Goal: Task Accomplishment & Management: Manage account settings

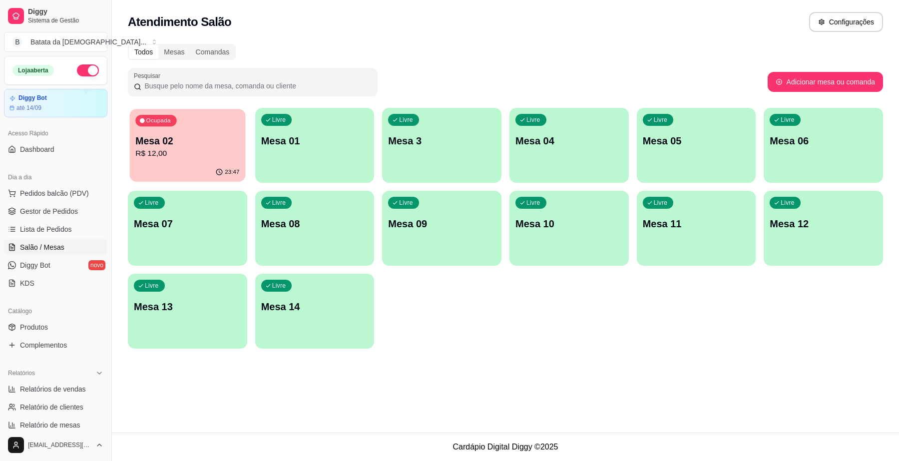
click at [182, 121] on div "Ocupada Mesa 02 R$ 12,00" at bounding box center [187, 136] width 115 height 54
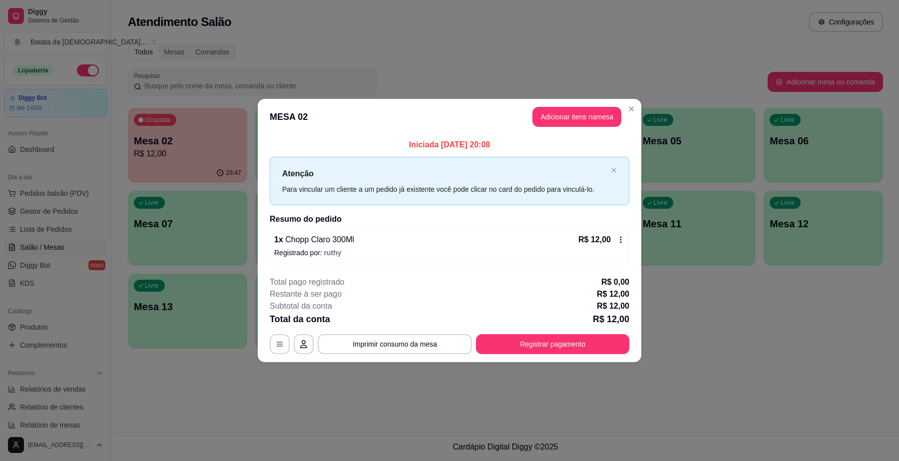
click at [621, 240] on icon at bounding box center [621, 240] width 1 height 6
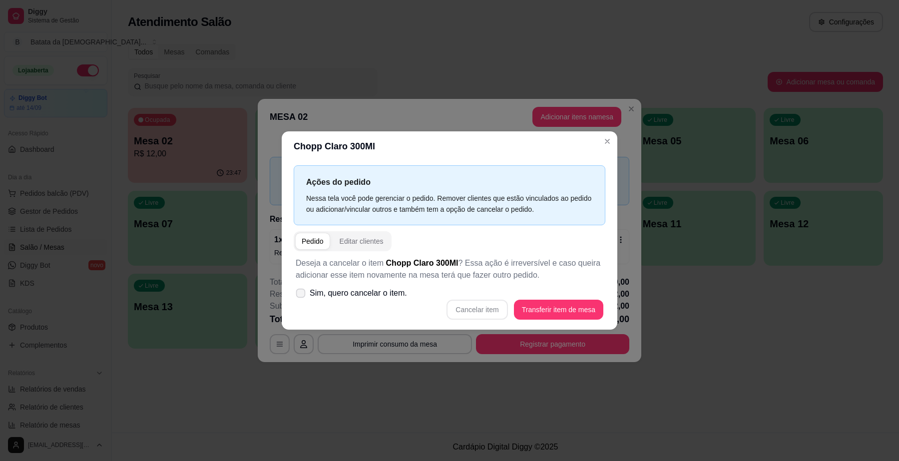
click at [303, 289] on span at bounding box center [300, 292] width 9 height 9
click at [302, 295] on input "Sim, quero cancelar o item." at bounding box center [298, 298] width 6 height 6
checkbox input "true"
click at [456, 306] on button "Cancelar item" at bounding box center [477, 310] width 61 height 20
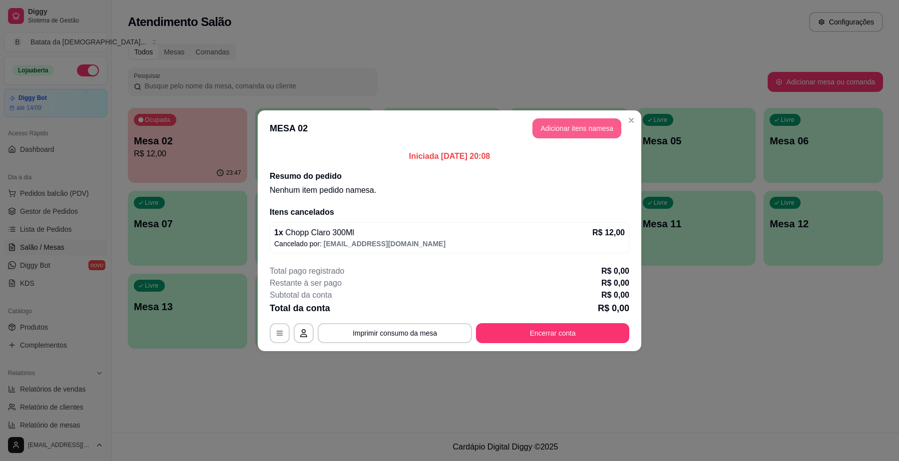
click at [541, 133] on button "Adicionar itens na mesa" at bounding box center [577, 128] width 89 height 20
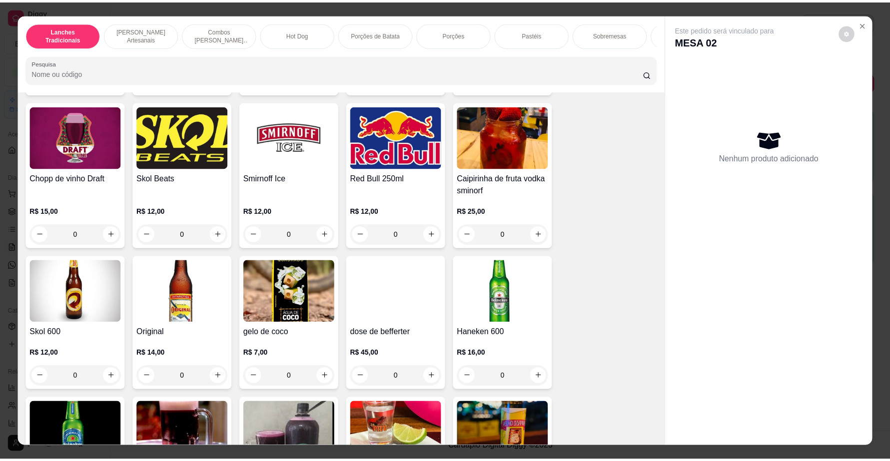
scroll to position [3186, 0]
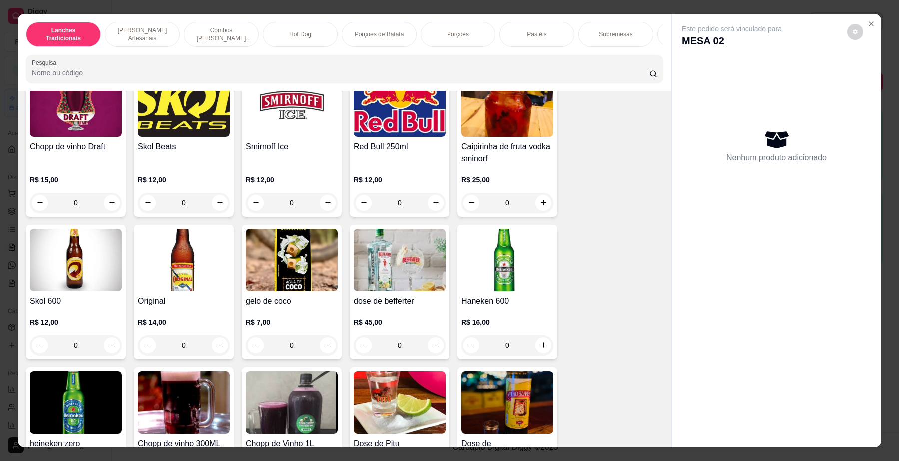
click at [30, 277] on img at bounding box center [76, 260] width 92 height 62
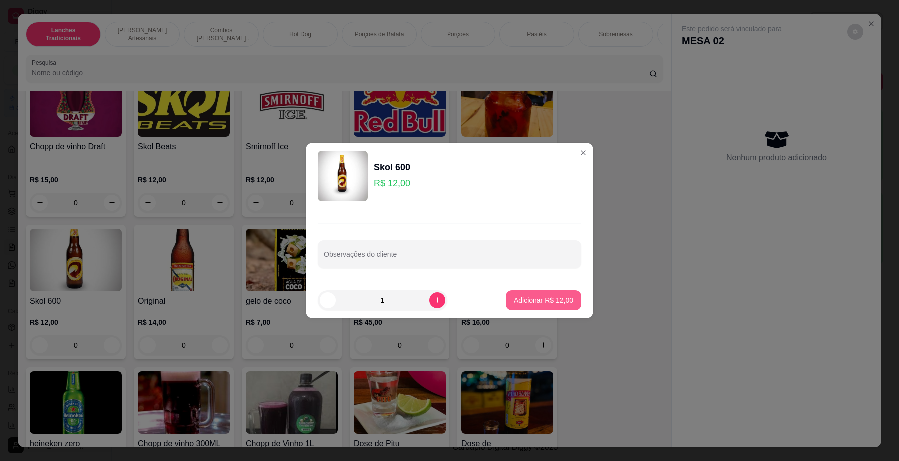
click at [550, 298] on p "Adicionar R$ 12,00" at bounding box center [543, 300] width 59 height 10
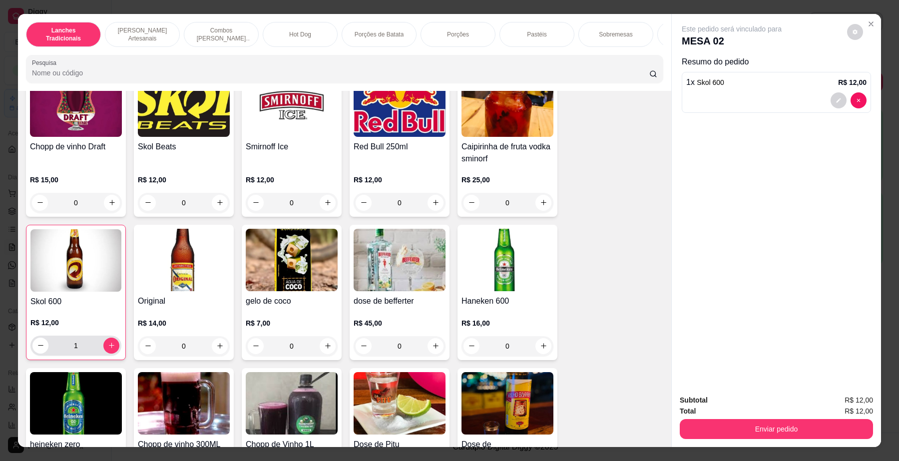
click at [30, 348] on div "1" at bounding box center [75, 346] width 91 height 20
click at [36, 349] on button "decrease-product-quantity" at bounding box center [39, 345] width 15 height 15
type input "0"
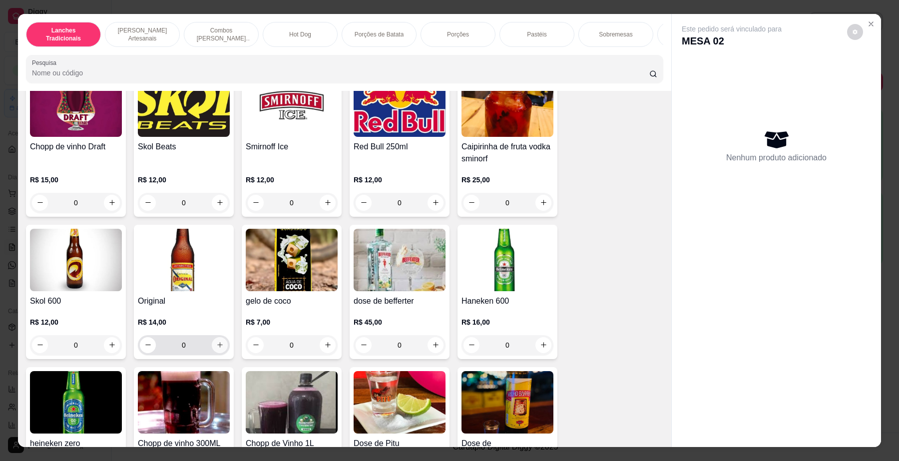
click at [216, 349] on icon "increase-product-quantity" at bounding box center [219, 344] width 7 height 7
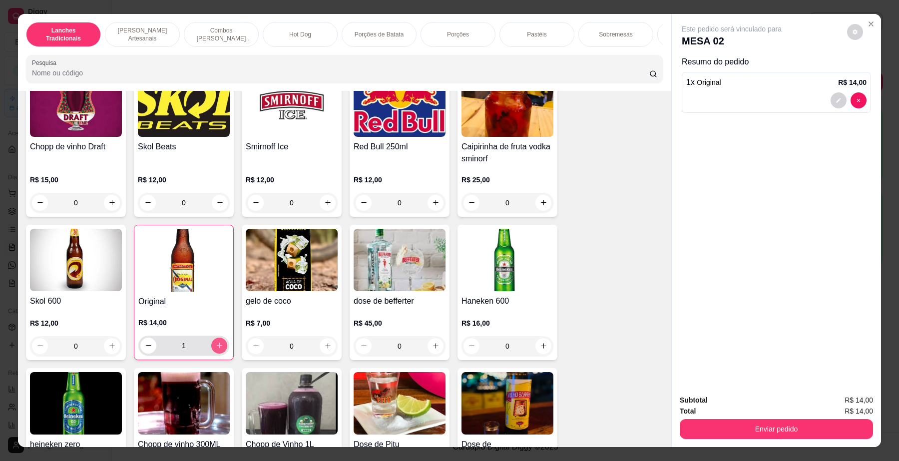
type input "1"
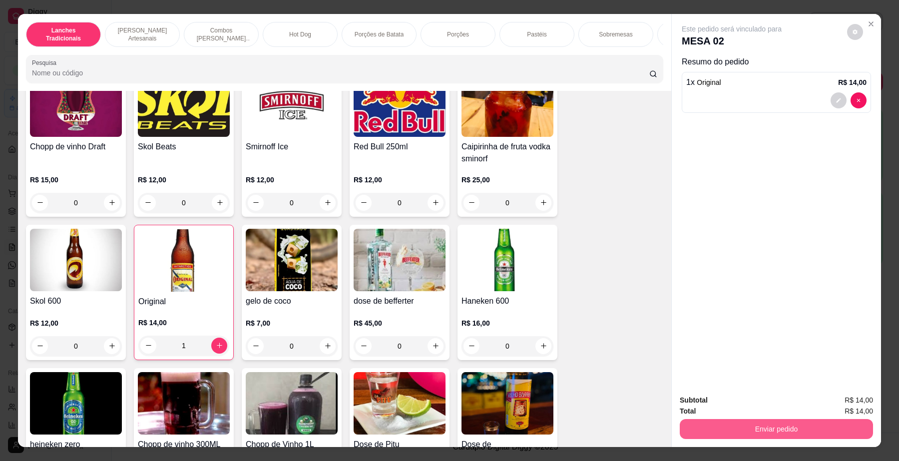
click at [800, 428] on button "Enviar pedido" at bounding box center [776, 429] width 193 height 20
click at [744, 403] on button "Não registrar e enviar pedido" at bounding box center [743, 405] width 101 height 18
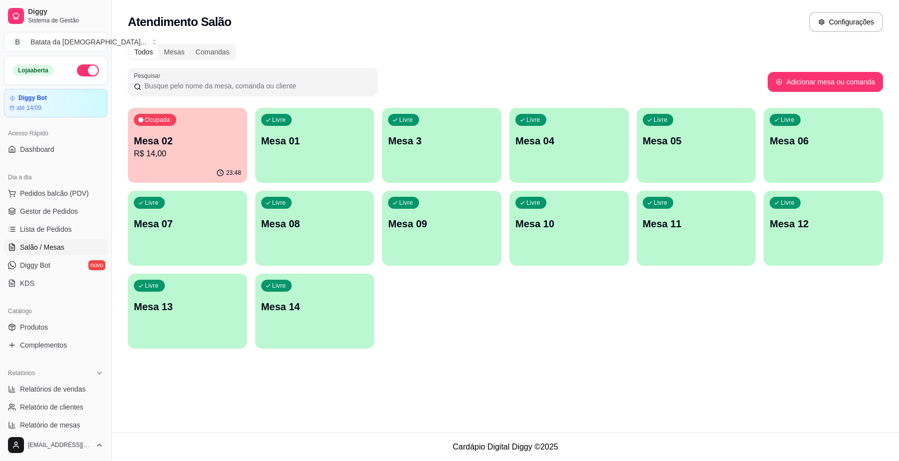
click at [85, 239] on link "Salão / Mesas" at bounding box center [55, 247] width 103 height 16
click at [84, 232] on link "Lista de Pedidos" at bounding box center [55, 229] width 103 height 16
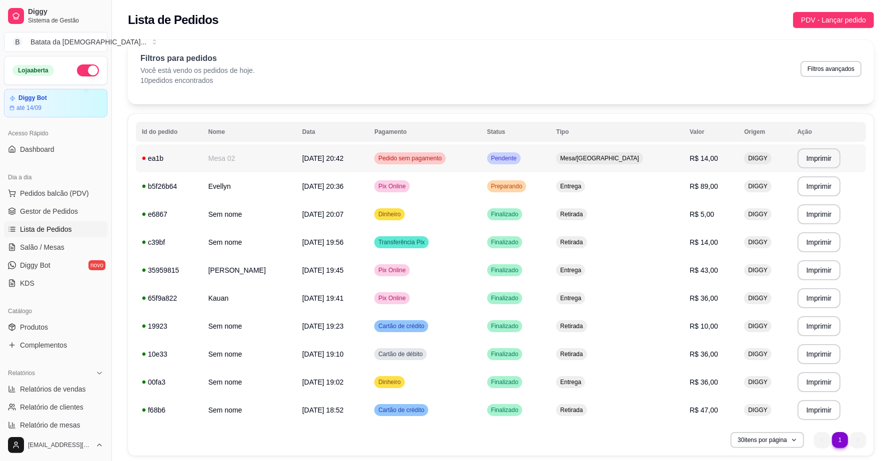
click at [481, 149] on td "Pedido sem pagamento" at bounding box center [424, 158] width 112 height 28
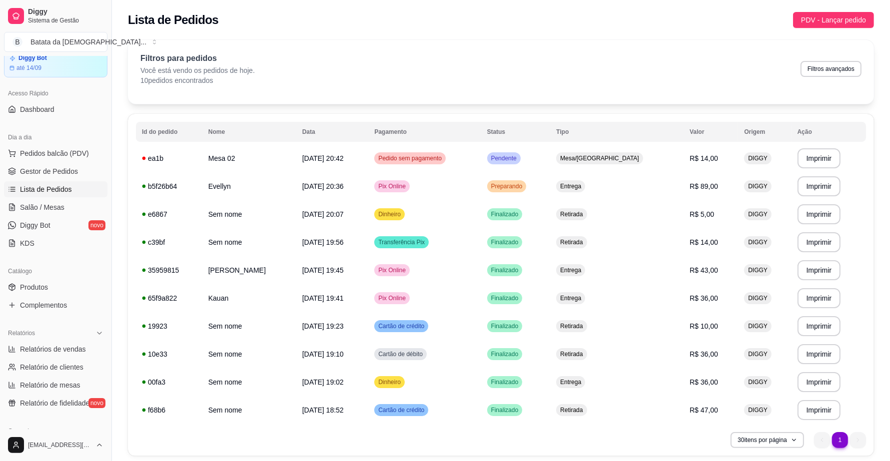
scroll to position [62, 0]
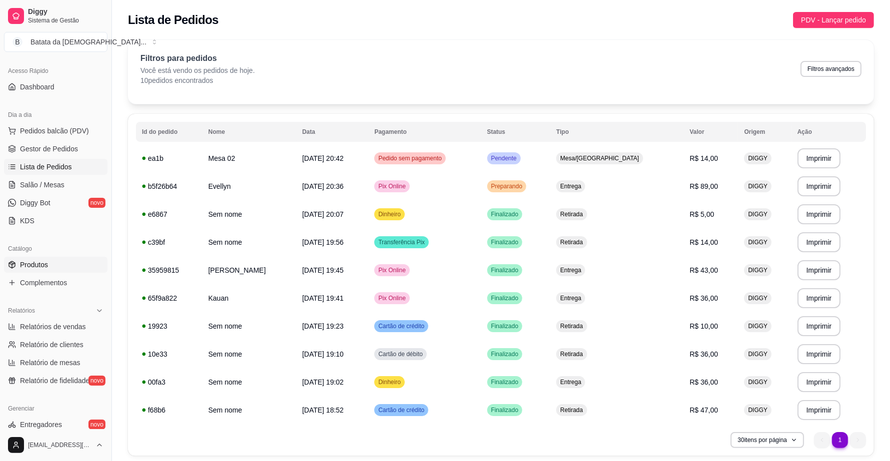
click at [70, 260] on link "Produtos" at bounding box center [55, 265] width 103 height 16
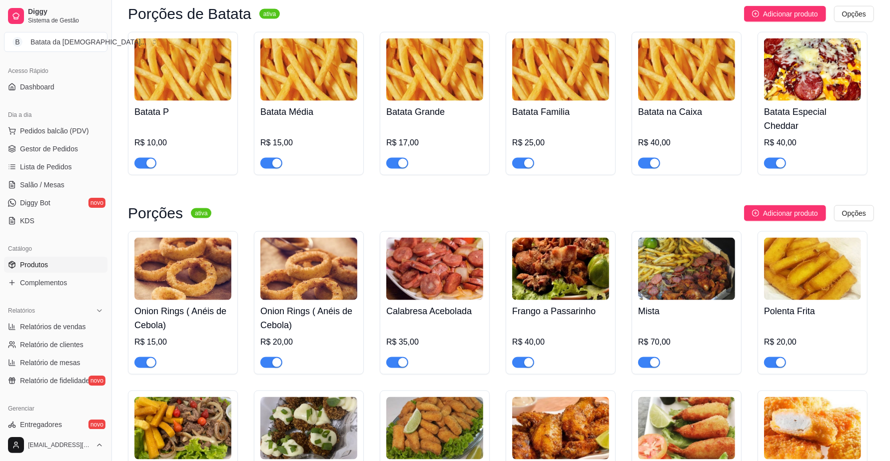
scroll to position [1374, 0]
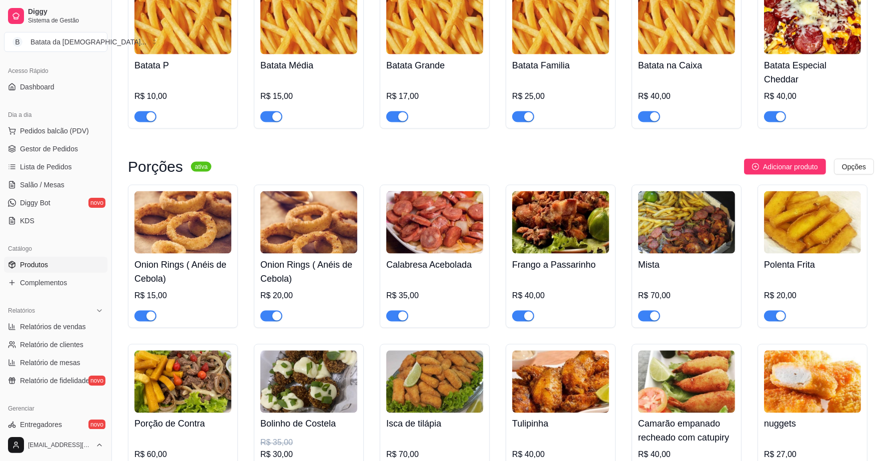
click at [459, 248] on img at bounding box center [434, 222] width 97 height 62
click at [790, 211] on img at bounding box center [812, 222] width 97 height 62
click at [221, 231] on img at bounding box center [182, 222] width 97 height 62
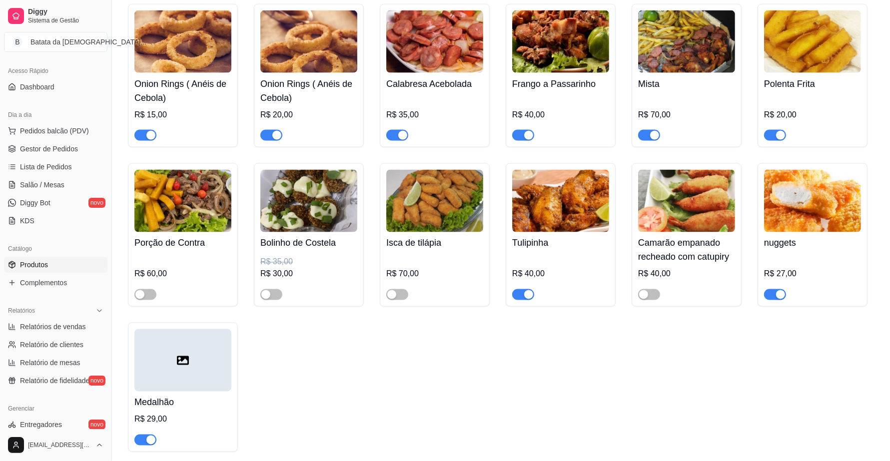
scroll to position [1562, 0]
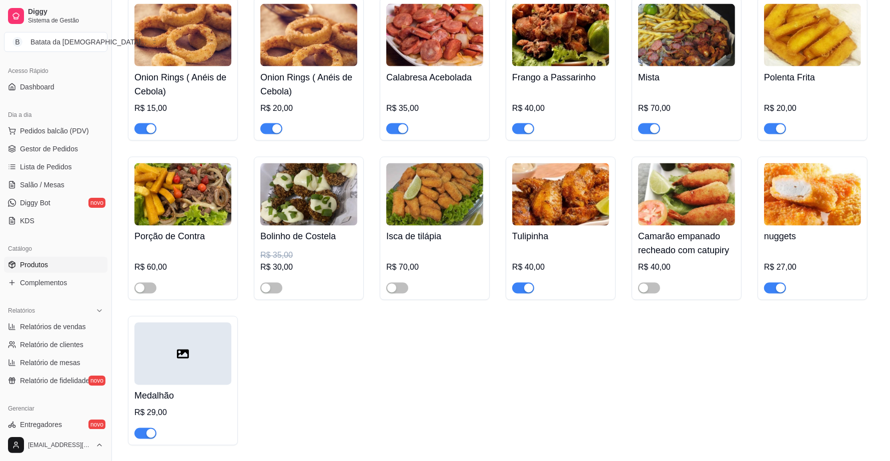
drag, startPoint x: 434, startPoint y: 234, endPoint x: 434, endPoint y: 227, distance: 6.5
click at [434, 230] on h4 "Isca de tilápia" at bounding box center [434, 237] width 97 height 14
click at [323, 66] on div "Onion Rings ( Anéis de Cebola) R$ 20,00" at bounding box center [308, 100] width 97 height 68
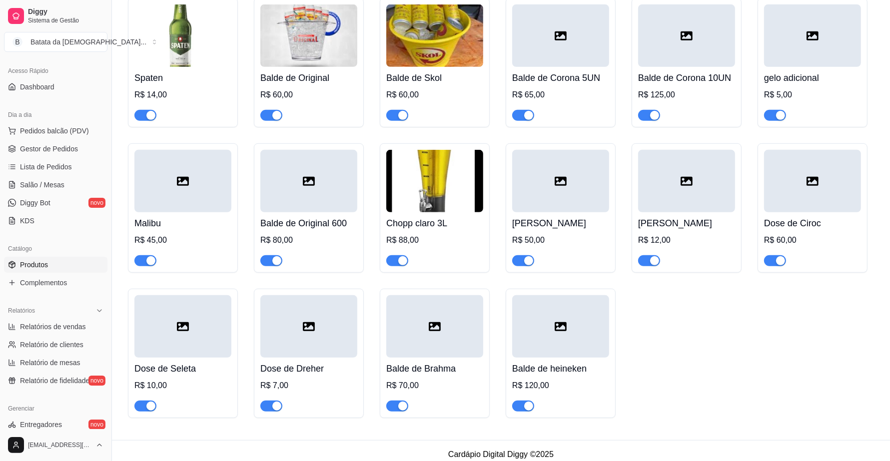
scroll to position [4021, 0]
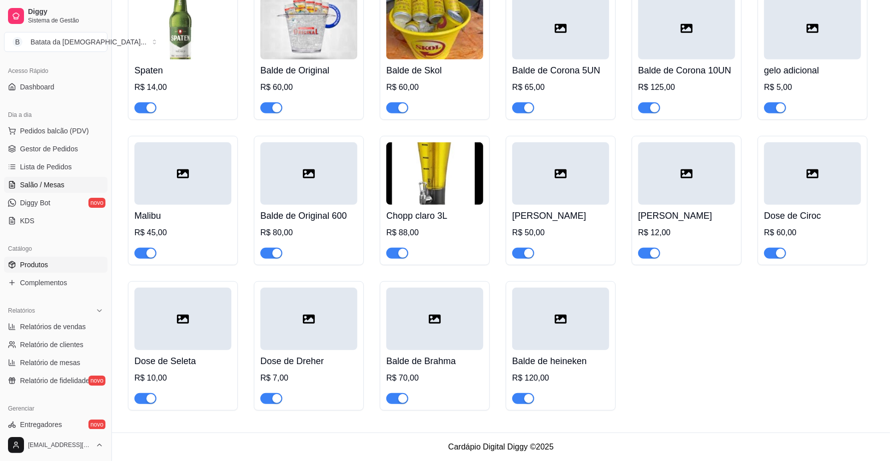
click at [70, 180] on link "Salão / Mesas" at bounding box center [55, 185] width 103 height 16
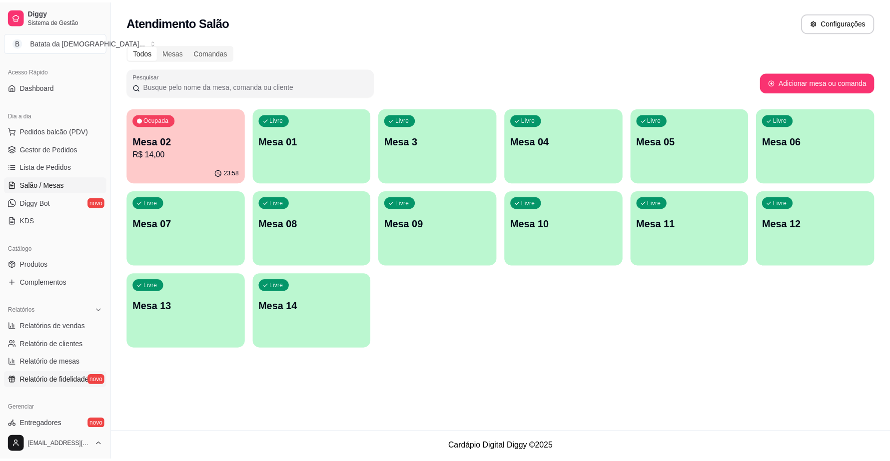
scroll to position [125, 0]
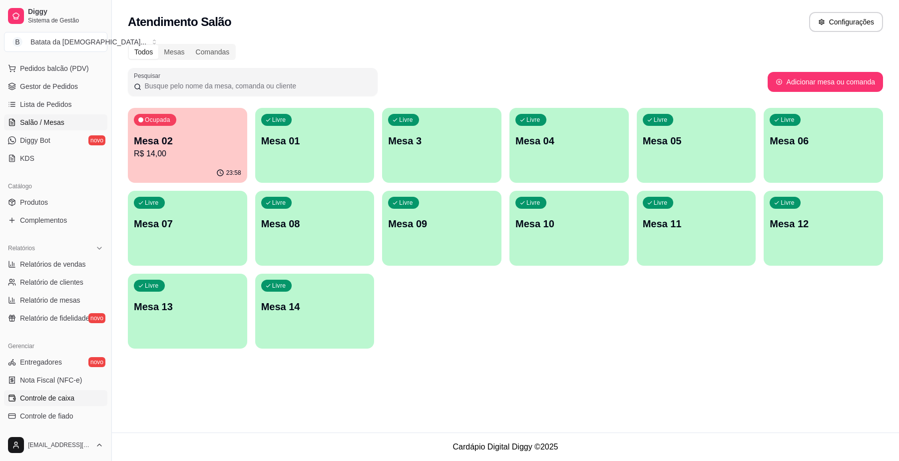
click at [35, 395] on span "Controle de caixa" at bounding box center [47, 398] width 54 height 10
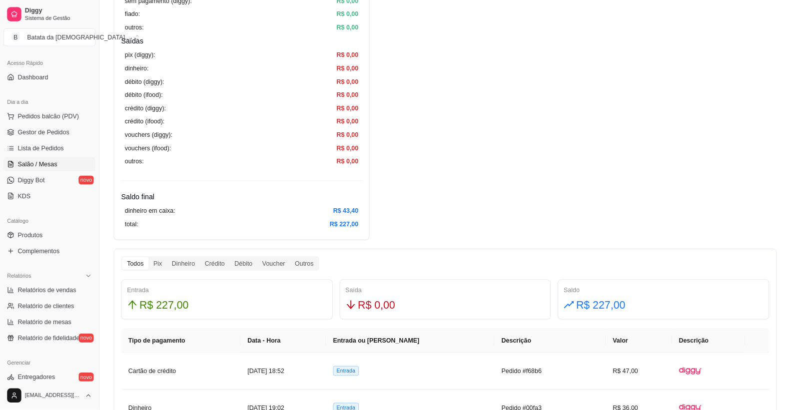
scroll to position [62, 0]
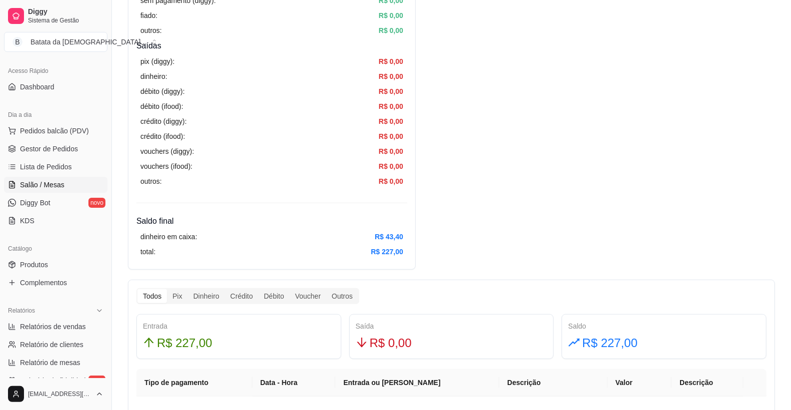
click at [57, 187] on span "Salão / Mesas" at bounding box center [42, 185] width 44 height 10
click at [62, 185] on link "Salão / Mesas" at bounding box center [55, 185] width 103 height 16
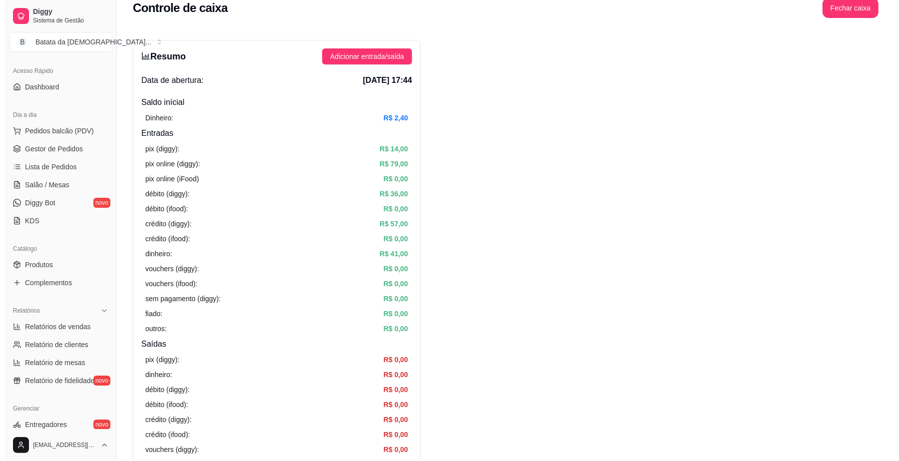
scroll to position [0, 0]
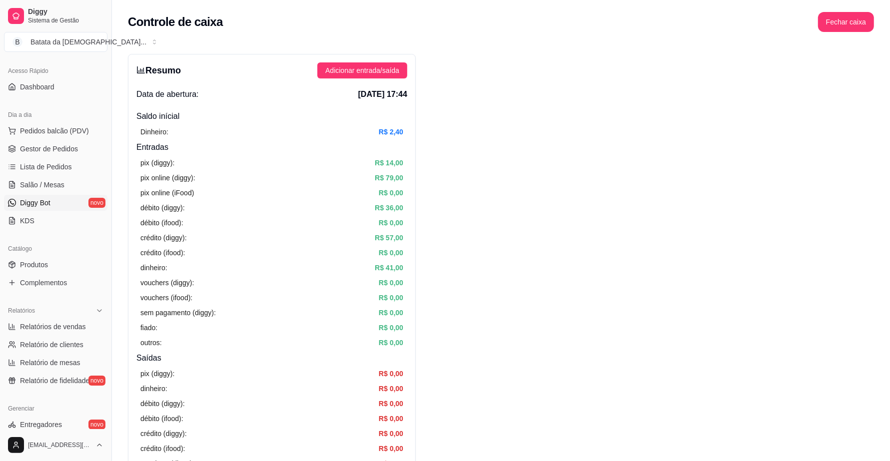
click at [61, 196] on link "Diggy Bot novo" at bounding box center [55, 203] width 103 height 16
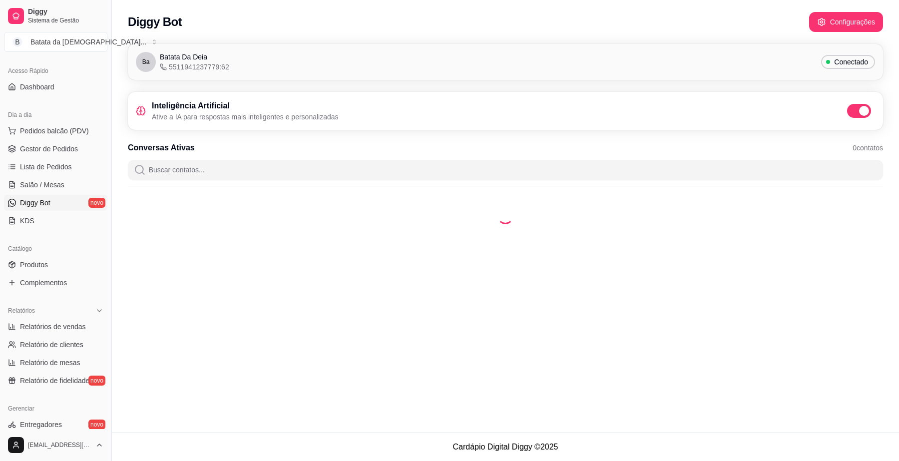
click at [46, 193] on ul "Pedidos balcão (PDV) Gestor de Pedidos Lista de Pedidos Salão / Mesas Diggy Bot…" at bounding box center [55, 176] width 103 height 106
click at [47, 190] on span "Salão / Mesas" at bounding box center [42, 185] width 44 height 10
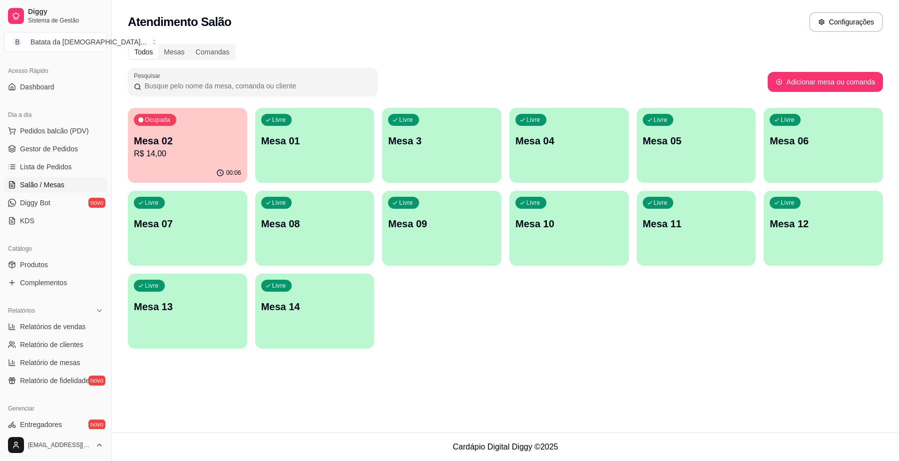
click at [206, 143] on p "Mesa 02" at bounding box center [187, 141] width 107 height 14
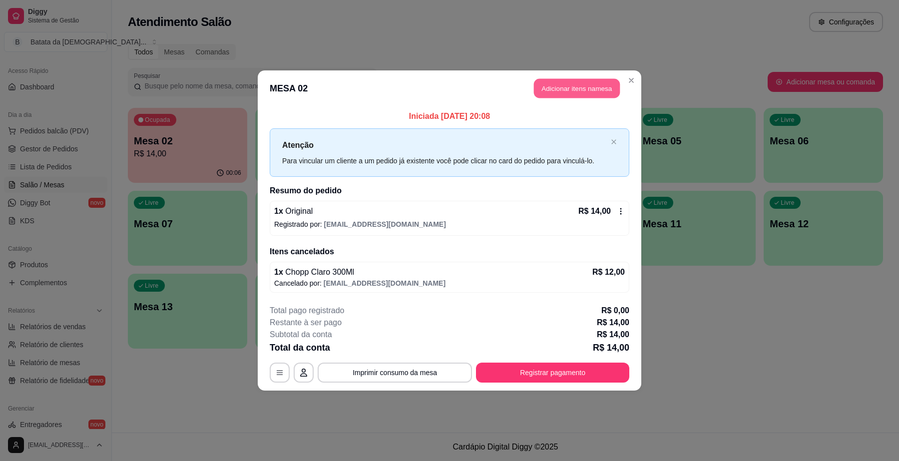
click at [559, 91] on button "Adicionar itens na mesa" at bounding box center [577, 88] width 86 height 19
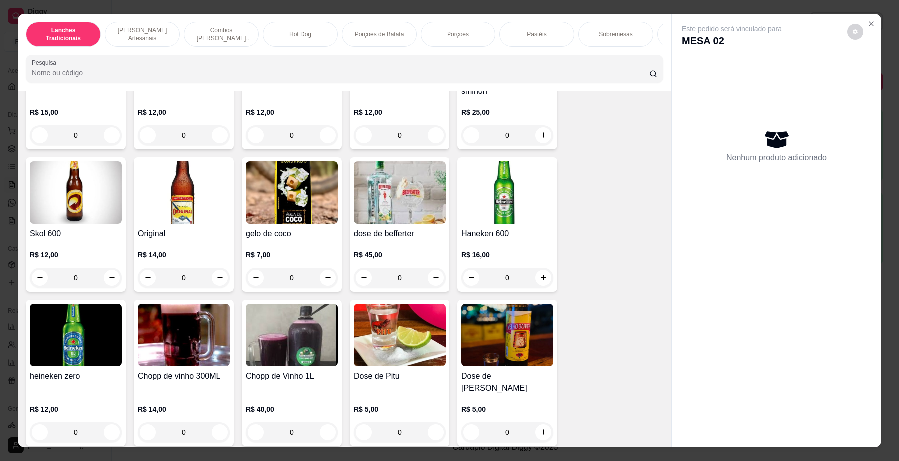
scroll to position [3373, 0]
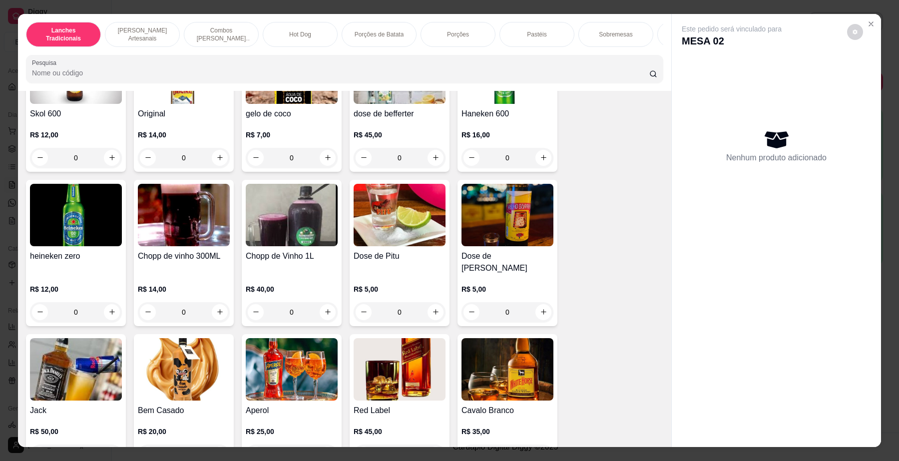
click at [185, 136] on div "R$ 14,00 0" at bounding box center [184, 144] width 92 height 48
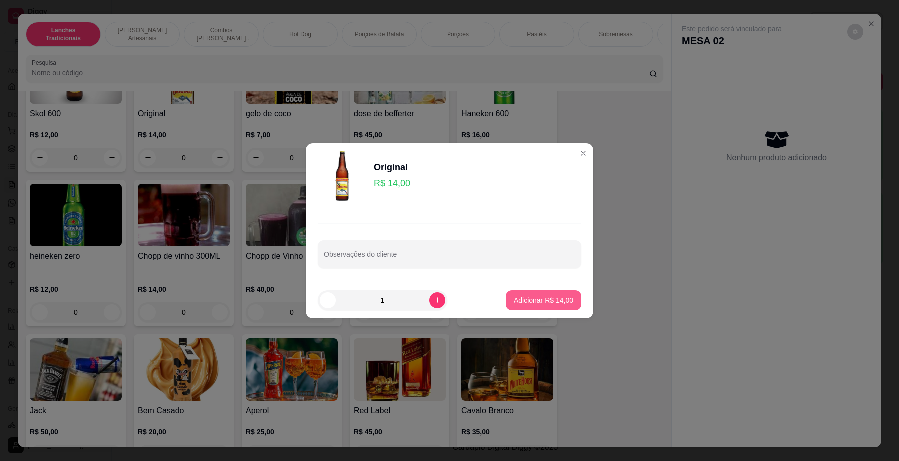
click at [557, 302] on p "Adicionar R$ 14,00" at bounding box center [543, 300] width 59 height 10
type input "1"
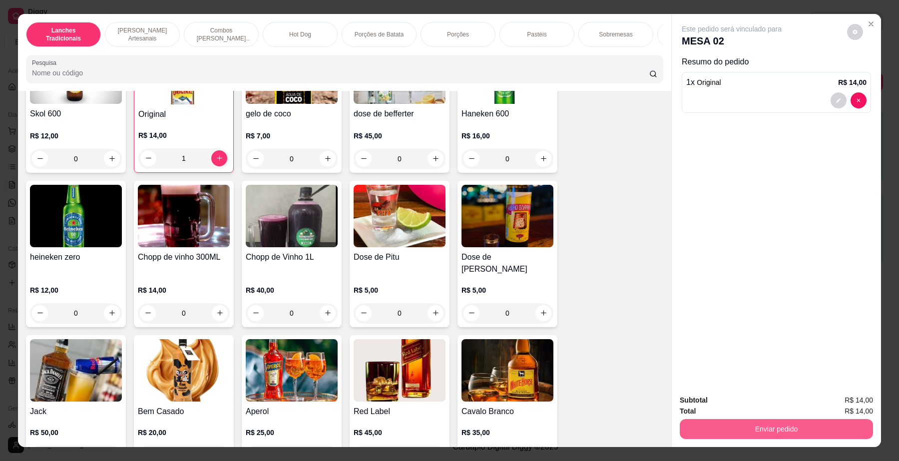
click at [724, 426] on button "Enviar pedido" at bounding box center [776, 429] width 193 height 20
click at [721, 407] on button "Não registrar e enviar pedido" at bounding box center [743, 405] width 101 height 18
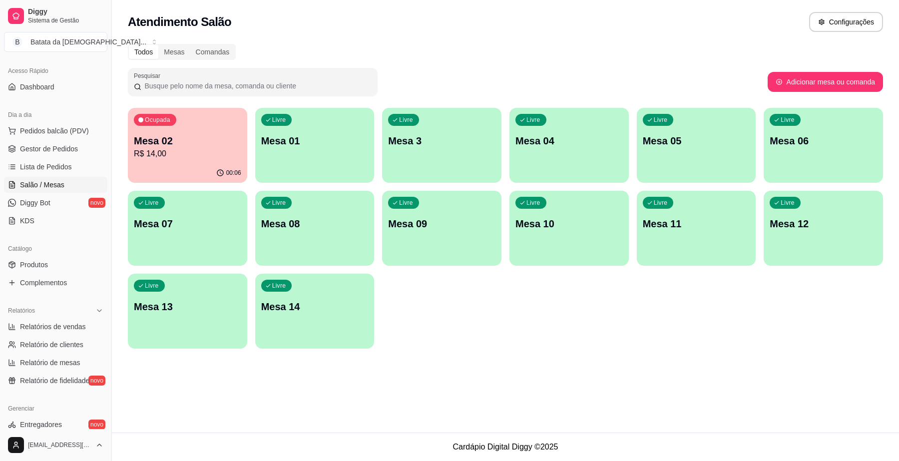
click at [241, 141] on div "Ocupada Mesa 02 R$ 14,00" at bounding box center [187, 135] width 119 height 55
click at [86, 162] on link "Lista de Pedidos" at bounding box center [55, 167] width 103 height 16
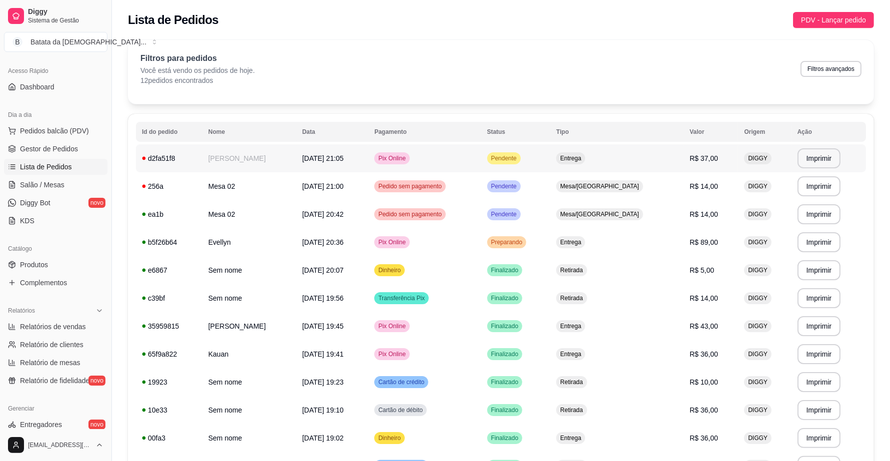
click at [723, 163] on td "R$ 37,00" at bounding box center [711, 158] width 54 height 28
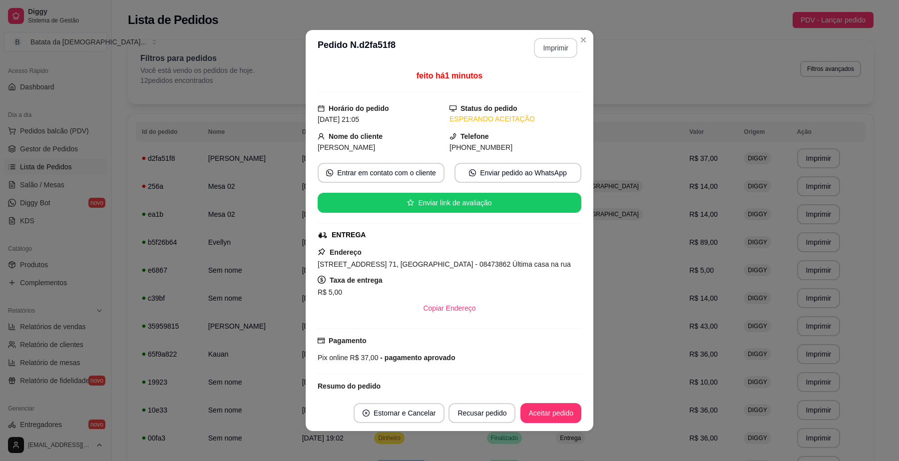
click at [544, 45] on button "Imprimir" at bounding box center [555, 48] width 43 height 20
drag, startPoint x: 395, startPoint y: 262, endPoint x: 308, endPoint y: 264, distance: 87.5
click at [308, 264] on div "feito há 1 minutos Horário do pedido [DATE] 21:05 Status do pedido ESPERANDO AC…" at bounding box center [450, 230] width 288 height 329
copy span "[STREET_ADDRESS] 71,"
click at [548, 416] on button "Aceitar pedido" at bounding box center [551, 413] width 61 height 20
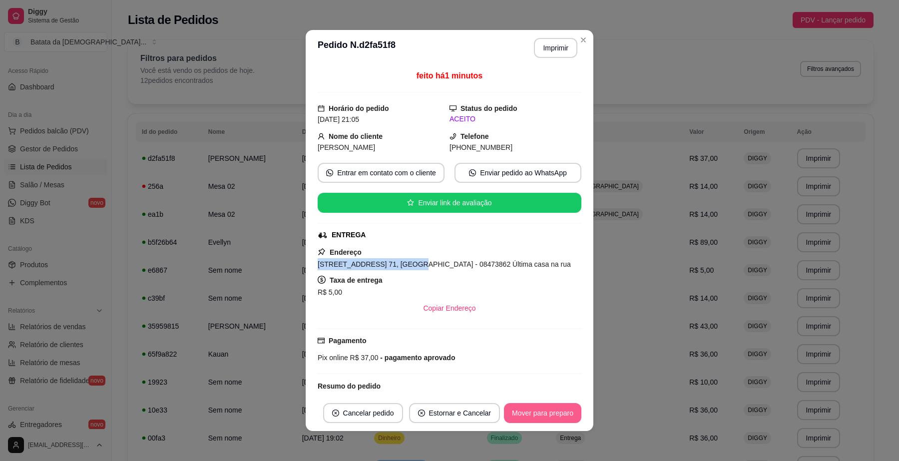
click at [562, 415] on button "Mover para preparo" at bounding box center [542, 413] width 77 height 20
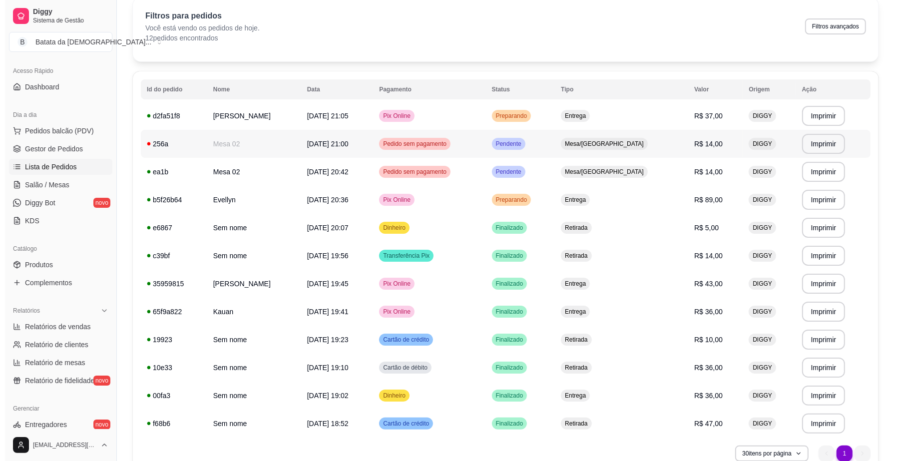
scroll to position [91, 0]
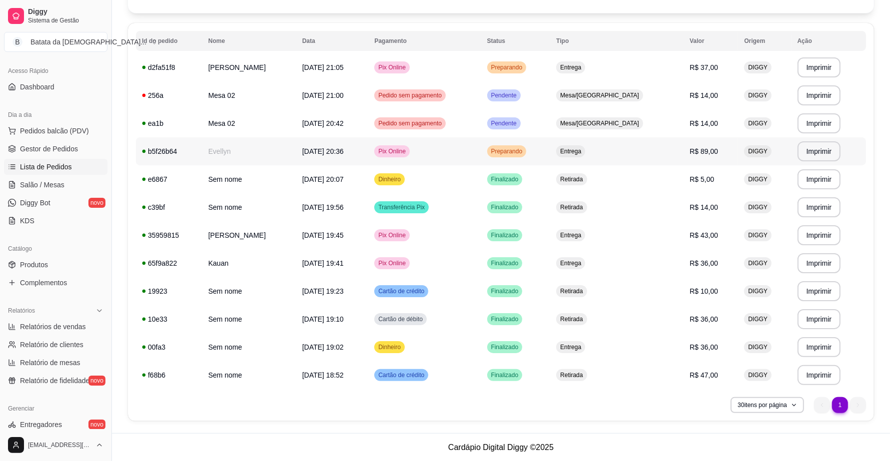
click at [583, 148] on span "Entrega" at bounding box center [570, 151] width 25 height 8
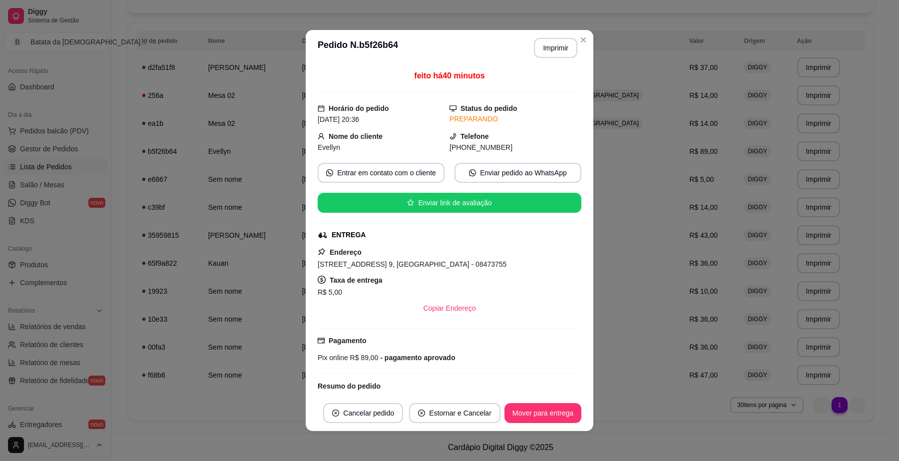
scroll to position [125, 0]
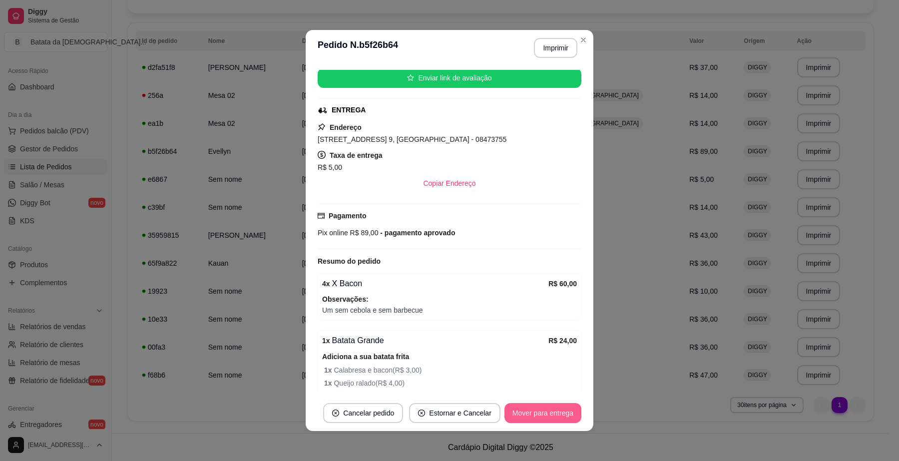
click at [532, 411] on button "Mover para entrega" at bounding box center [543, 413] width 77 height 20
click at [561, 411] on button "Mover para finalizado" at bounding box center [540, 413] width 83 height 20
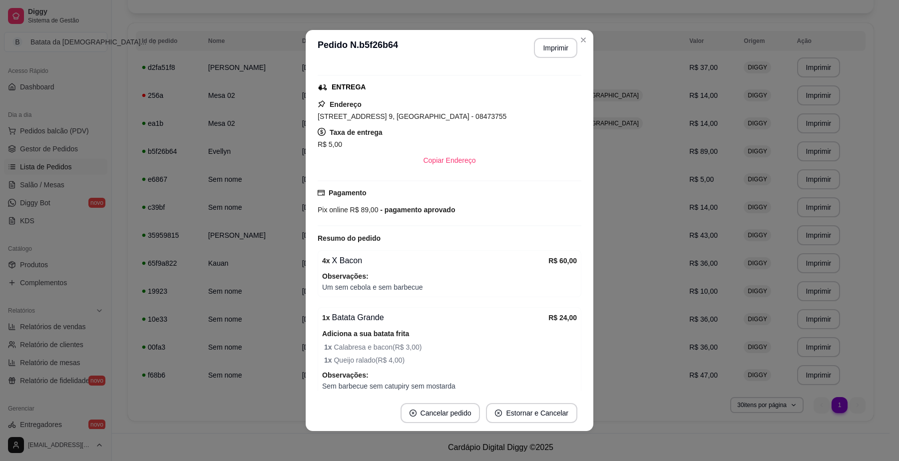
scroll to position [101, 0]
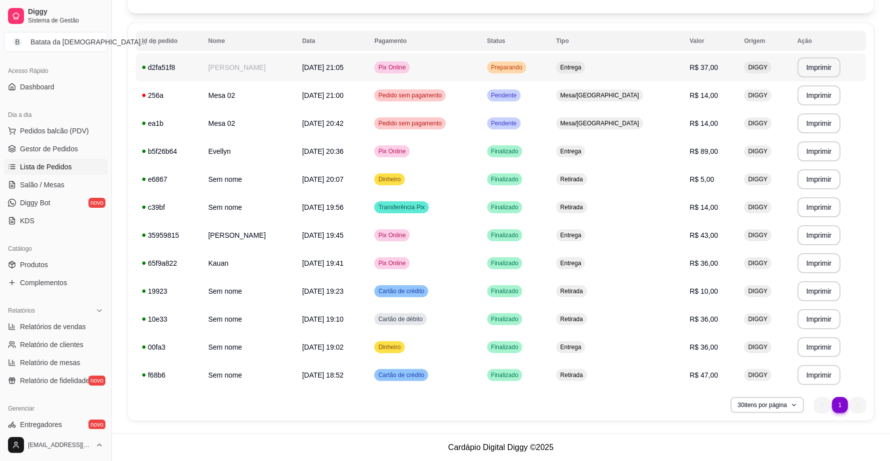
click at [525, 69] on span "Preparando" at bounding box center [506, 67] width 35 height 8
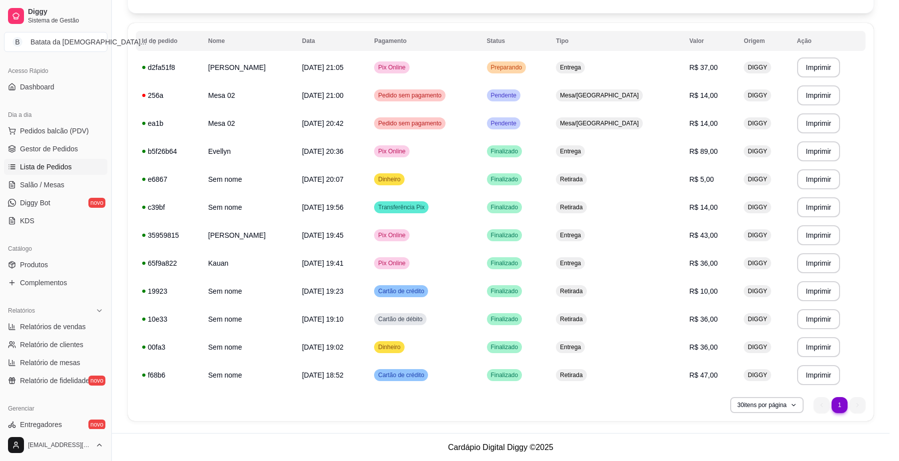
scroll to position [70, 0]
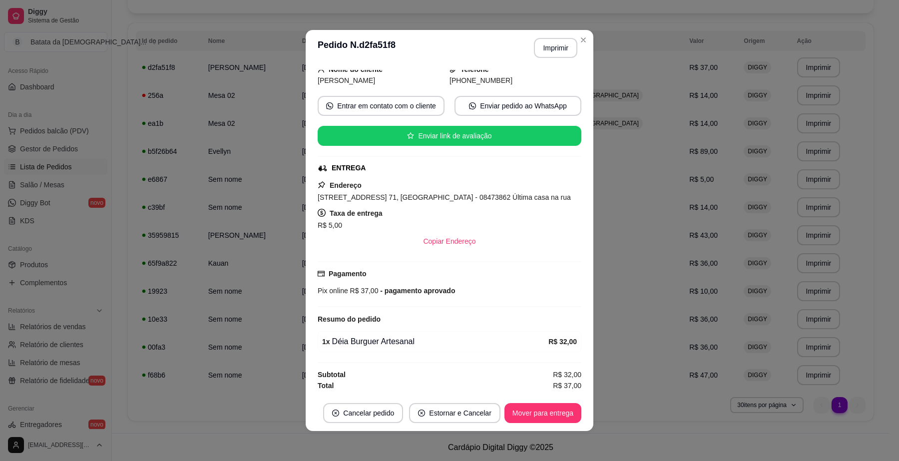
click at [584, 412] on footer "Cancelar pedido Estornar e Cancelar Mover para entrega" at bounding box center [450, 413] width 288 height 36
click at [540, 412] on button "Mover para entrega" at bounding box center [543, 413] width 77 height 20
click at [539, 409] on button "Mover para finalizado" at bounding box center [540, 413] width 83 height 20
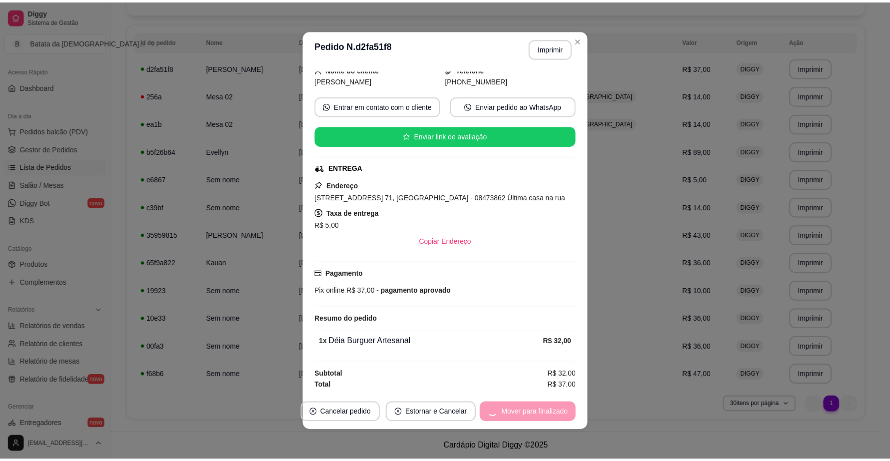
scroll to position [46, 0]
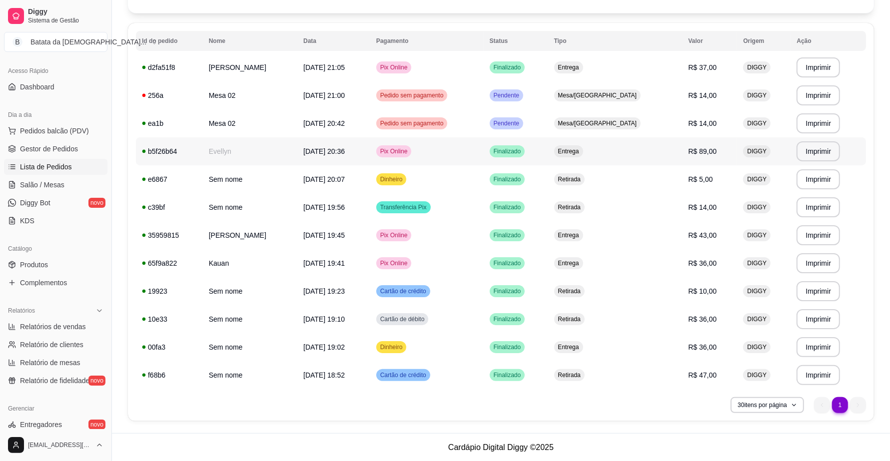
click at [484, 153] on td "Pix Online" at bounding box center [426, 151] width 113 height 28
click at [441, 72] on td "Pix Online" at bounding box center [426, 67] width 113 height 28
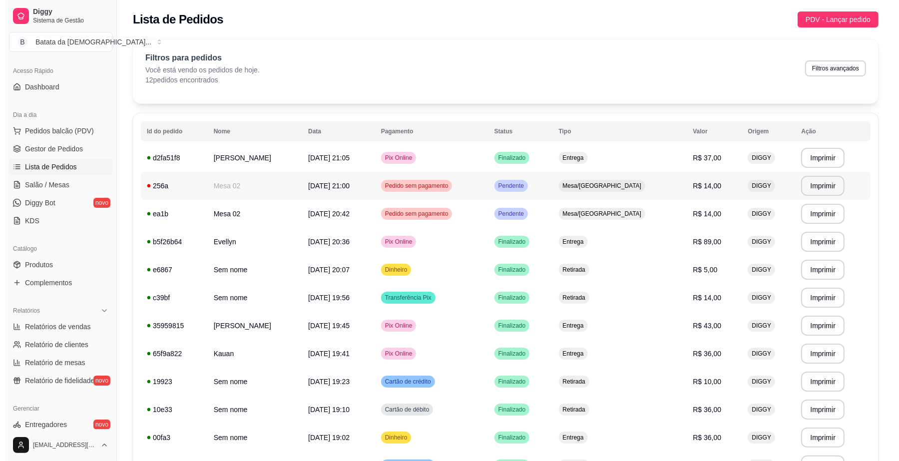
scroll to position [0, 0]
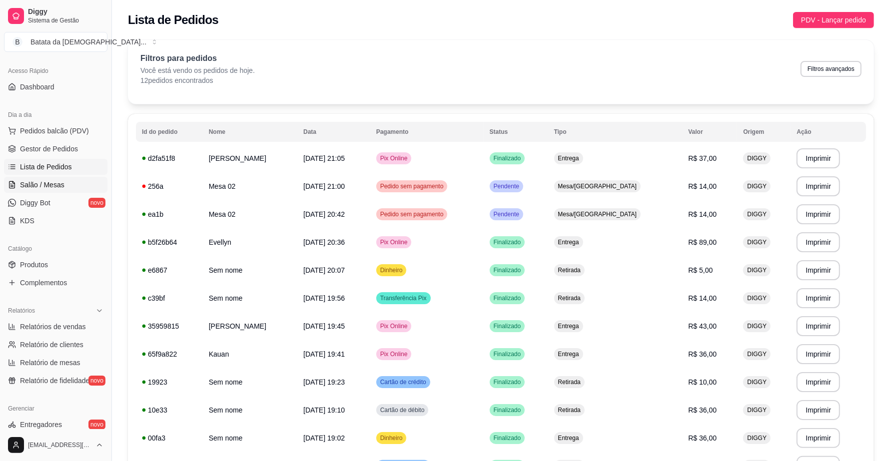
click at [47, 185] on span "Salão / Mesas" at bounding box center [42, 185] width 44 height 10
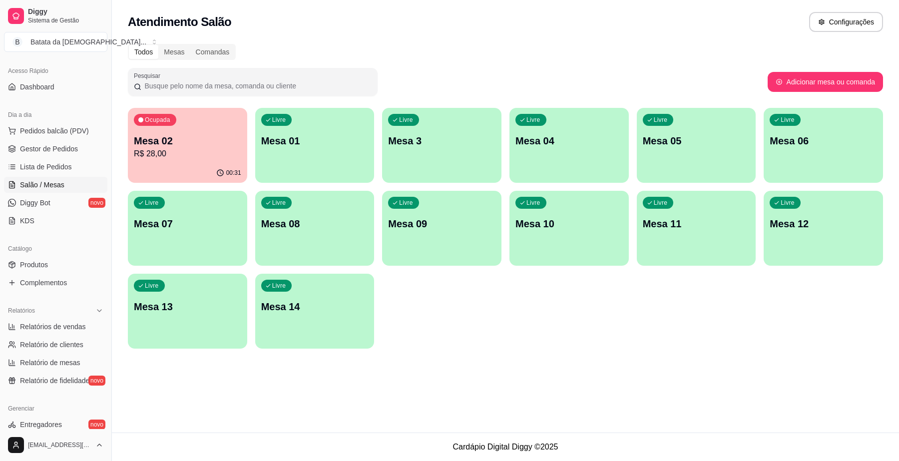
click at [162, 151] on p "R$ 28,00" at bounding box center [187, 154] width 107 height 12
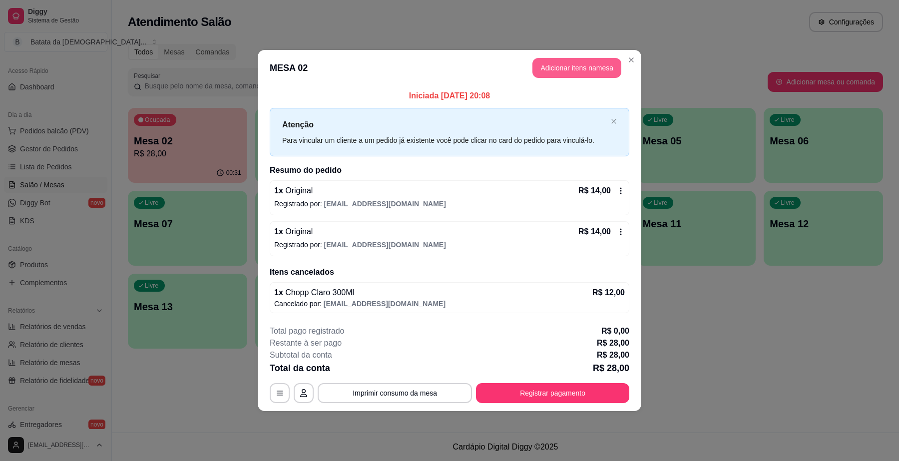
click at [551, 73] on button "Adicionar itens na mesa" at bounding box center [577, 68] width 89 height 20
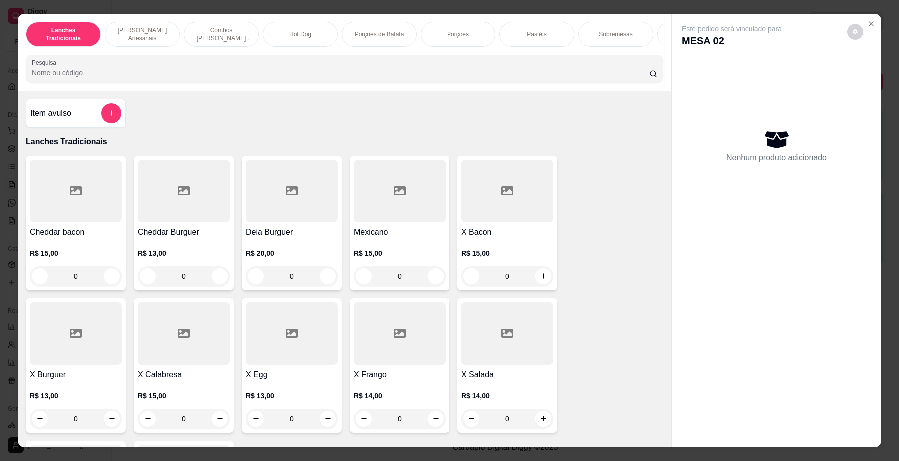
scroll to position [0, 4]
drag, startPoint x: 651, startPoint y: 36, endPoint x: 496, endPoint y: 18, distance: 155.9
click at [496, 18] on div "Lanches Tradicionais Burguer's Artesanais Combos Burguer's Artesanais Hot Dog P…" at bounding box center [345, 52] width 654 height 77
click at [654, 30] on div "Refrigerantes & Suco Natural." at bounding box center [691, 34] width 75 height 25
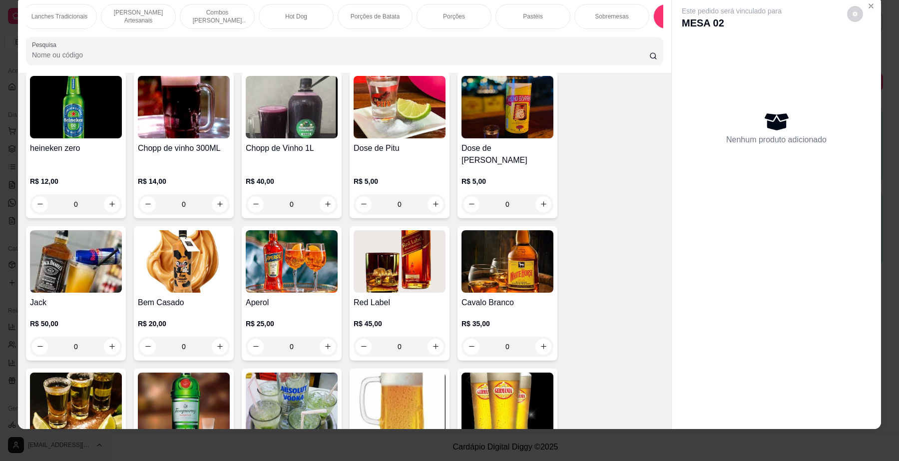
scroll to position [3338, 0]
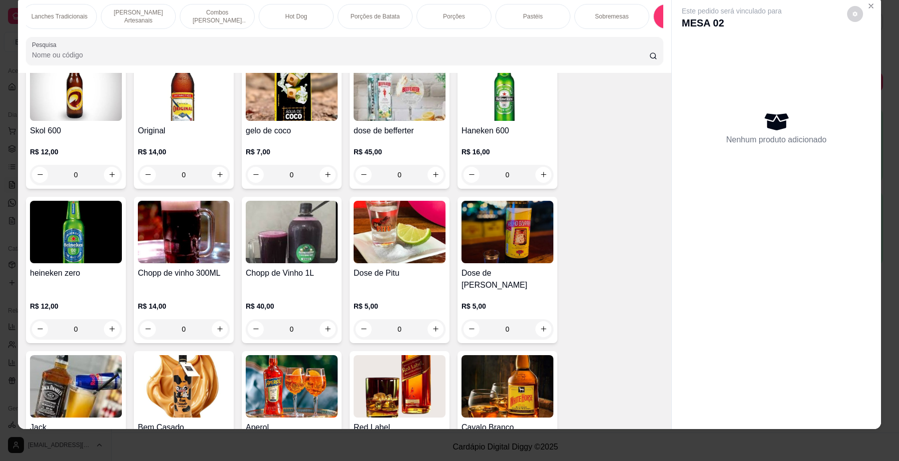
click at [163, 137] on h4 "Original" at bounding box center [184, 131] width 92 height 12
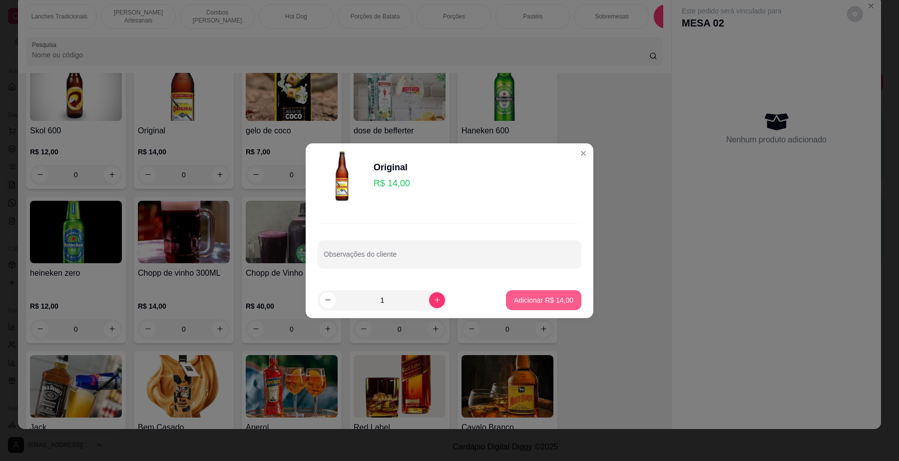
click at [546, 290] on button "Adicionar R$ 14,00" at bounding box center [543, 300] width 75 height 20
type input "1"
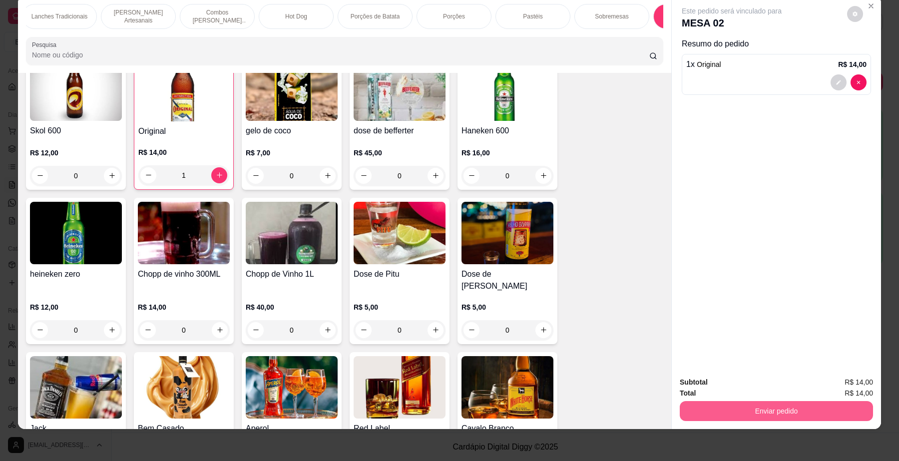
click at [743, 403] on button "Enviar pedido" at bounding box center [776, 411] width 193 height 20
click at [723, 384] on button "Não registrar e enviar pedido" at bounding box center [743, 387] width 104 height 19
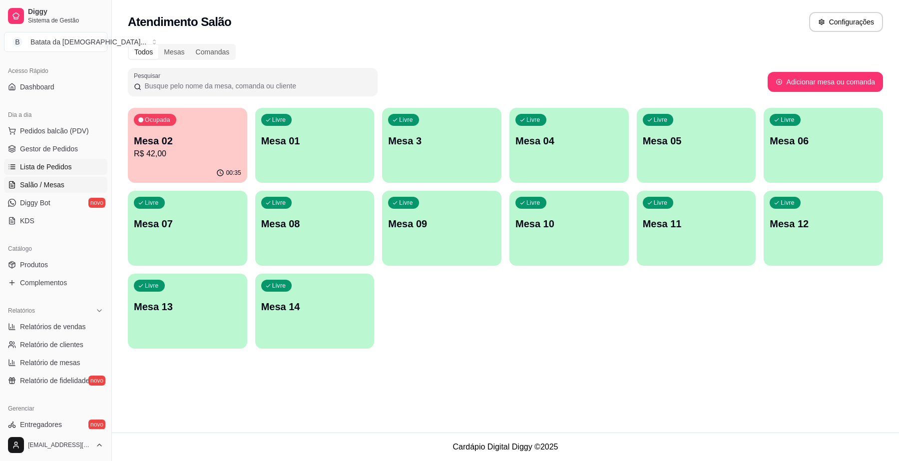
click at [73, 162] on link "Lista de Pedidos" at bounding box center [55, 167] width 103 height 16
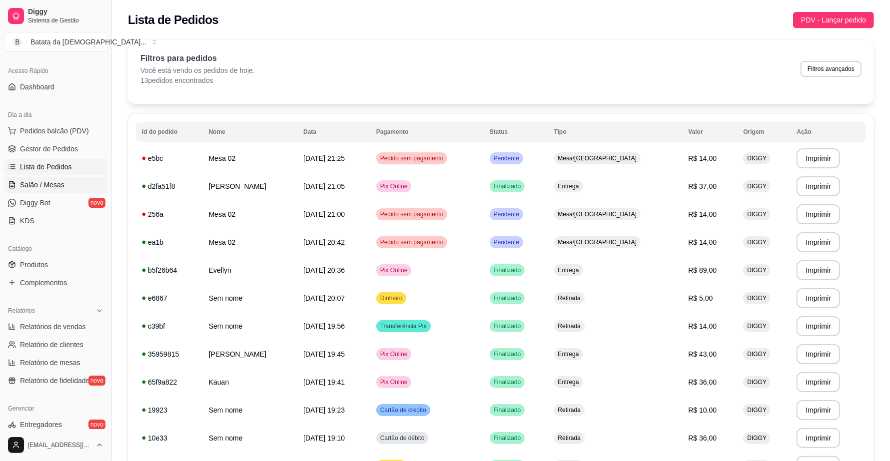
click at [55, 188] on span "Salão / Mesas" at bounding box center [42, 185] width 44 height 10
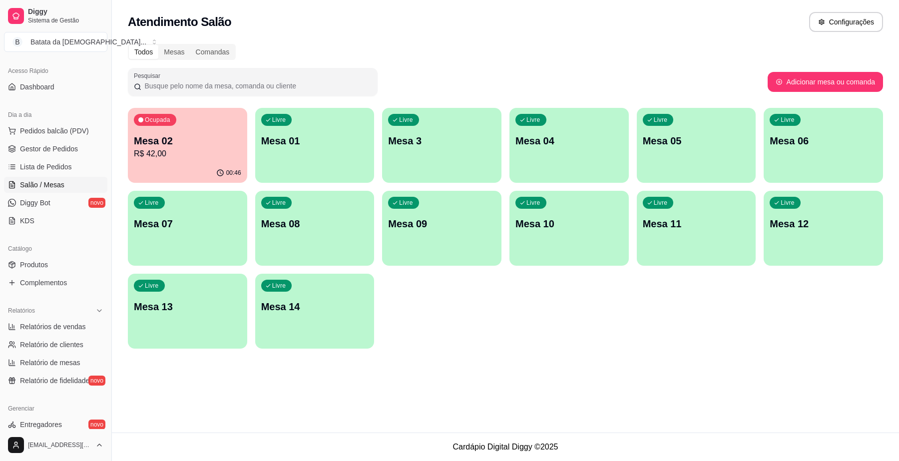
click at [186, 152] on p "R$ 42,00" at bounding box center [187, 154] width 107 height 12
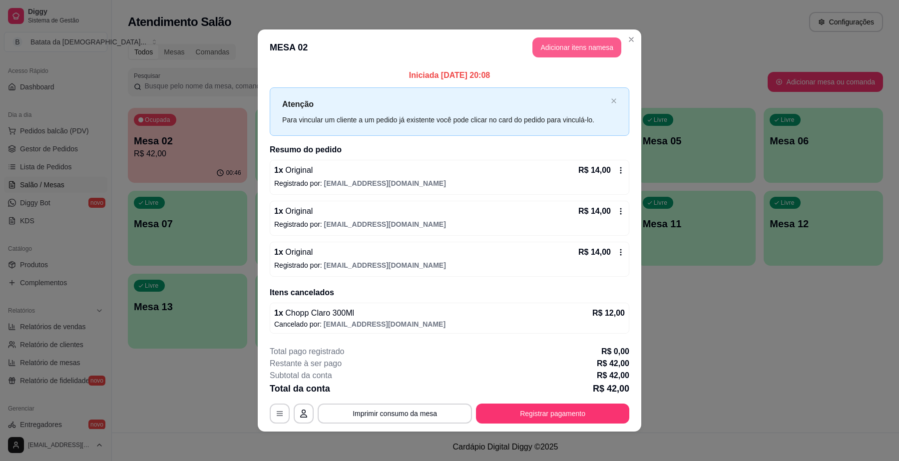
click at [549, 43] on button "Adicionar itens na mesa" at bounding box center [577, 47] width 89 height 20
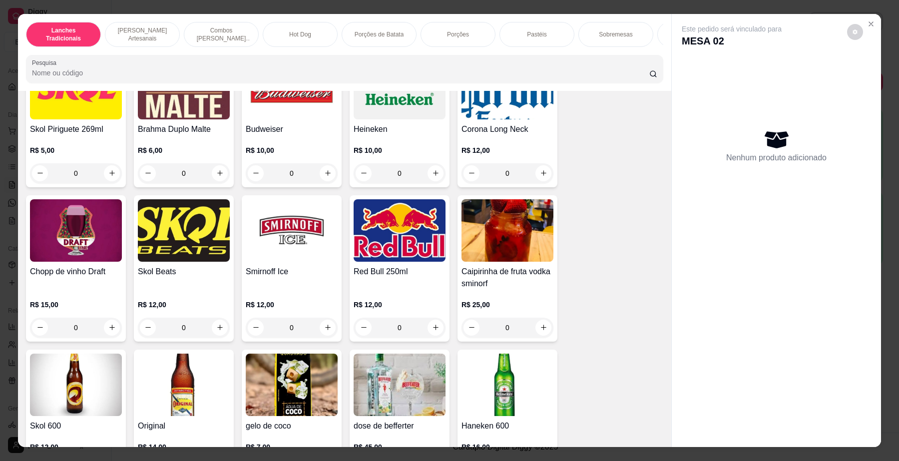
scroll to position [3123, 0]
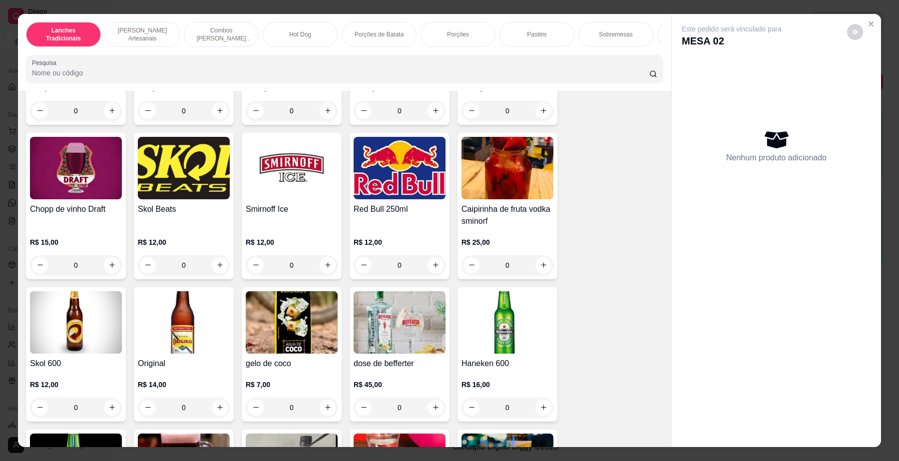
click at [191, 329] on img at bounding box center [184, 322] width 92 height 62
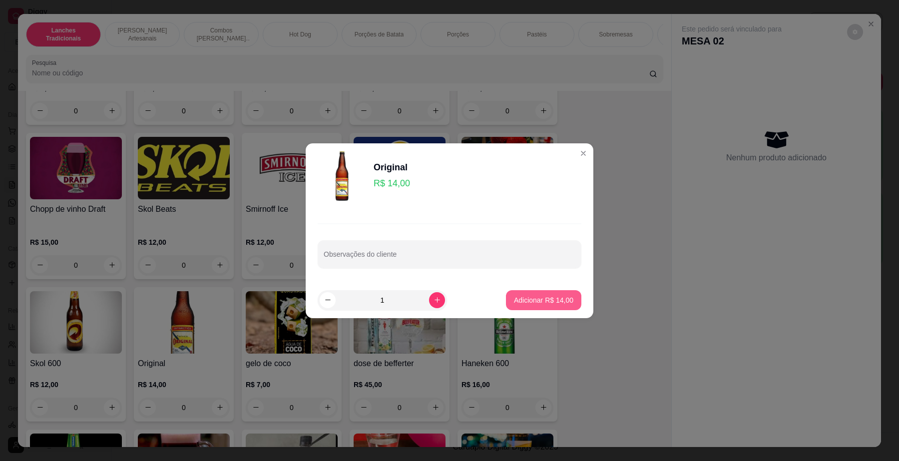
click at [570, 299] on button "Adicionar R$ 14,00" at bounding box center [543, 300] width 75 height 20
type input "1"
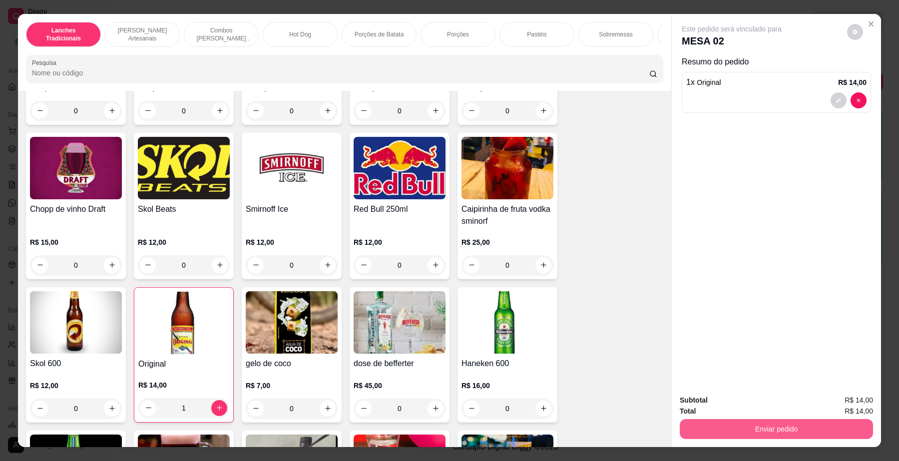
click at [770, 425] on button "Enviar pedido" at bounding box center [776, 429] width 193 height 20
click at [751, 406] on button "Não registrar e enviar pedido" at bounding box center [743, 405] width 101 height 18
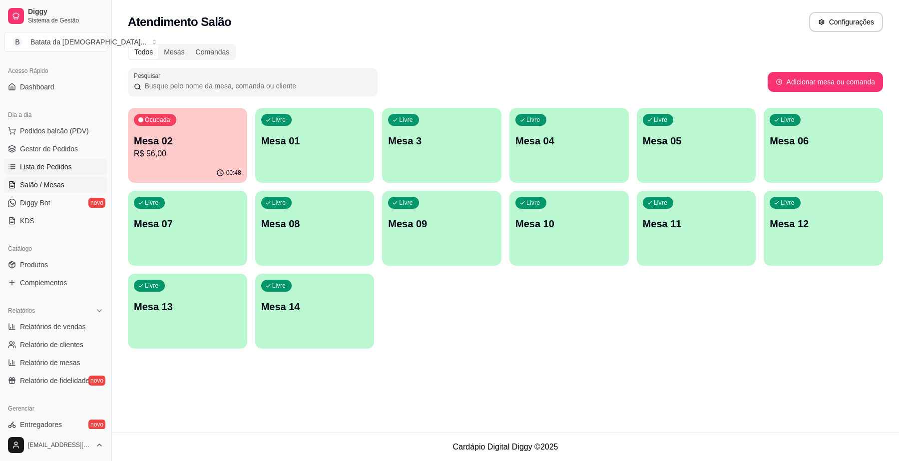
click at [63, 168] on span "Lista de Pedidos" at bounding box center [46, 167] width 52 height 10
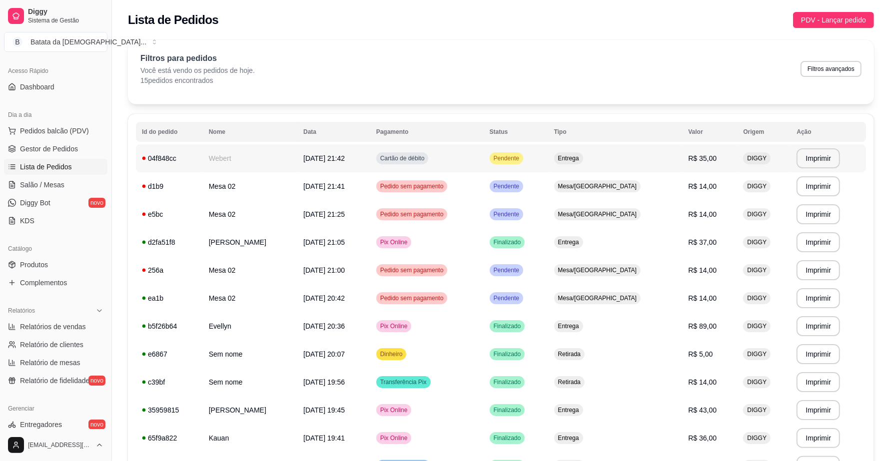
click at [484, 165] on td "Cartão de débito" at bounding box center [426, 158] width 113 height 28
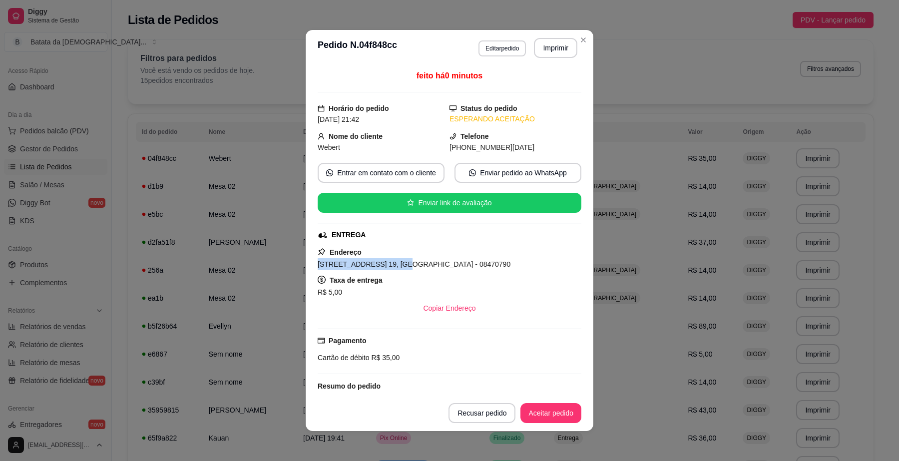
drag, startPoint x: 389, startPoint y: 269, endPoint x: 305, endPoint y: 261, distance: 83.8
click at [306, 261] on div "feito há 0 minutos Horário do pedido [DATE] 21:42 Status do pedido ESPERANDO AC…" at bounding box center [450, 230] width 288 height 329
copy span "[STREET_ADDRESS] 19"
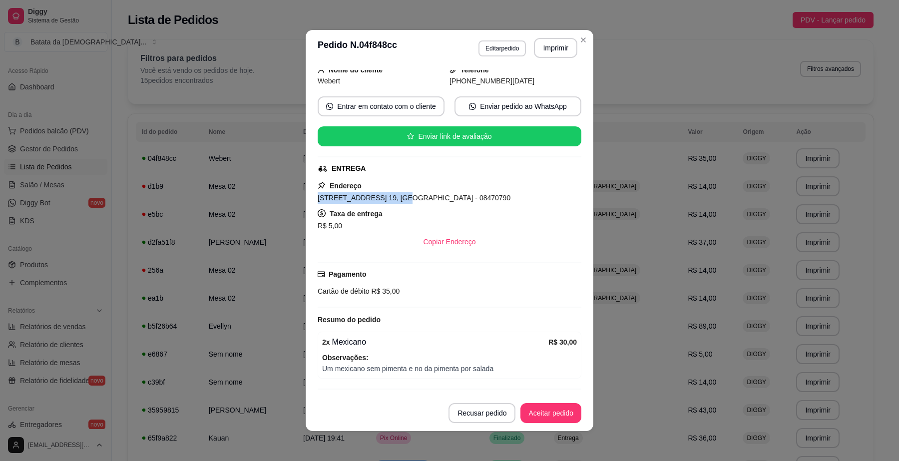
scroll to position [96, 0]
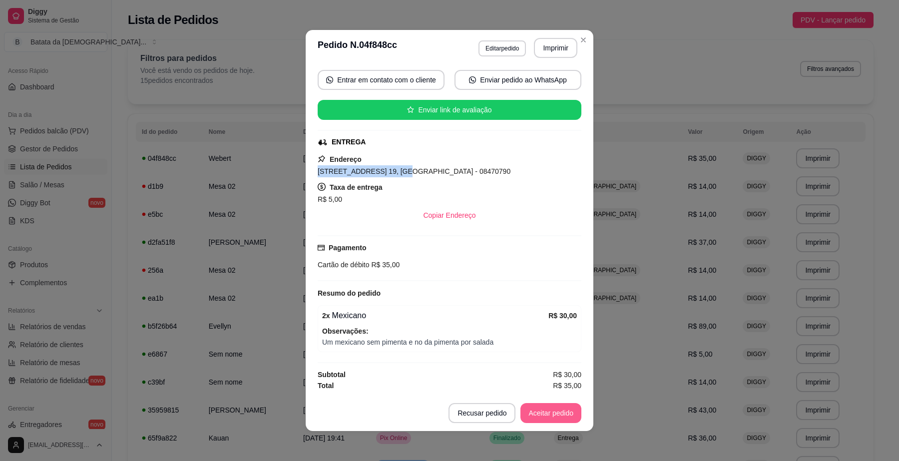
click at [544, 408] on button "Aceitar pedido" at bounding box center [551, 413] width 61 height 20
click at [551, 46] on button "Imprimir" at bounding box center [555, 48] width 43 height 20
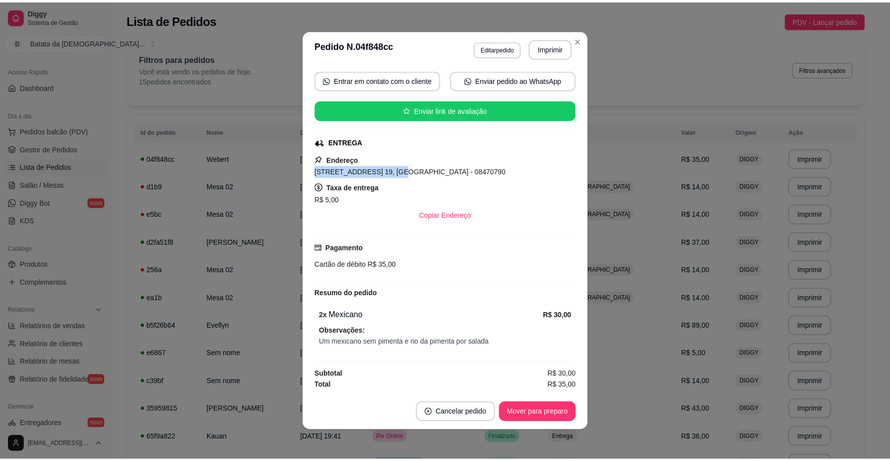
scroll to position [1, 0]
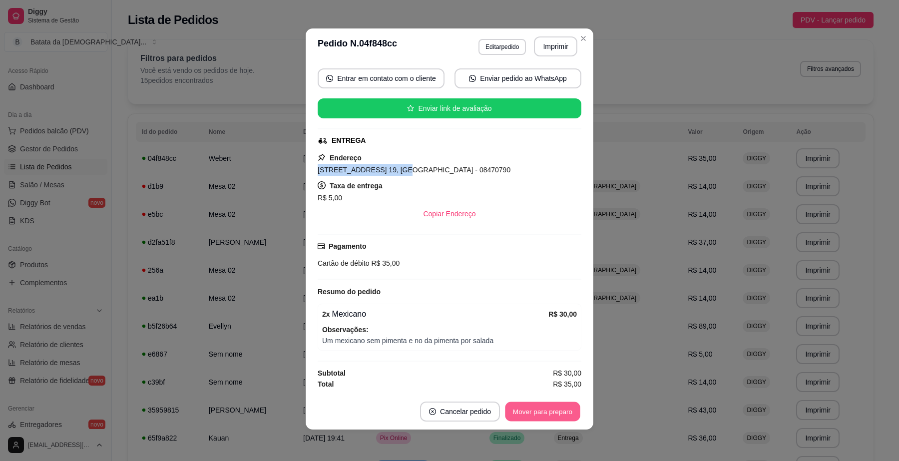
click at [530, 412] on button "Mover para preparo" at bounding box center [542, 411] width 75 height 19
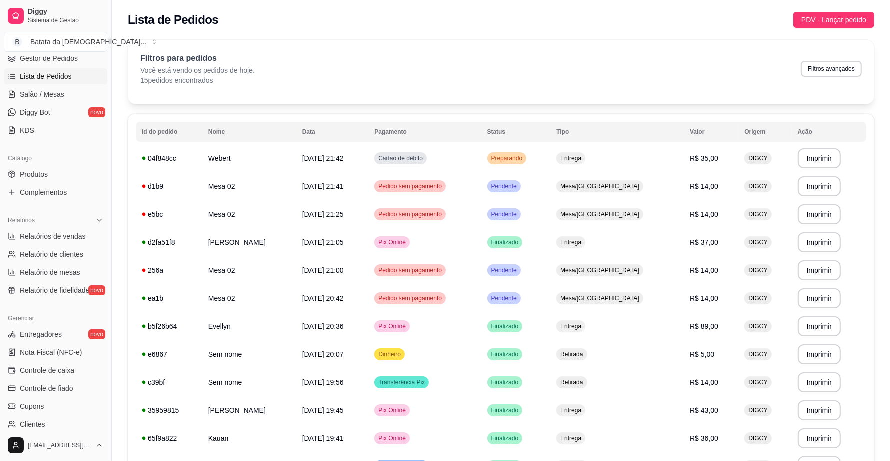
scroll to position [187, 0]
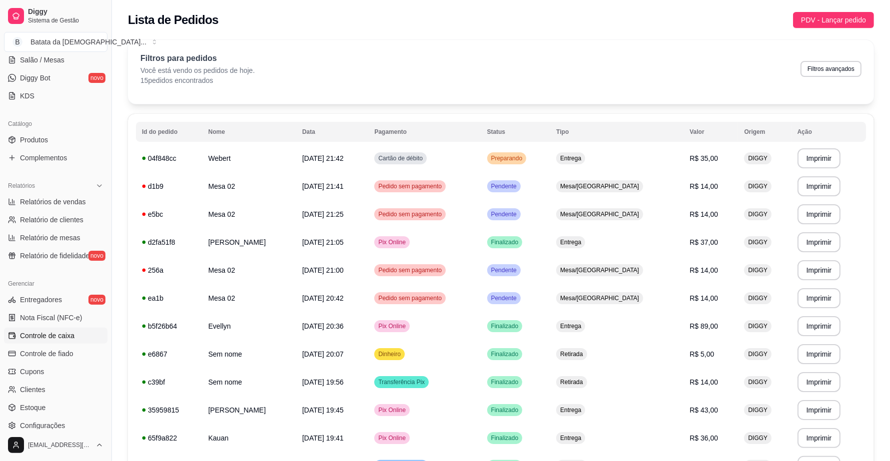
click at [51, 340] on span "Controle de caixa" at bounding box center [47, 336] width 54 height 10
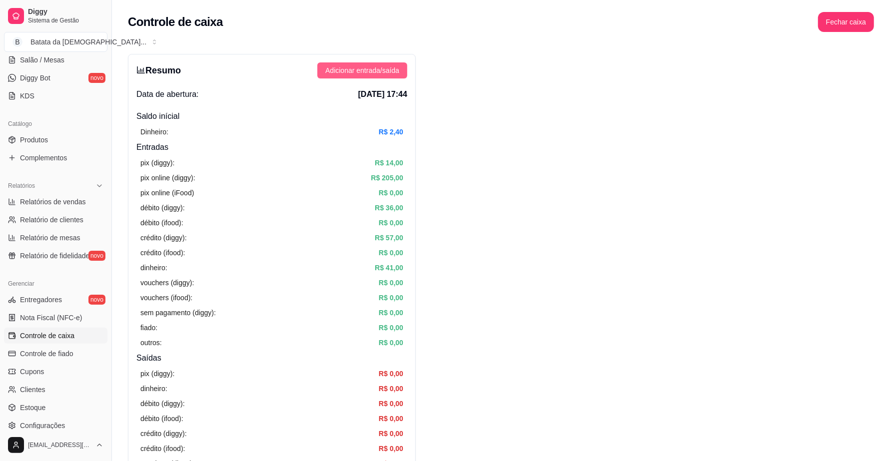
click at [390, 76] on button "Adicionar entrada/saída" at bounding box center [362, 70] width 90 height 16
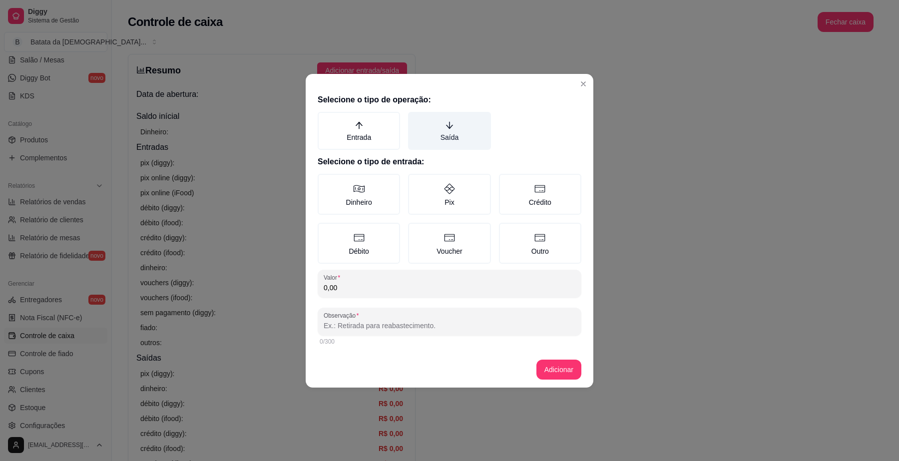
click at [448, 131] on label "Saída" at bounding box center [449, 131] width 82 height 38
click at [416, 119] on button "Saída" at bounding box center [412, 115] width 8 height 8
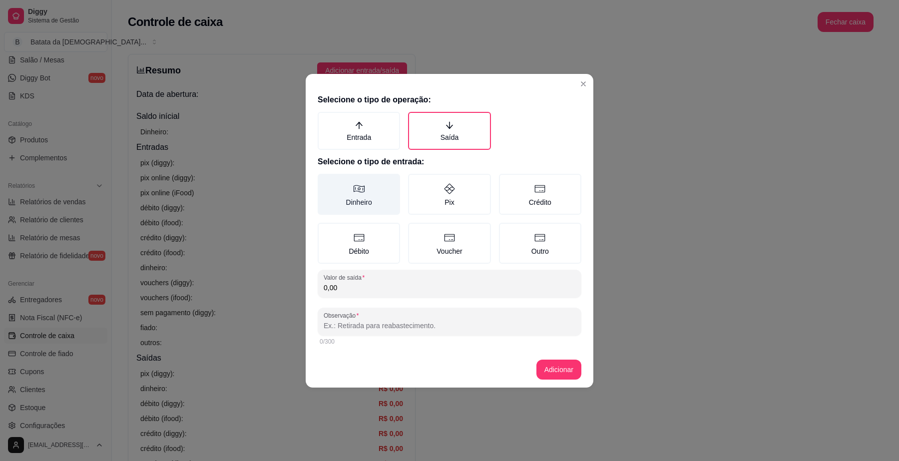
click at [358, 200] on label "Dinheiro" at bounding box center [359, 194] width 82 height 41
click at [325, 181] on button "Dinheiro" at bounding box center [321, 177] width 8 height 8
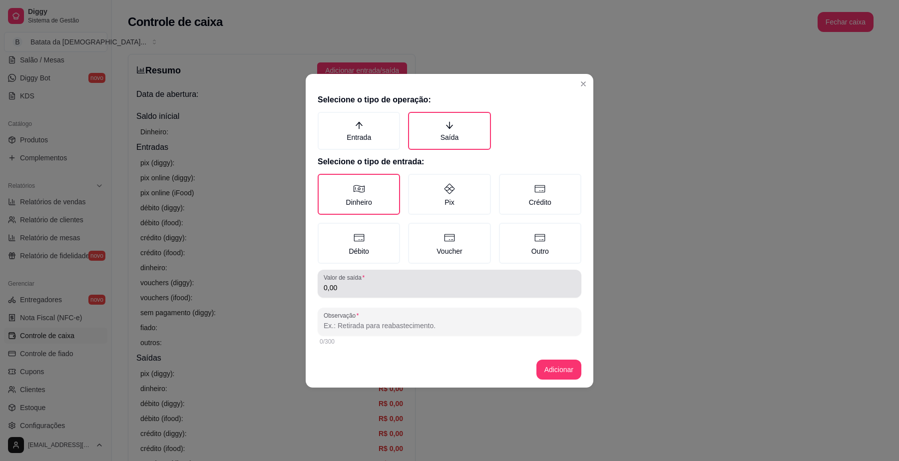
click at [488, 278] on div "0,00" at bounding box center [450, 284] width 252 height 20
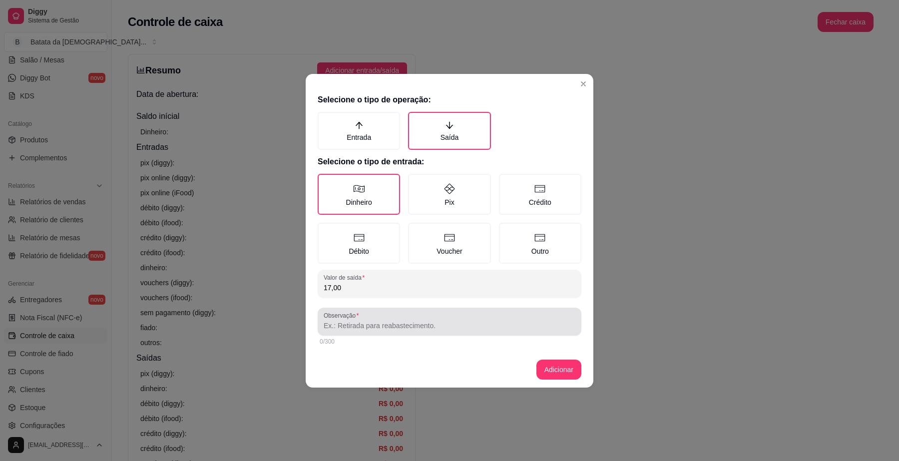
type input "17,00"
click at [438, 323] on input "Observação" at bounding box center [450, 326] width 252 height 10
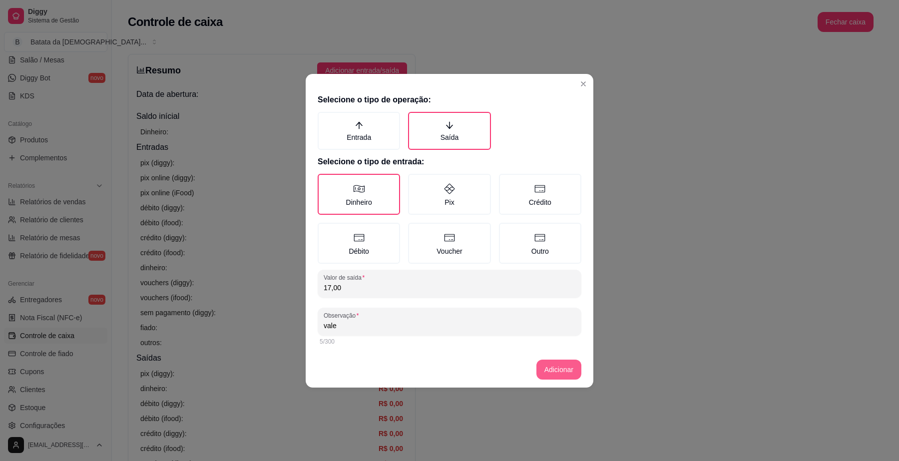
type input "vale"
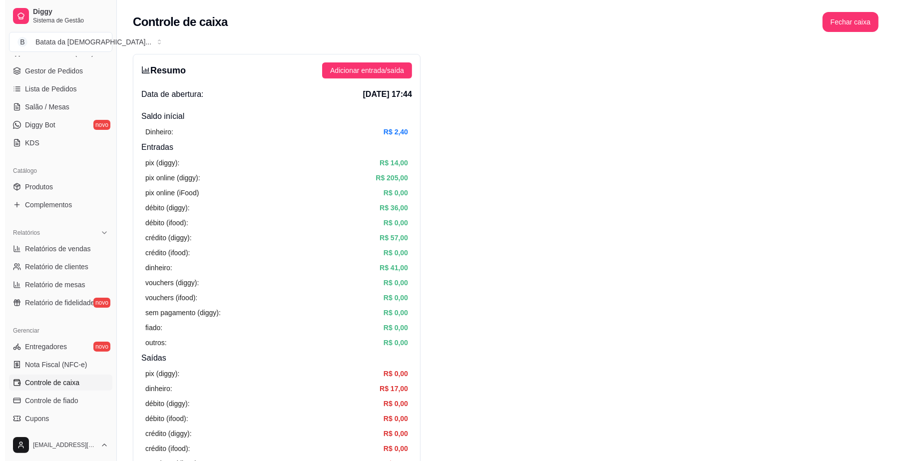
scroll to position [132, 0]
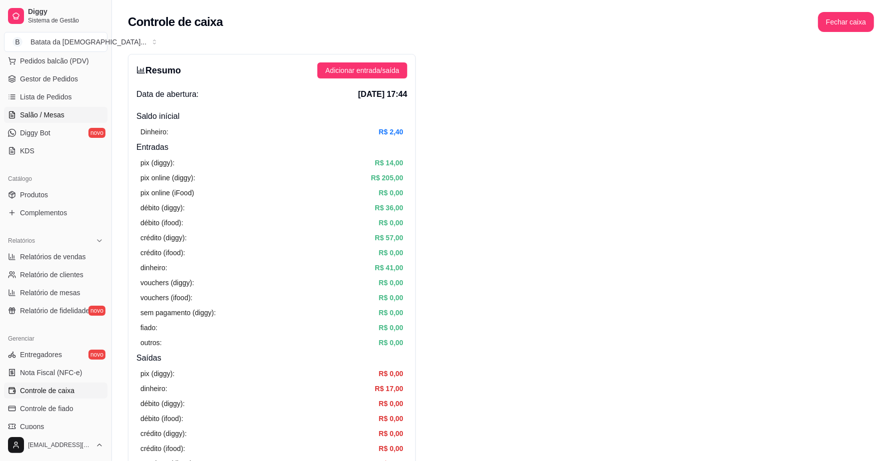
click at [68, 115] on link "Salão / Mesas" at bounding box center [55, 115] width 103 height 16
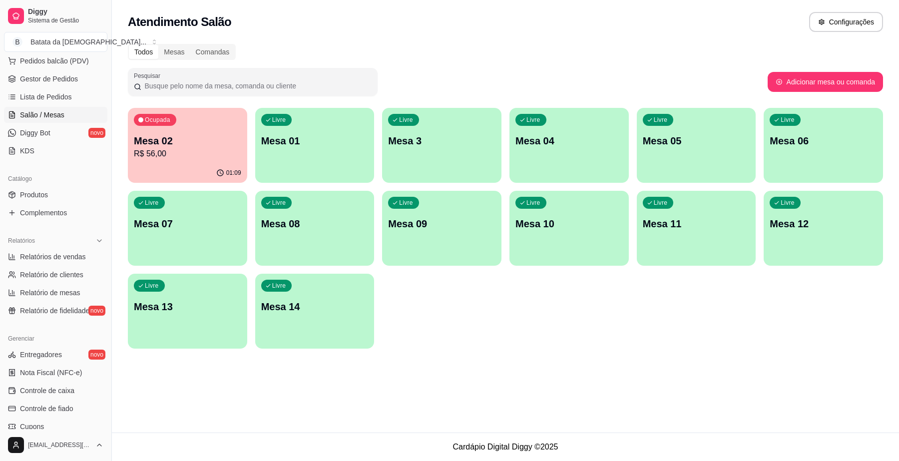
click at [222, 146] on p "Mesa 02" at bounding box center [187, 141] width 107 height 14
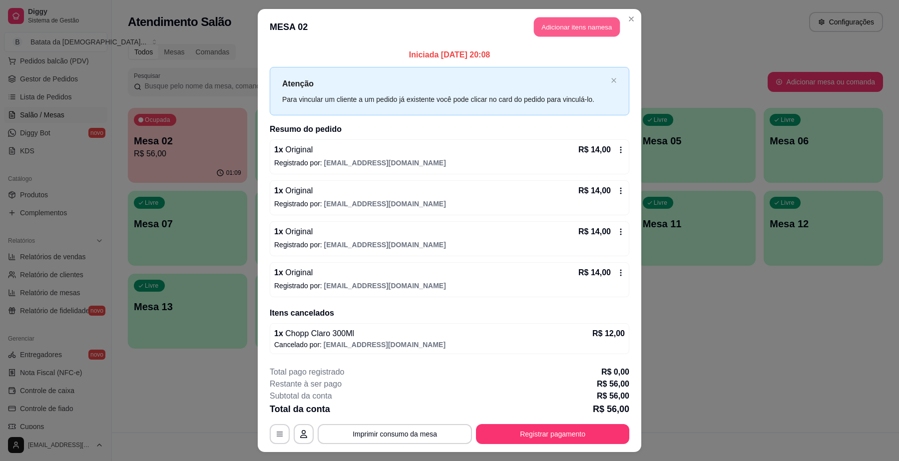
click at [571, 25] on button "Adicionar itens na mesa" at bounding box center [577, 26] width 86 height 19
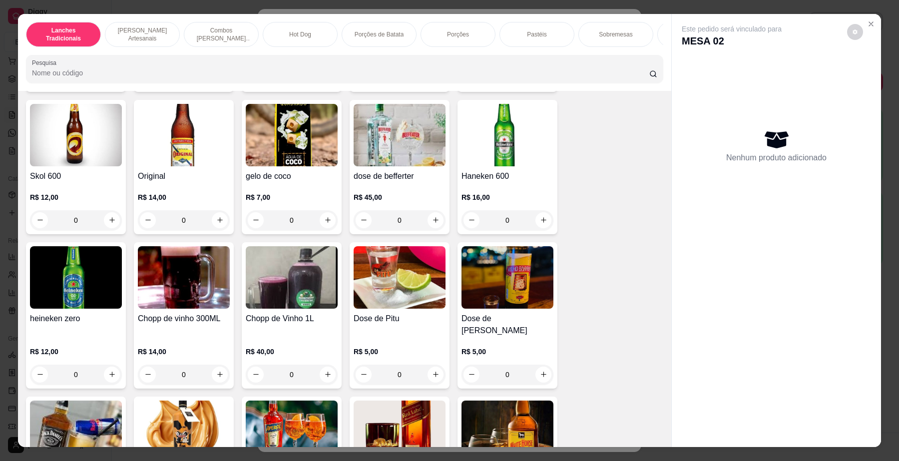
scroll to position [3248, 0]
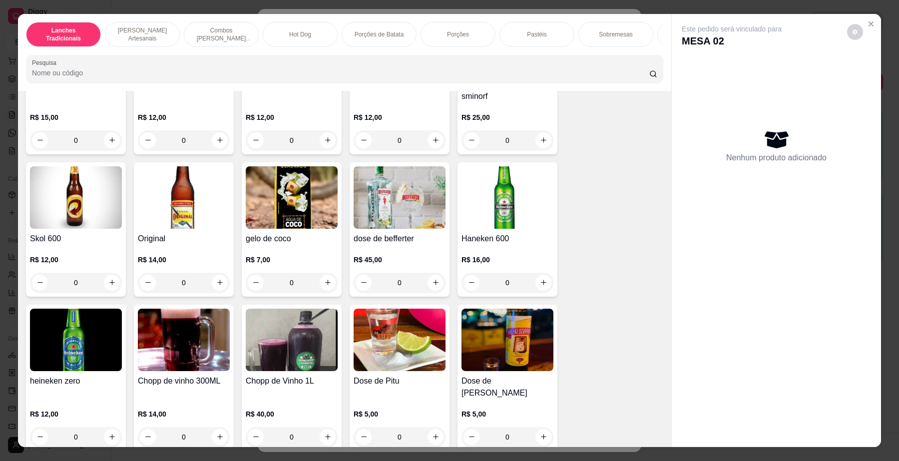
click at [184, 203] on img at bounding box center [184, 197] width 92 height 62
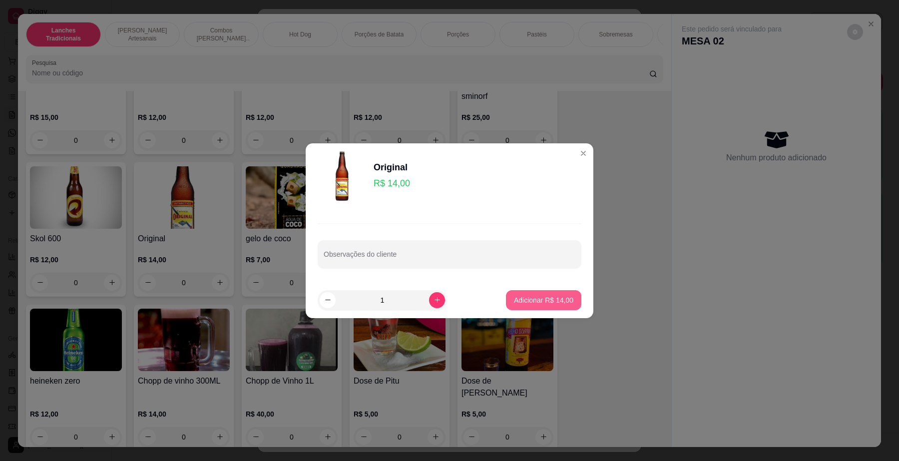
click at [556, 302] on p "Adicionar R$ 14,00" at bounding box center [543, 300] width 59 height 10
type input "1"
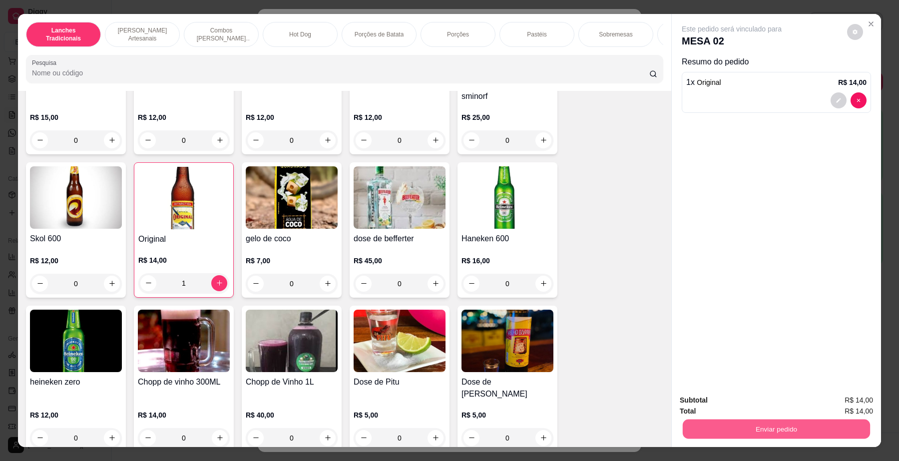
click at [724, 426] on button "Enviar pedido" at bounding box center [776, 429] width 187 height 19
click at [696, 414] on button "Não registrar e enviar pedido" at bounding box center [743, 405] width 104 height 19
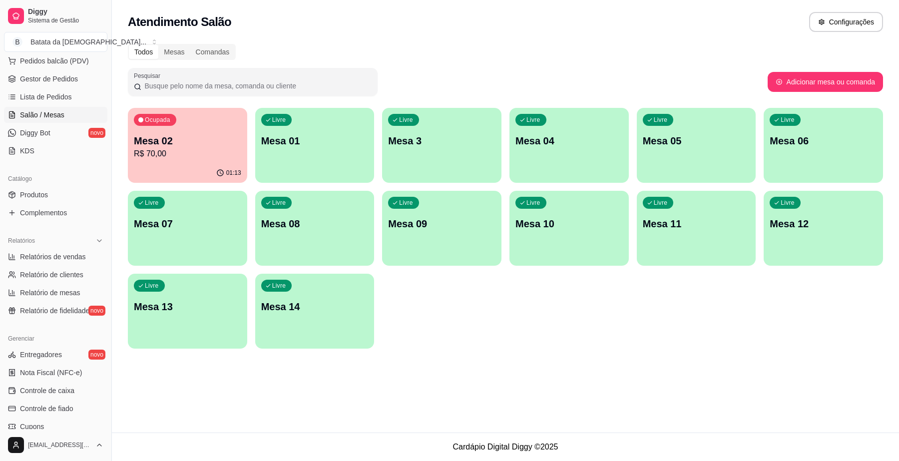
scroll to position [70, 0]
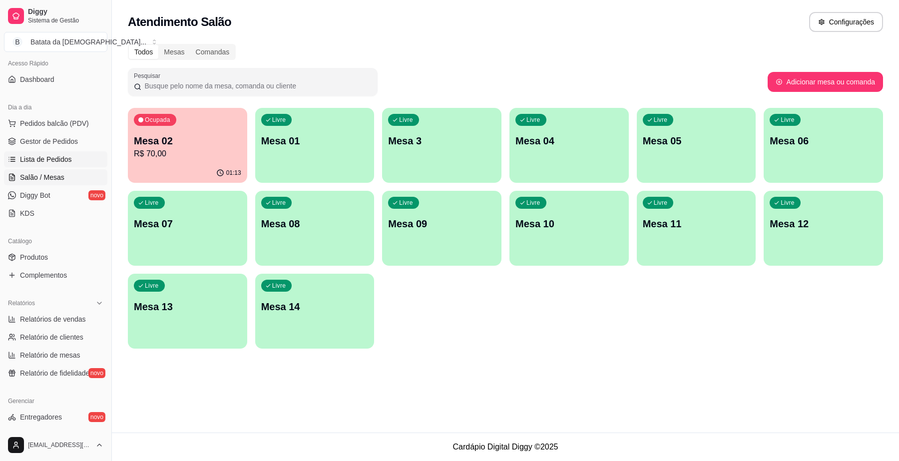
click at [32, 160] on span "Lista de Pedidos" at bounding box center [46, 159] width 52 height 10
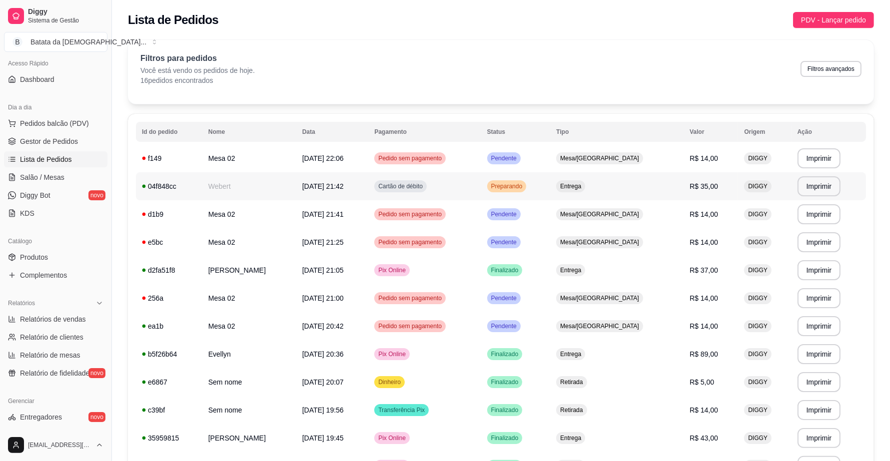
click at [481, 198] on td "Cartão de débito" at bounding box center [424, 186] width 112 height 28
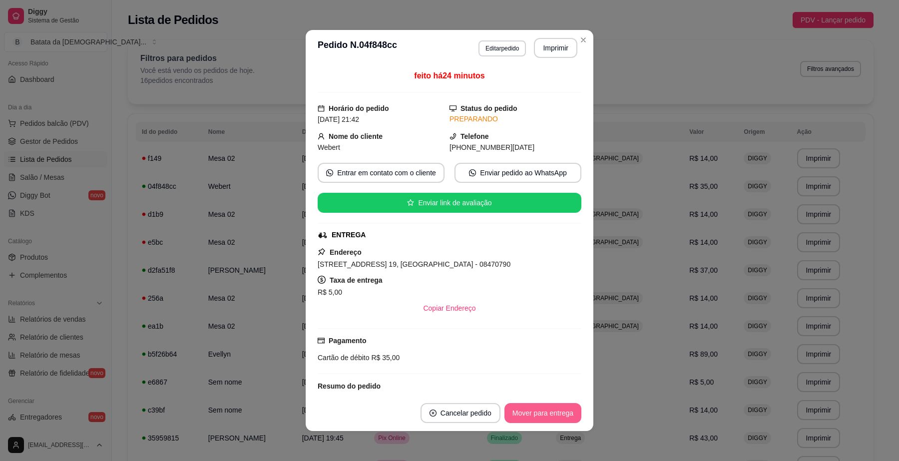
click at [533, 415] on button "Mover para entrega" at bounding box center [543, 413] width 77 height 20
click at [541, 418] on button "Mover para finalizado" at bounding box center [540, 413] width 83 height 20
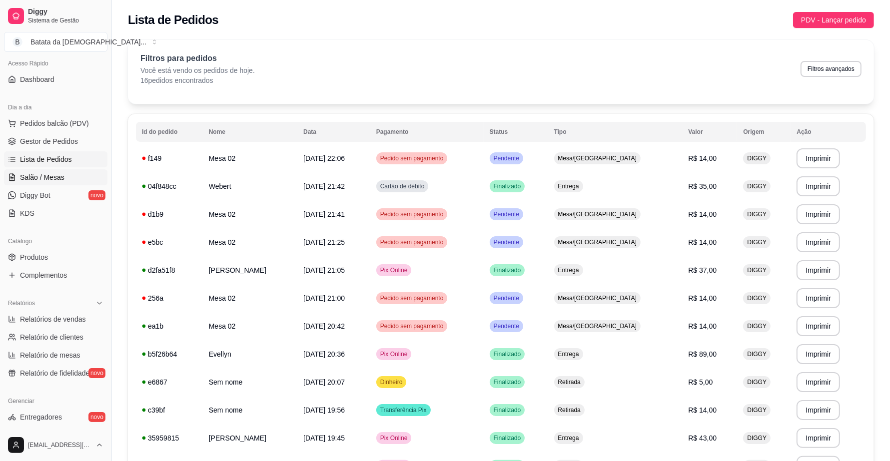
click at [68, 171] on link "Salão / Mesas" at bounding box center [55, 177] width 103 height 16
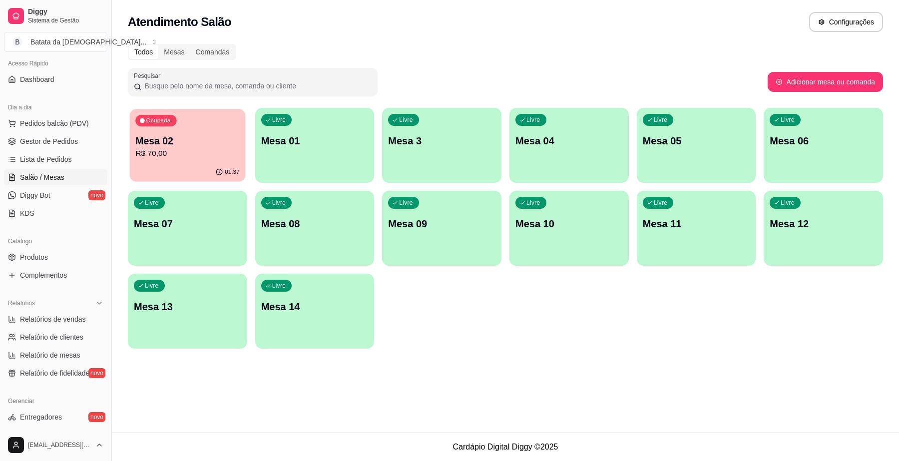
click at [195, 151] on p "R$ 70,00" at bounding box center [187, 153] width 104 height 11
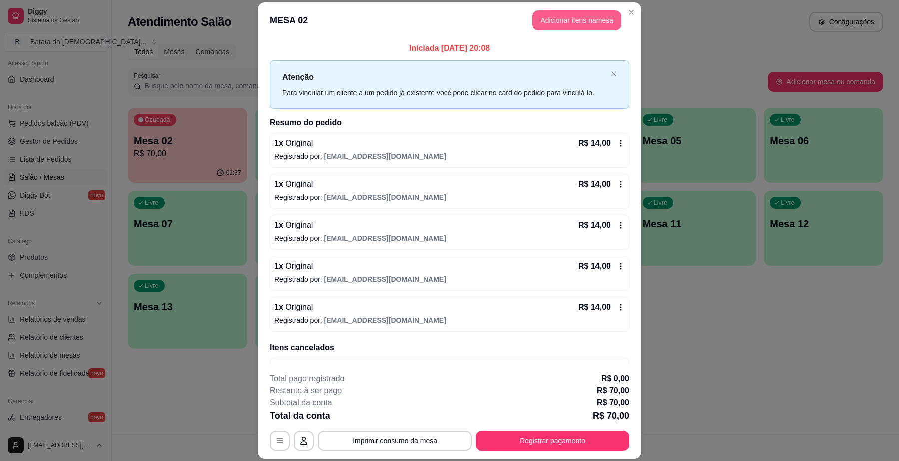
click at [544, 21] on button "Adicionar itens na mesa" at bounding box center [577, 20] width 89 height 20
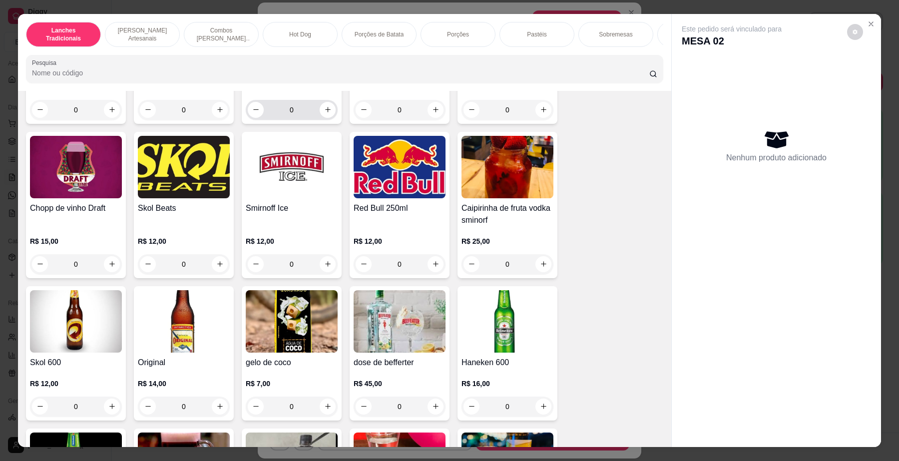
scroll to position [3186, 0]
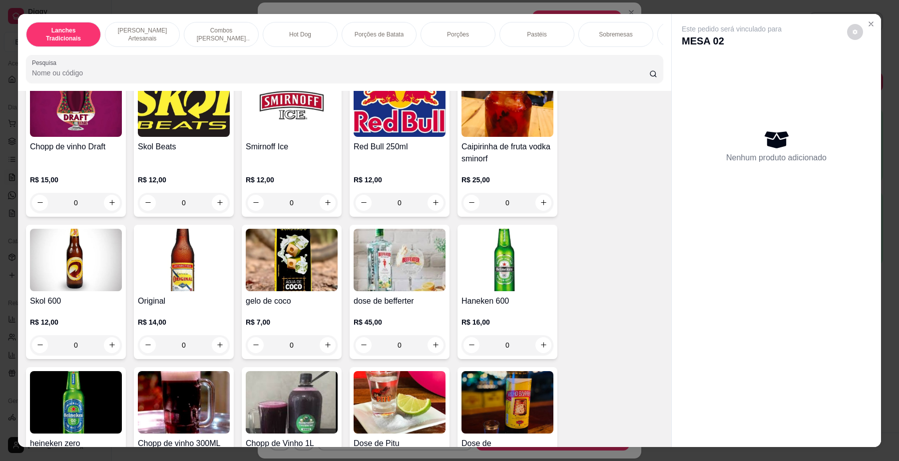
click at [165, 278] on img at bounding box center [184, 260] width 92 height 62
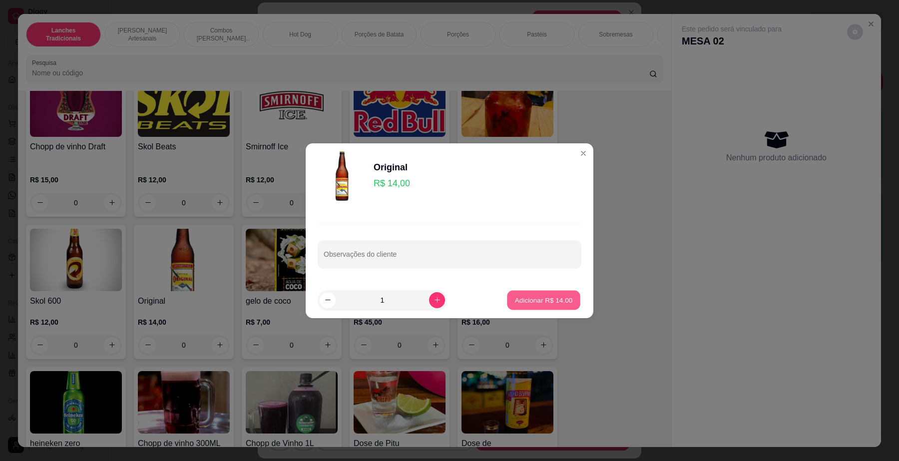
click at [560, 290] on div "Adicionar R$ 14,00" at bounding box center [543, 300] width 75 height 20
click at [541, 301] on p "Adicionar R$ 14,00" at bounding box center [543, 300] width 59 height 10
type input "1"
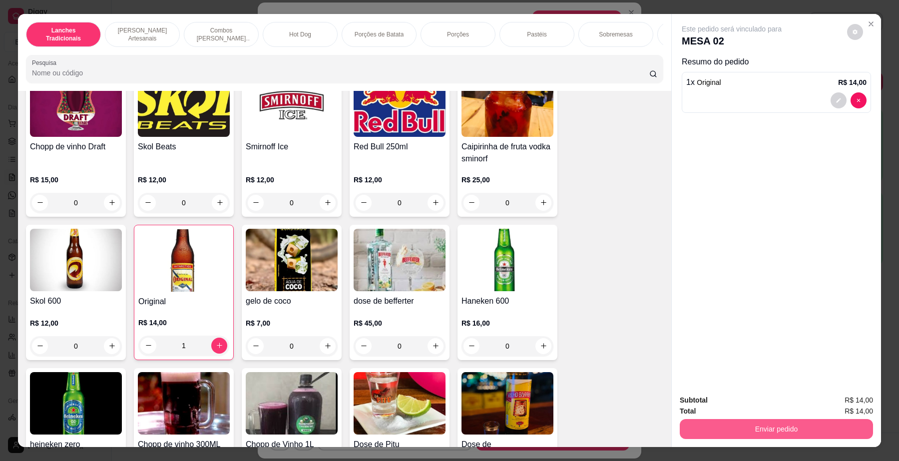
click at [743, 429] on button "Enviar pedido" at bounding box center [776, 429] width 193 height 20
click at [739, 401] on button "Não registrar e enviar pedido" at bounding box center [743, 405] width 104 height 19
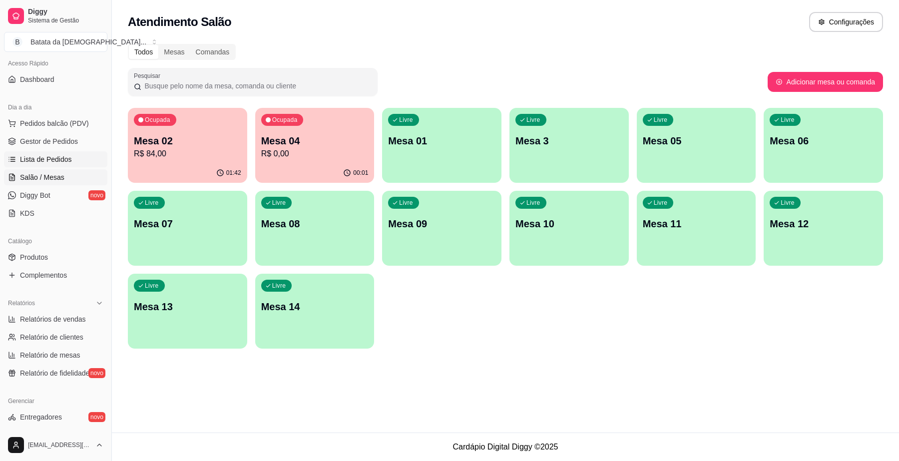
click at [43, 153] on link "Lista de Pedidos" at bounding box center [55, 159] width 103 height 16
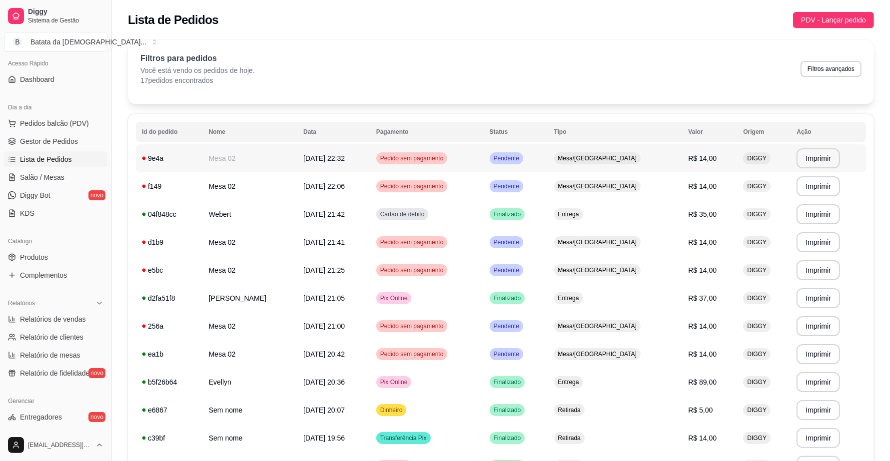
click at [484, 167] on td "Pedido sem pagamento" at bounding box center [426, 158] width 113 height 28
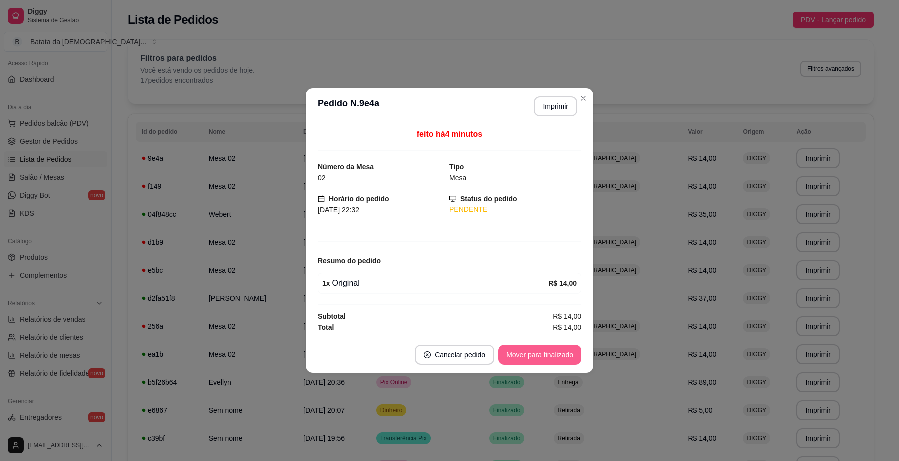
click at [551, 351] on button "Mover para finalizado" at bounding box center [540, 355] width 83 height 20
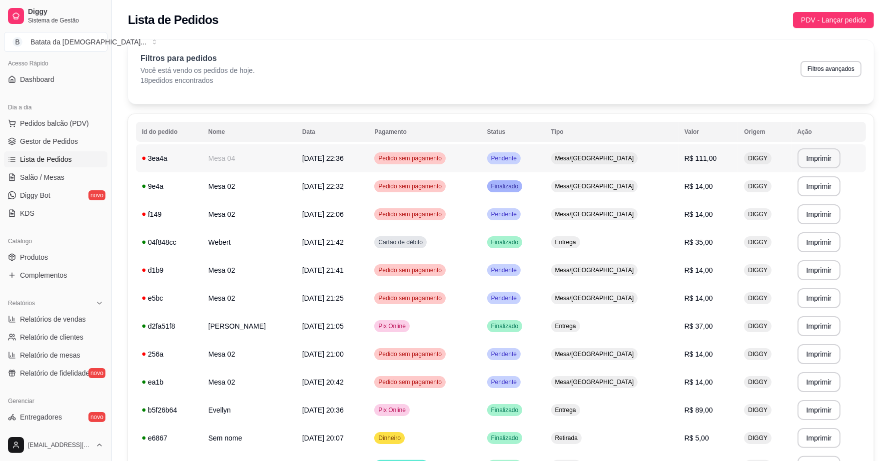
click at [596, 162] on span "Mesa/[GEOGRAPHIC_DATA]" at bounding box center [594, 158] width 83 height 8
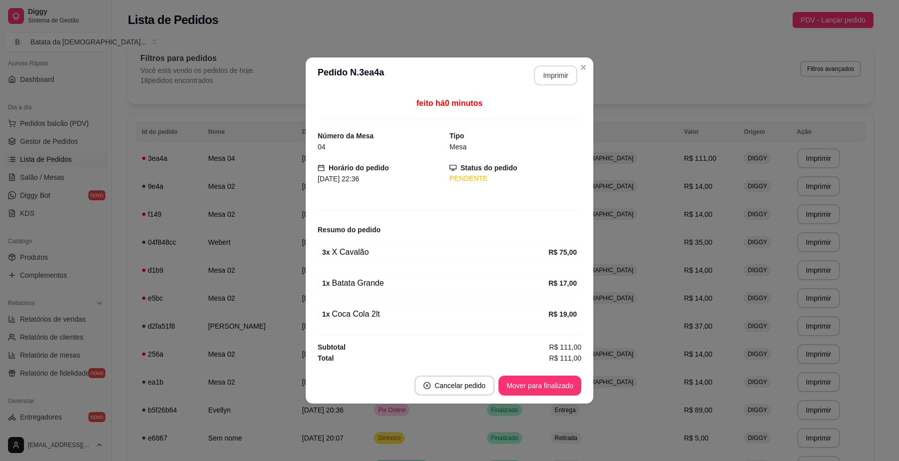
click at [551, 67] on button "Imprimir" at bounding box center [555, 75] width 43 height 20
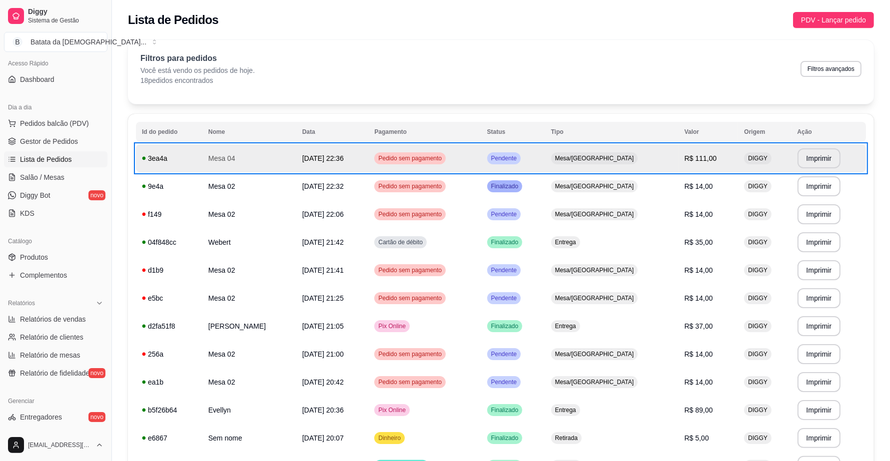
click at [81, 113] on div "Dia a dia" at bounding box center [55, 107] width 103 height 16
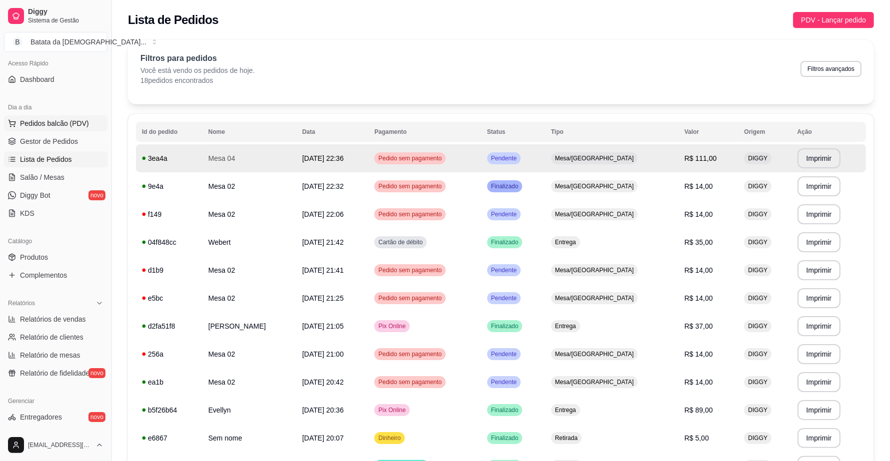
click at [83, 125] on span "Pedidos balcão (PDV)" at bounding box center [54, 123] width 69 height 10
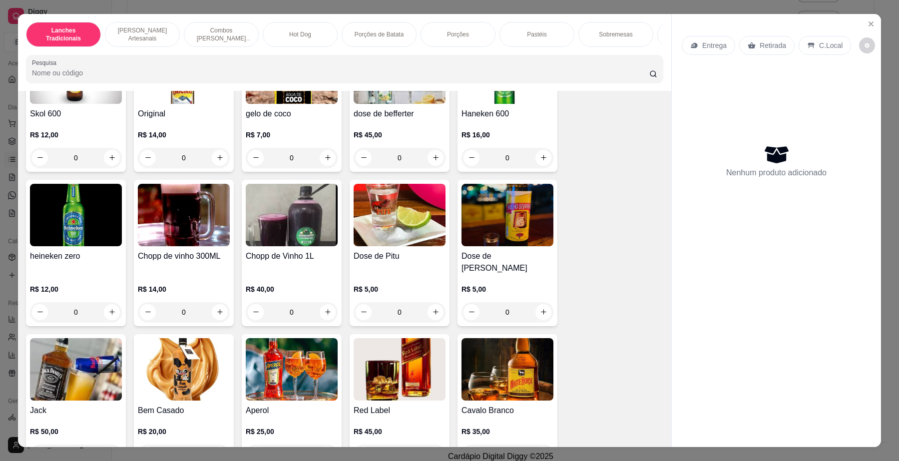
scroll to position [3310, 0]
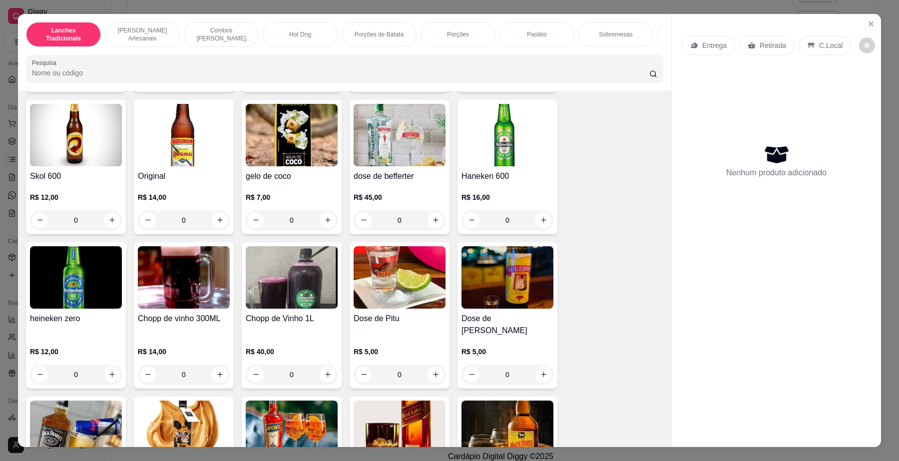
click at [299, 166] on img at bounding box center [292, 135] width 92 height 62
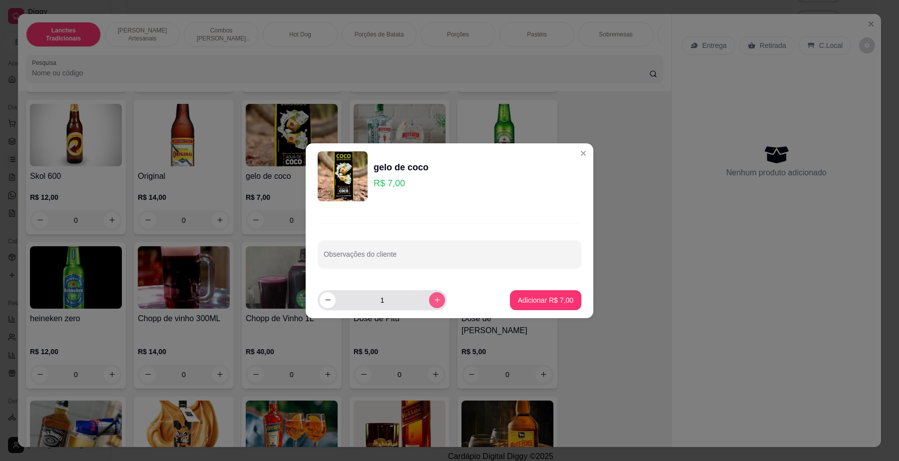
click at [434, 298] on icon "increase-product-quantity" at bounding box center [437, 299] width 7 height 7
type input "3"
click at [533, 299] on p "Adicionar R$ 21,00" at bounding box center [543, 300] width 59 height 10
type input "3"
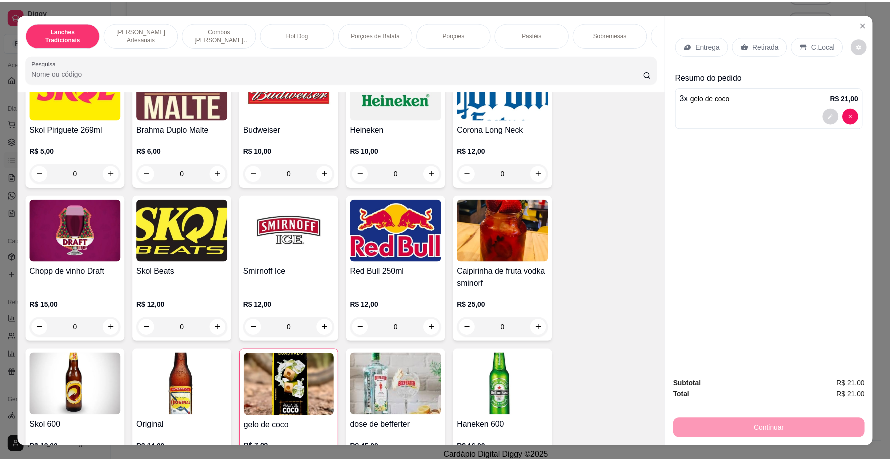
scroll to position [2998, 0]
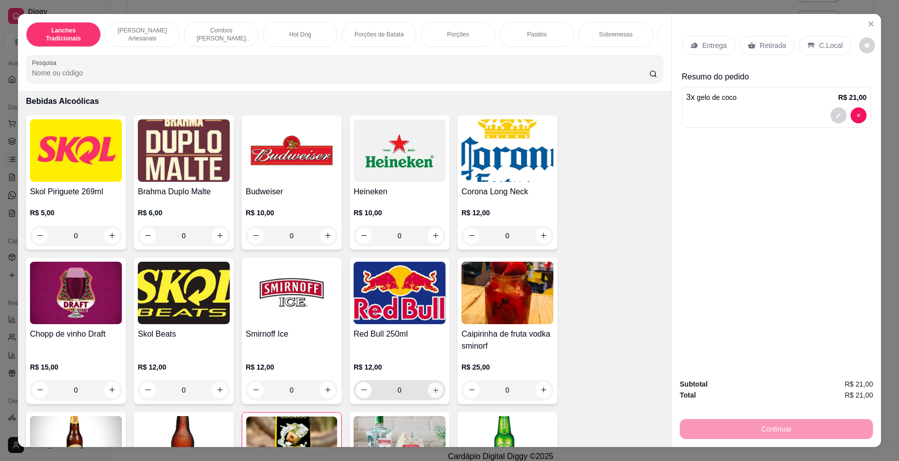
click at [433, 393] on icon "increase-product-quantity" at bounding box center [435, 390] width 5 height 5
click at [433, 397] on button "increase-product-quantity" at bounding box center [434, 389] width 15 height 15
click at [433, 393] on icon "increase-product-quantity" at bounding box center [435, 389] width 7 height 7
type input "3"
click at [819, 40] on p "C.Local" at bounding box center [830, 45] width 23 height 10
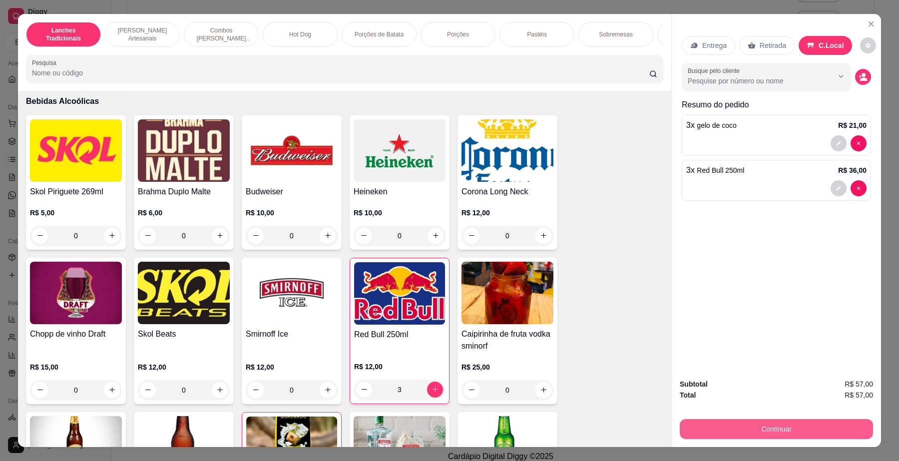
click at [754, 426] on button "Continuar" at bounding box center [776, 429] width 193 height 20
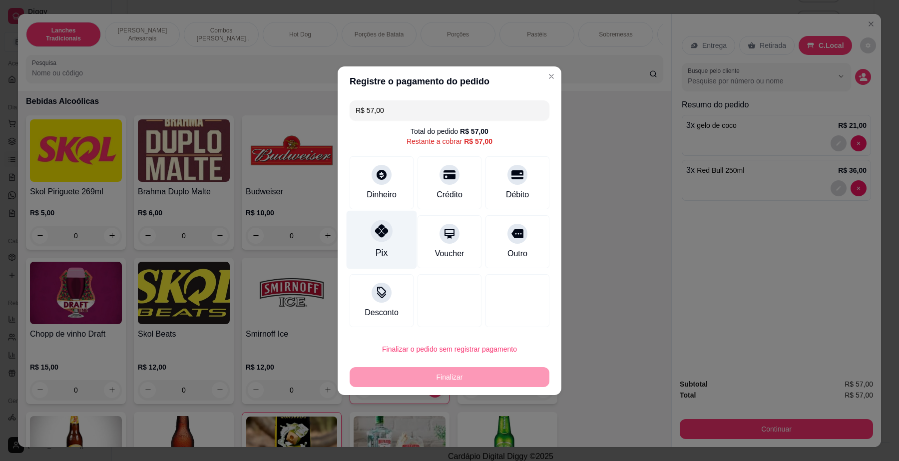
click at [395, 244] on div "Pix" at bounding box center [382, 239] width 70 height 58
type input "R$ 0,00"
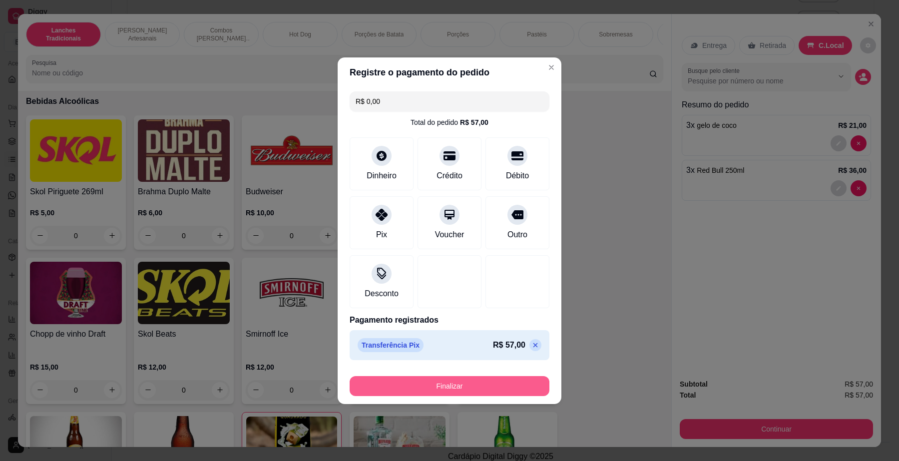
click at [448, 385] on button "Finalizar" at bounding box center [450, 386] width 200 height 20
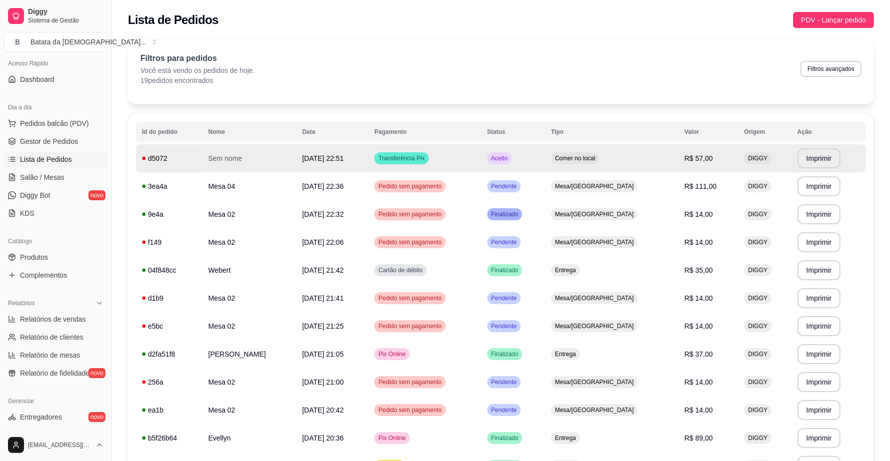
click at [545, 165] on td "Aceito" at bounding box center [513, 158] width 64 height 28
click at [597, 153] on div "Comer no local" at bounding box center [575, 158] width 48 height 12
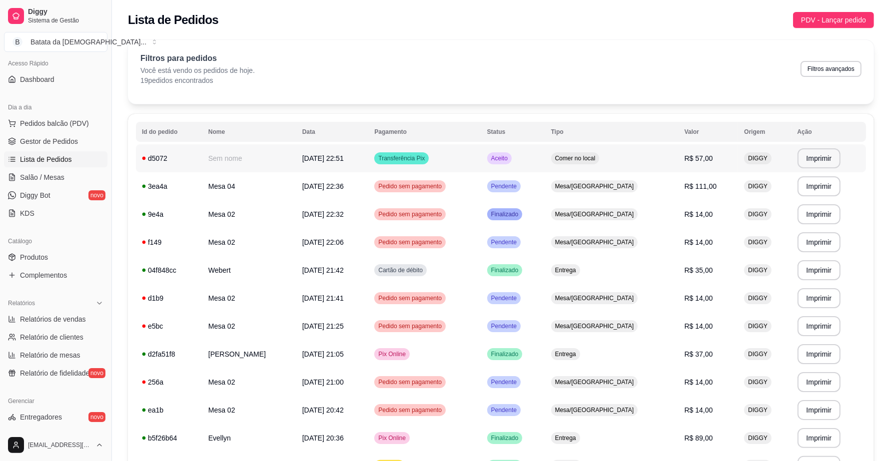
click at [481, 150] on td "Transferência Pix" at bounding box center [424, 158] width 112 height 28
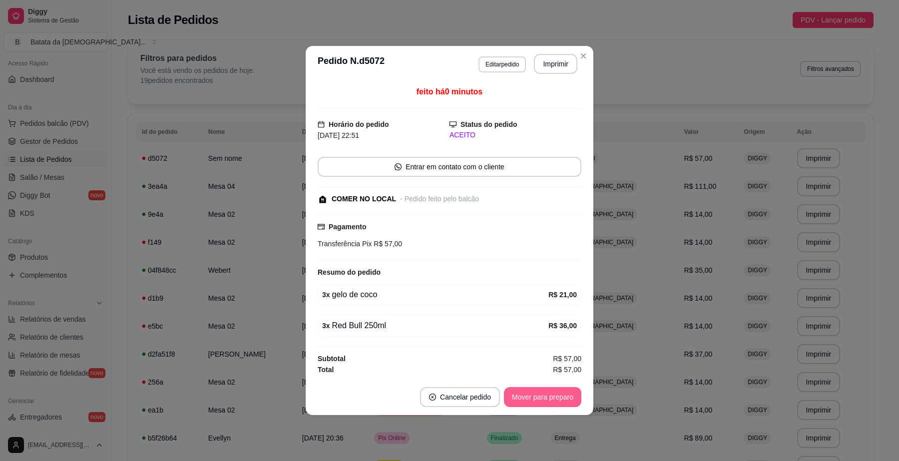
click at [556, 405] on button "Mover para preparo" at bounding box center [542, 397] width 77 height 20
click at [548, 402] on button "Mover para retirada disponível" at bounding box center [526, 397] width 110 height 20
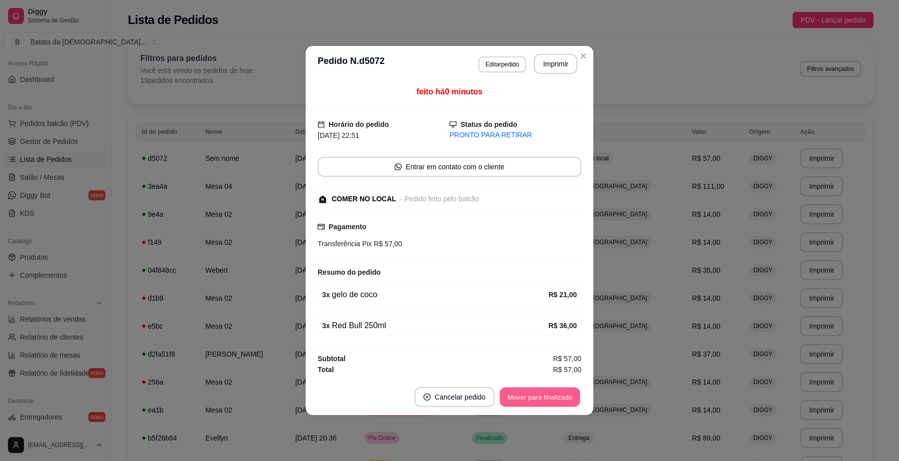
click at [559, 403] on button "Mover para finalizado" at bounding box center [540, 397] width 80 height 19
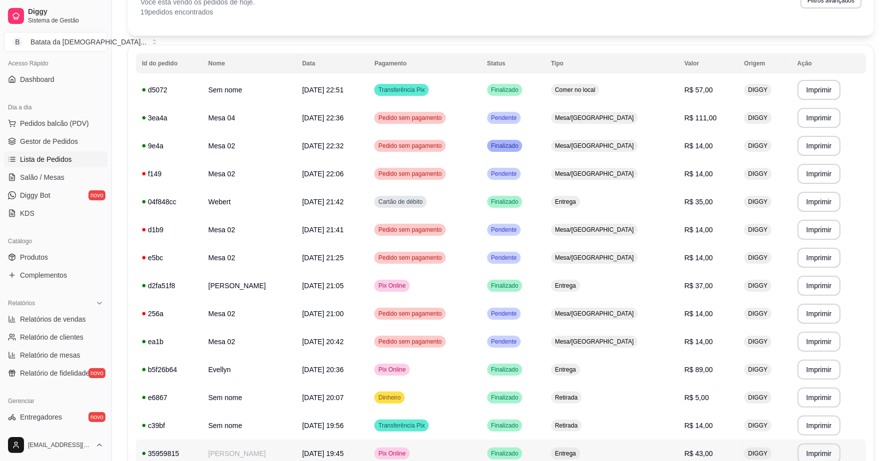
scroll to position [62, 0]
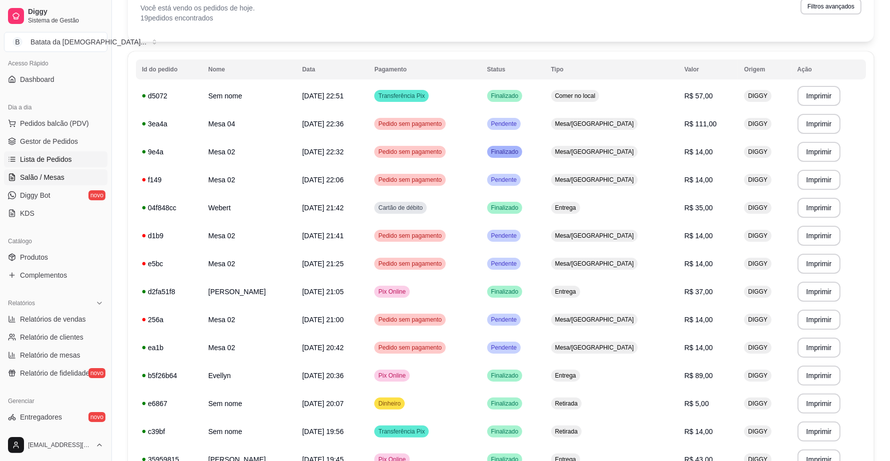
click at [58, 180] on span "Salão / Mesas" at bounding box center [42, 177] width 44 height 10
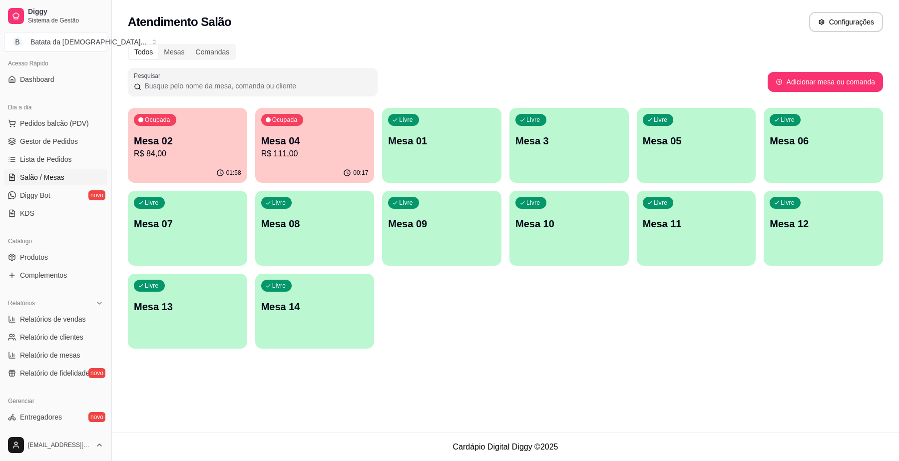
click at [240, 155] on p "R$ 84,00" at bounding box center [187, 154] width 107 height 12
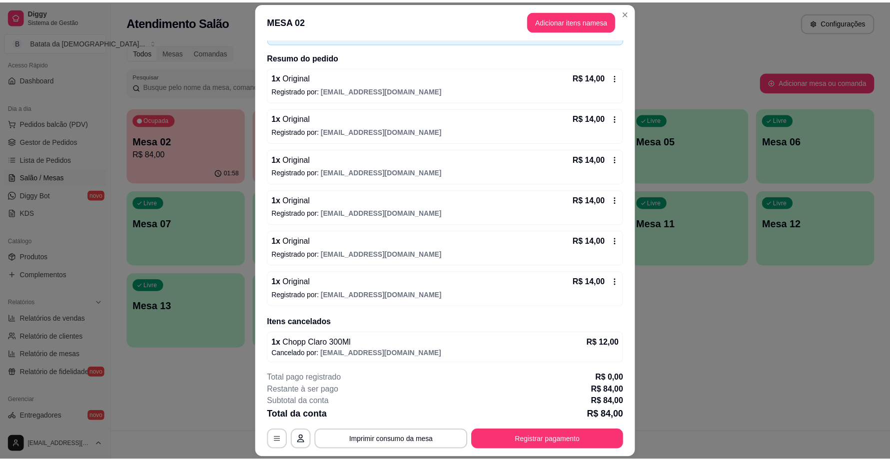
scroll to position [70, 0]
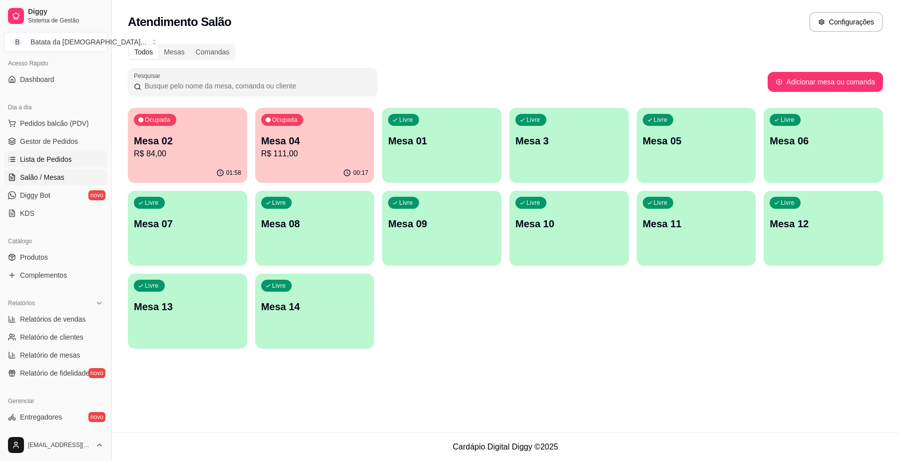
click at [12, 156] on icon at bounding box center [12, 159] width 8 height 8
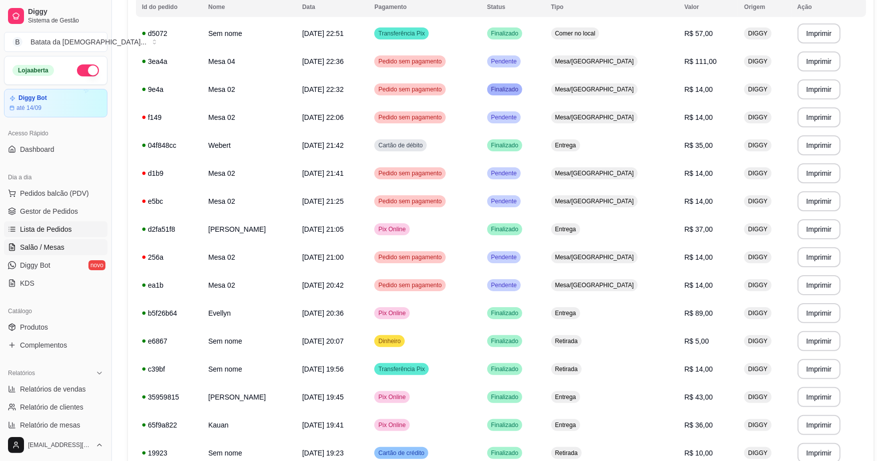
click at [56, 255] on link "Salão / Mesas" at bounding box center [55, 247] width 103 height 16
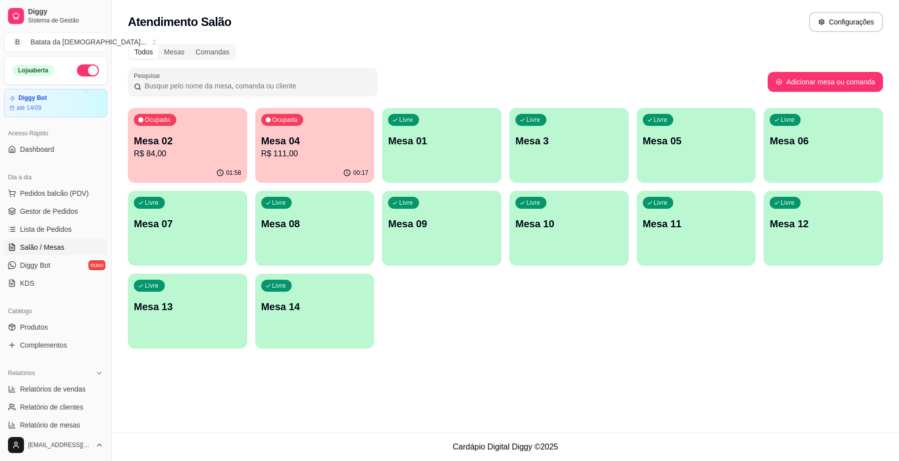
click at [232, 128] on div "Ocupada Mesa 02 R$ 84,00" at bounding box center [187, 135] width 119 height 55
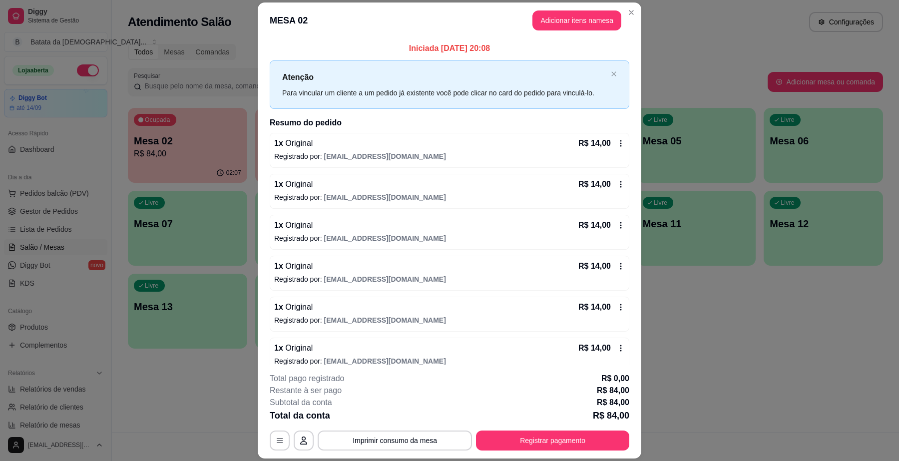
scroll to position [62, 0]
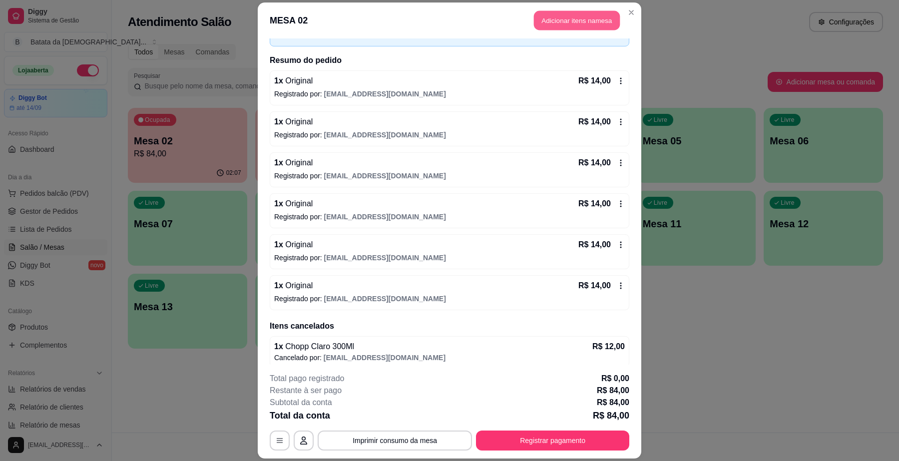
click at [540, 25] on button "Adicionar itens na mesa" at bounding box center [577, 19] width 86 height 19
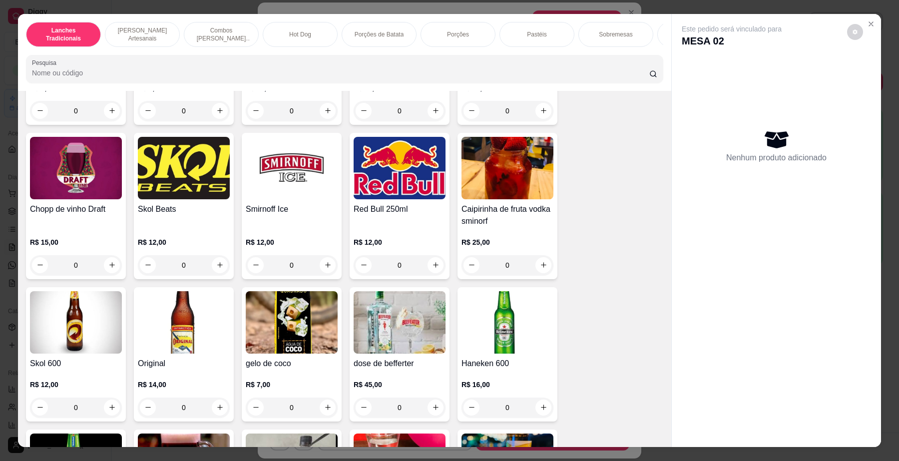
scroll to position [3186, 0]
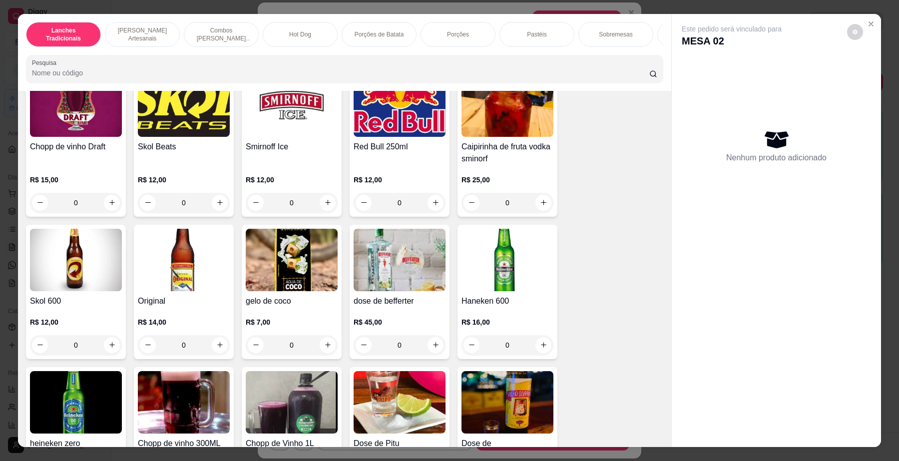
click at [175, 251] on img at bounding box center [184, 260] width 92 height 62
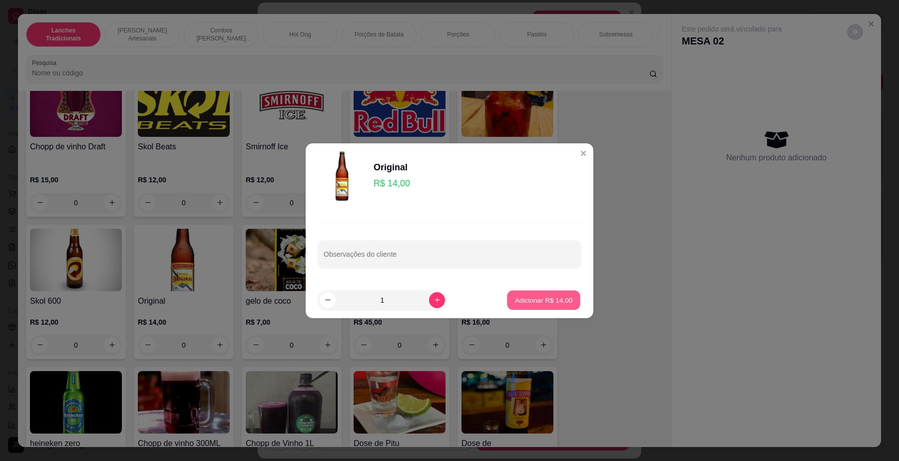
click at [521, 302] on p "Adicionar R$ 14,00" at bounding box center [544, 299] width 58 height 9
type input "1"
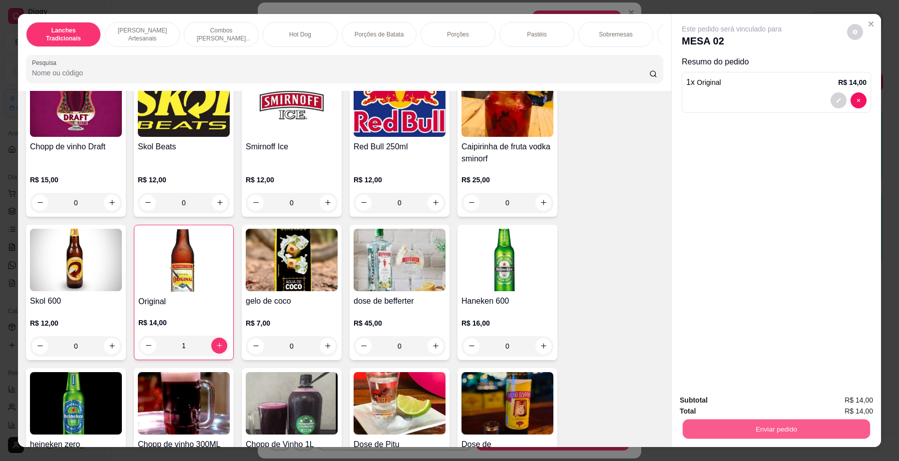
click at [766, 432] on button "Enviar pedido" at bounding box center [776, 429] width 187 height 19
click at [732, 406] on button "Não registrar e enviar pedido" at bounding box center [743, 405] width 101 height 18
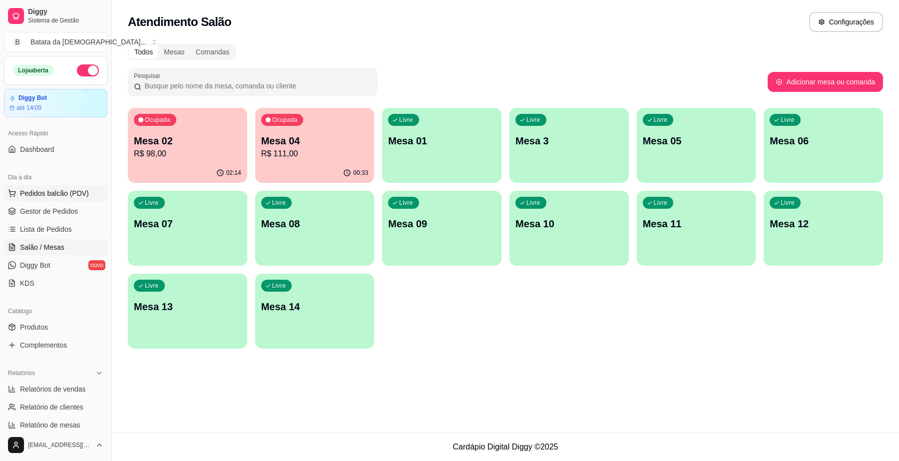
click at [41, 185] on button "Pedidos balcão (PDV)" at bounding box center [55, 193] width 103 height 16
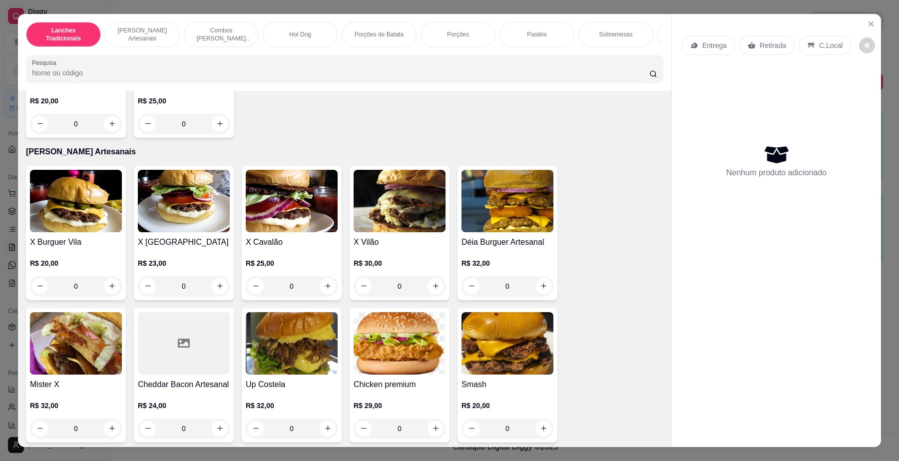
scroll to position [500, 0]
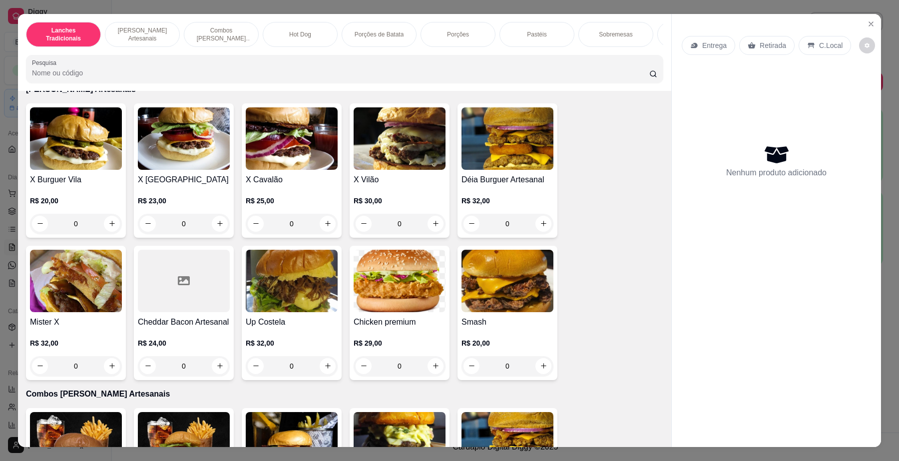
click at [524, 142] on img at bounding box center [508, 138] width 92 height 62
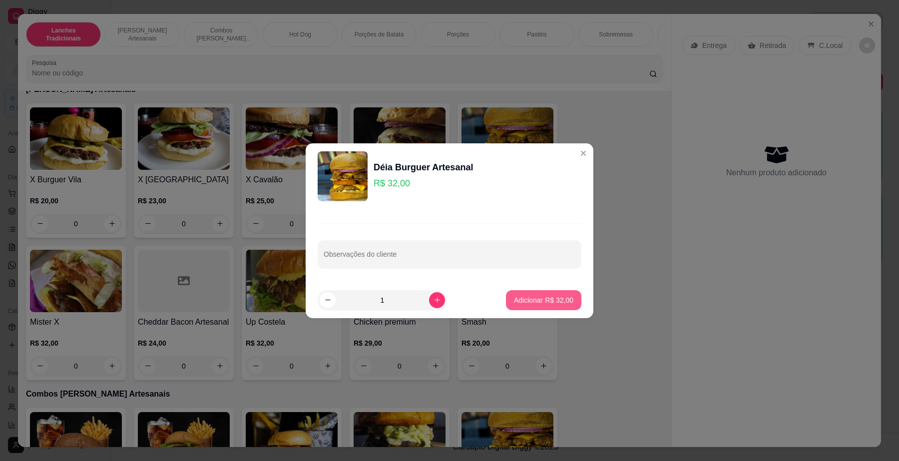
click at [548, 306] on button "Adicionar R$ 32,00" at bounding box center [543, 300] width 75 height 20
type input "1"
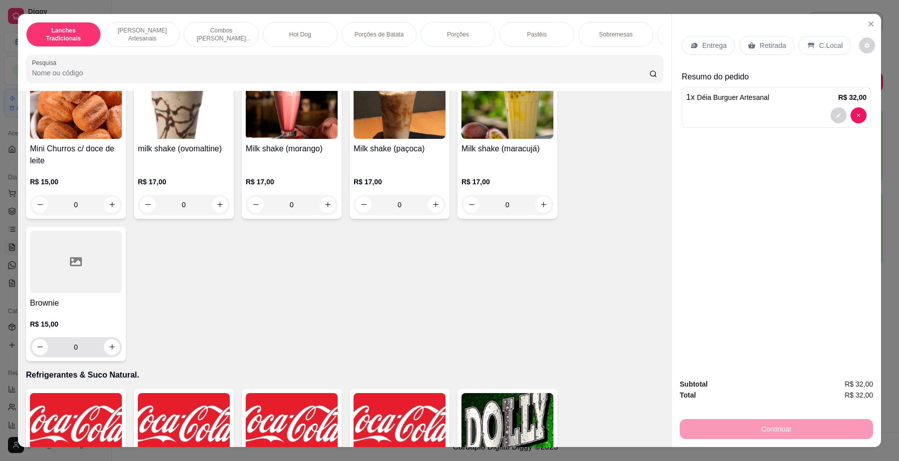
scroll to position [2249, 0]
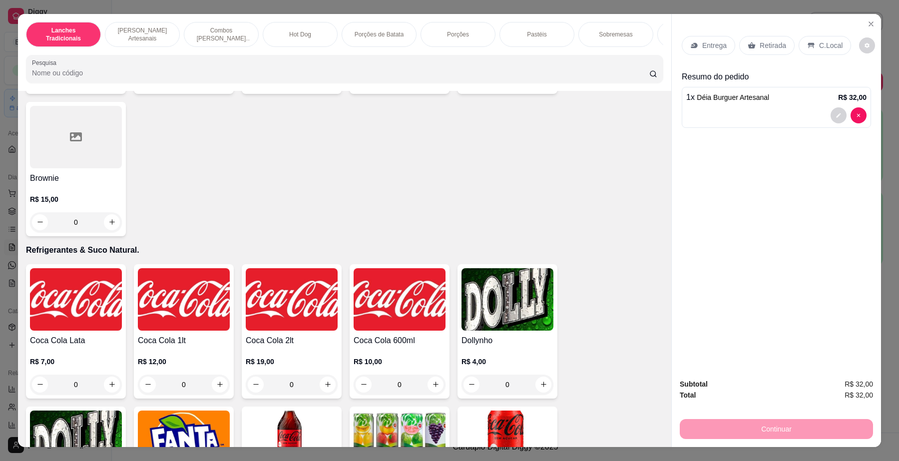
click at [698, 56] on div "Entrega Retirada C.Local" at bounding box center [776, 45] width 189 height 35
click at [696, 44] on div "Entrega" at bounding box center [708, 45] width 53 height 19
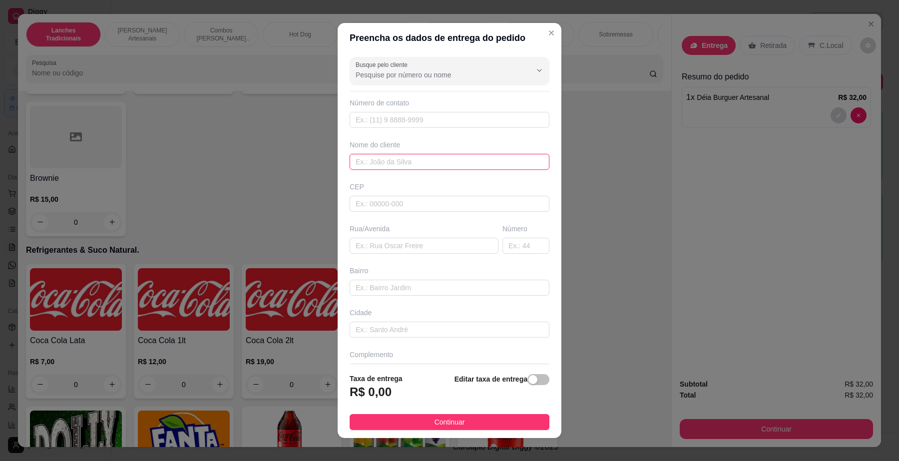
click at [404, 167] on input "text" at bounding box center [450, 162] width 200 height 16
type input "F"
click at [399, 162] on input "text" at bounding box center [450, 162] width 200 height 16
type input "f"
type input "marido da [PERSON_NAME]"
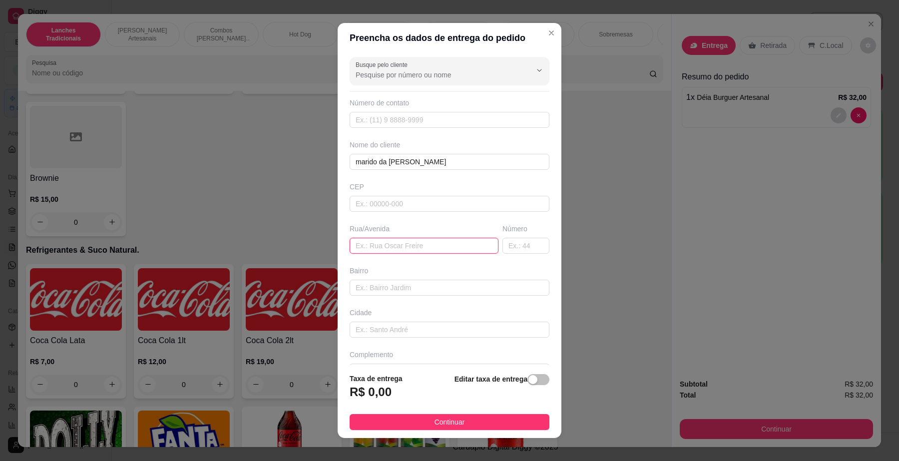
click at [448, 238] on input "text" at bounding box center [424, 246] width 149 height 16
type input "rua mata bruta da vitoria"
click at [520, 244] on input "text" at bounding box center [526, 246] width 47 height 16
type input "24"
click at [529, 377] on div "button" at bounding box center [533, 379] width 9 height 9
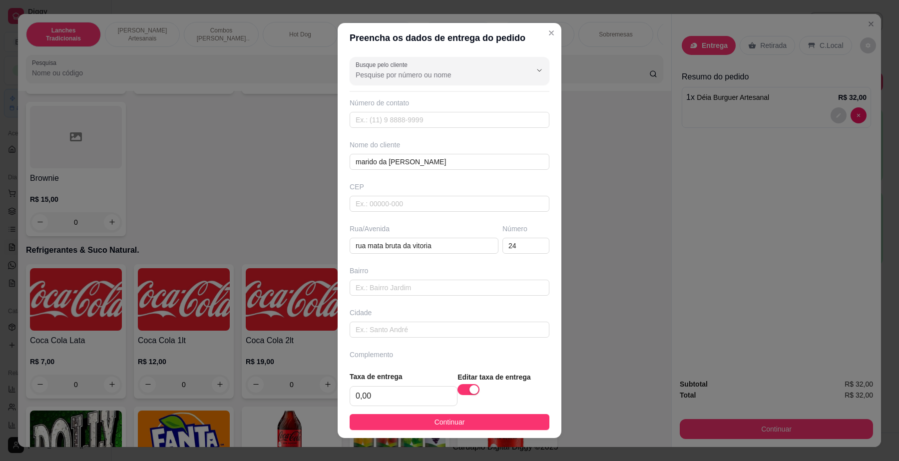
drag, startPoint x: 422, startPoint y: 380, endPoint x: 413, endPoint y: 385, distance: 10.5
click at [420, 380] on div "Taxa de entrega 0,00" at bounding box center [404, 388] width 108 height 35
click at [410, 387] on input "0,00" at bounding box center [403, 396] width 107 height 19
type input "5,00"
click at [457, 417] on button "Continuar" at bounding box center [450, 422] width 200 height 16
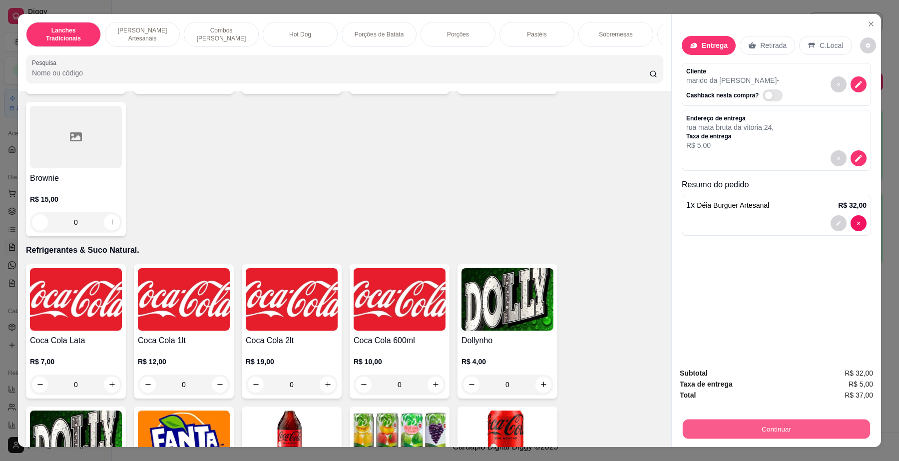
click at [773, 430] on button "Continuar" at bounding box center [776, 429] width 187 height 19
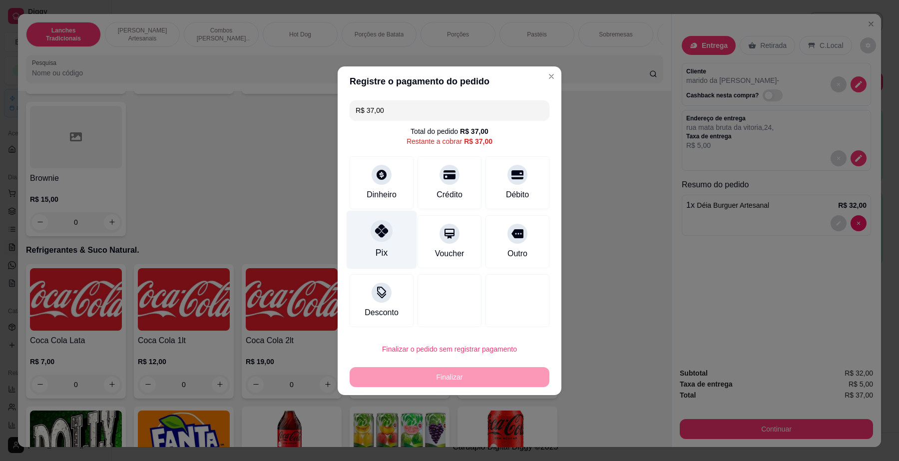
click at [385, 248] on div "Pix" at bounding box center [382, 252] width 12 height 13
type input "R$ 0,00"
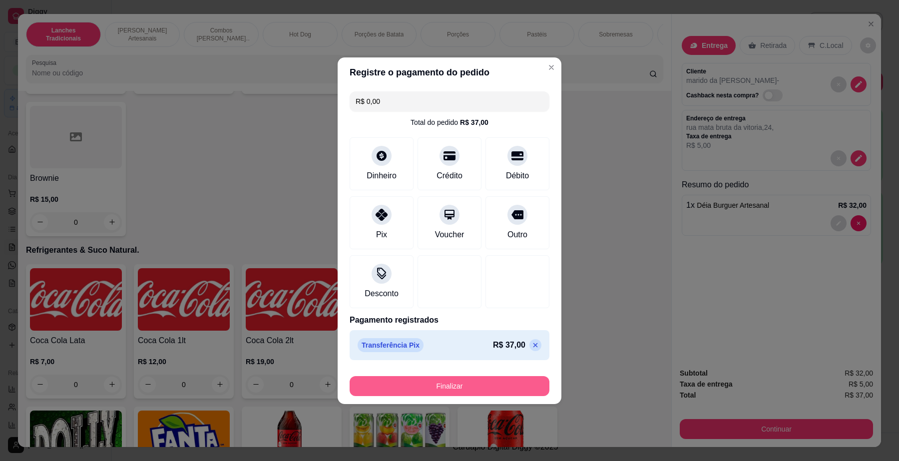
click at [484, 391] on button "Finalizar" at bounding box center [450, 386] width 200 height 20
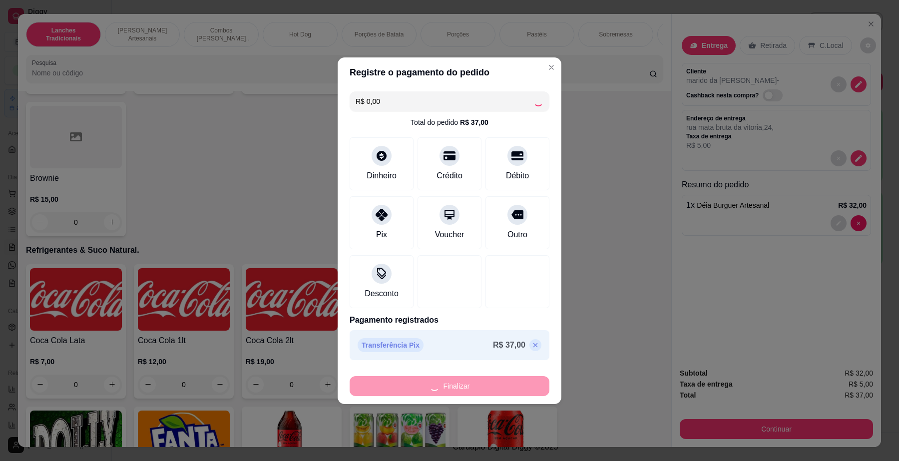
type input "0"
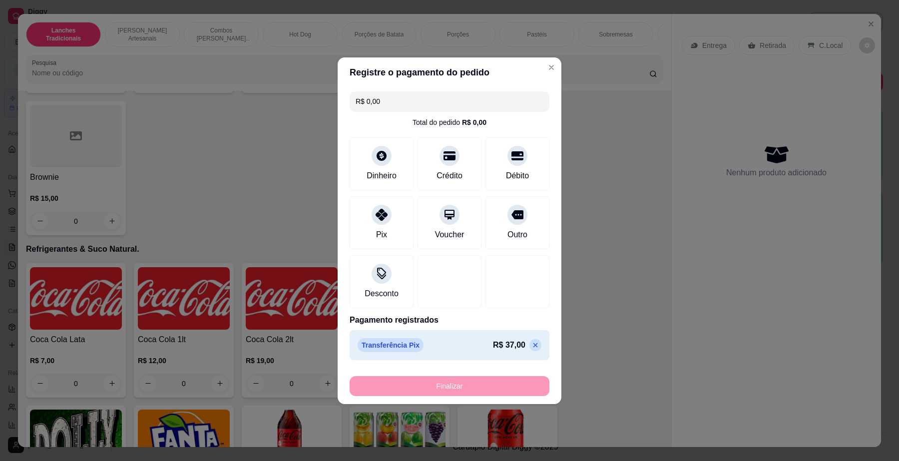
type input "-R$ 37,00"
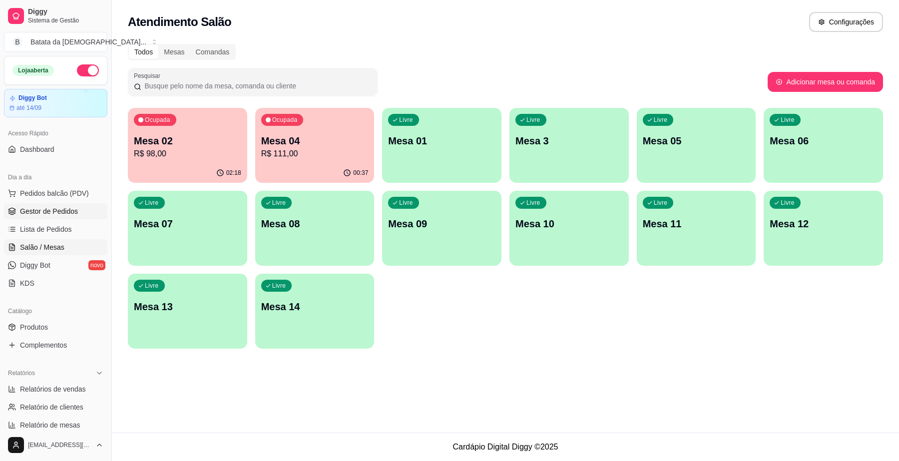
click at [31, 219] on link "Gestor de Pedidos" at bounding box center [55, 211] width 103 height 16
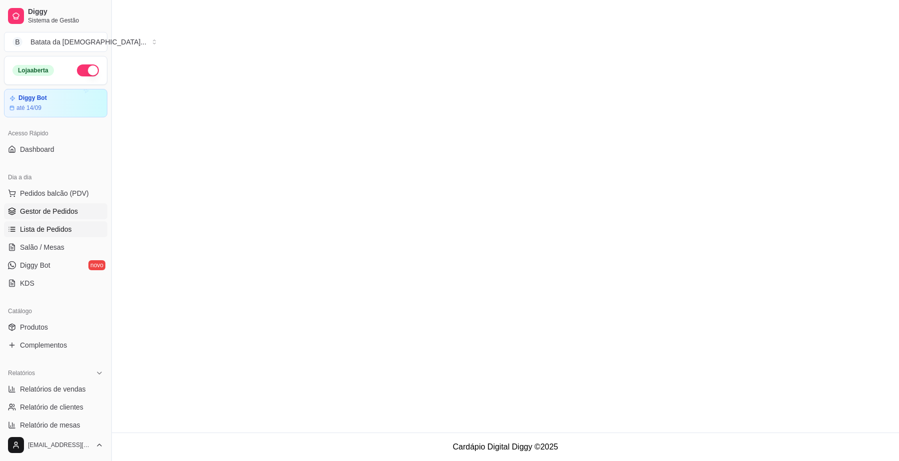
click at [35, 231] on span "Lista de Pedidos" at bounding box center [46, 229] width 52 height 10
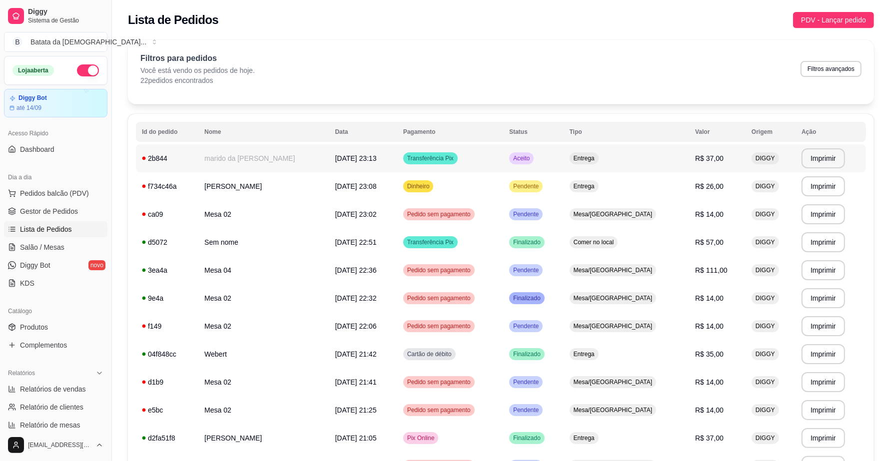
click at [564, 155] on td "Aceito" at bounding box center [533, 158] width 60 height 28
click at [592, 175] on td "Entrega" at bounding box center [627, 186] width 126 height 28
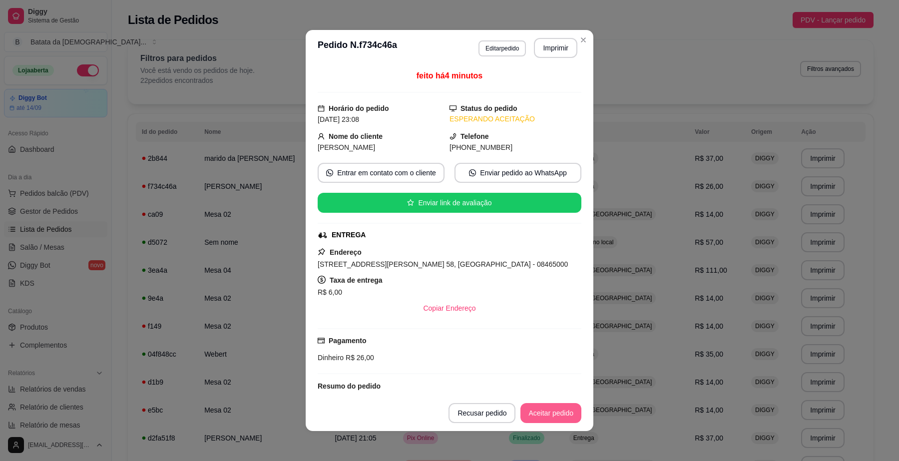
click at [543, 418] on button "Aceitar pedido" at bounding box center [551, 413] width 61 height 20
click at [543, 415] on button "Mover para preparo" at bounding box center [542, 413] width 77 height 20
click at [541, 55] on button "Imprimir" at bounding box center [555, 48] width 43 height 20
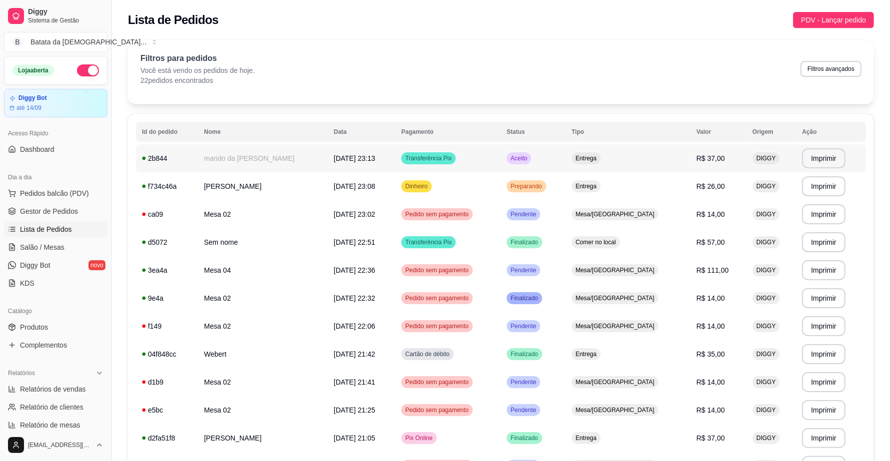
click at [566, 161] on td "Aceito" at bounding box center [533, 158] width 65 height 28
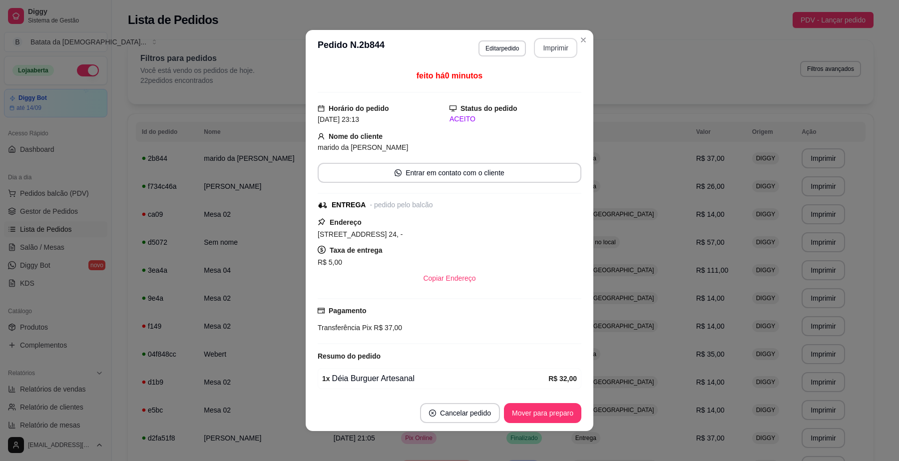
click at [545, 38] on button "Imprimir" at bounding box center [555, 48] width 43 height 20
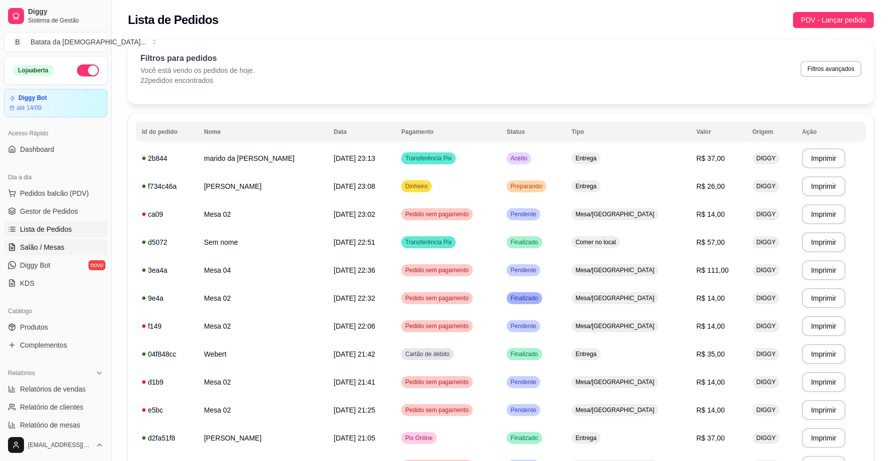
click at [68, 250] on link "Salão / Mesas" at bounding box center [55, 247] width 103 height 16
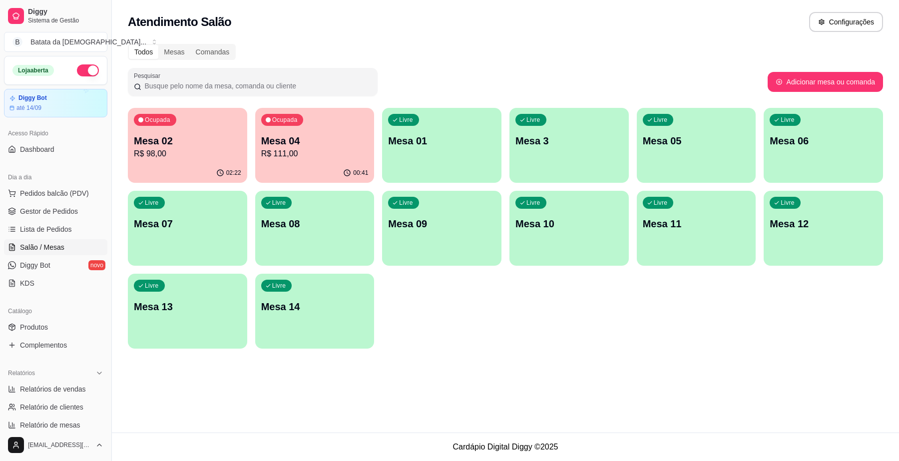
click at [319, 140] on p "Mesa 04" at bounding box center [314, 141] width 107 height 14
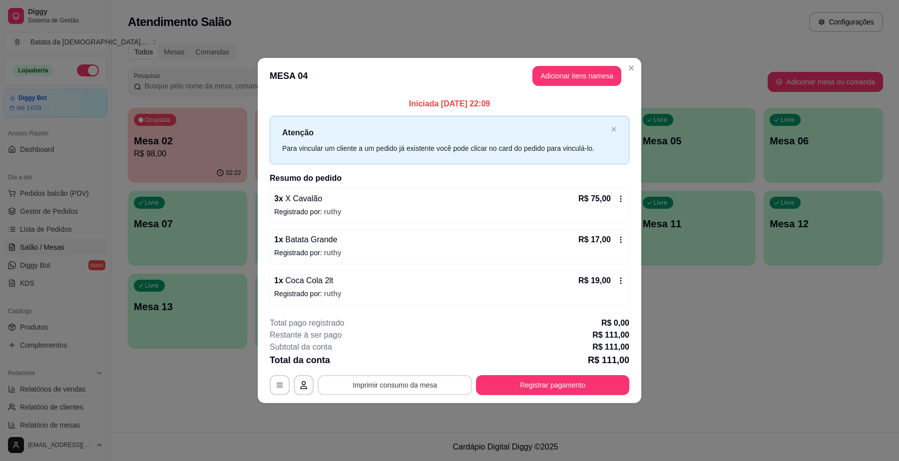
click at [401, 385] on button "Imprimir consumo da mesa" at bounding box center [395, 385] width 154 height 20
click at [511, 378] on button "Registrar pagamento" at bounding box center [552, 385] width 153 height 20
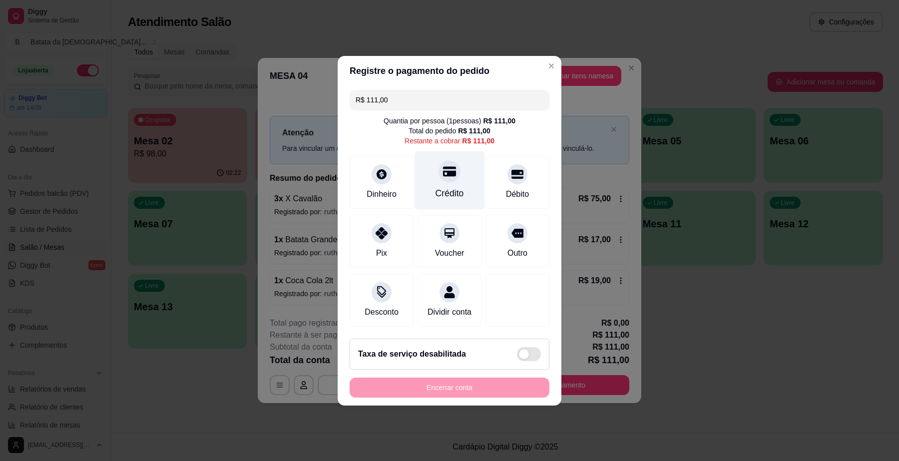
click at [450, 168] on icon at bounding box center [449, 171] width 13 height 10
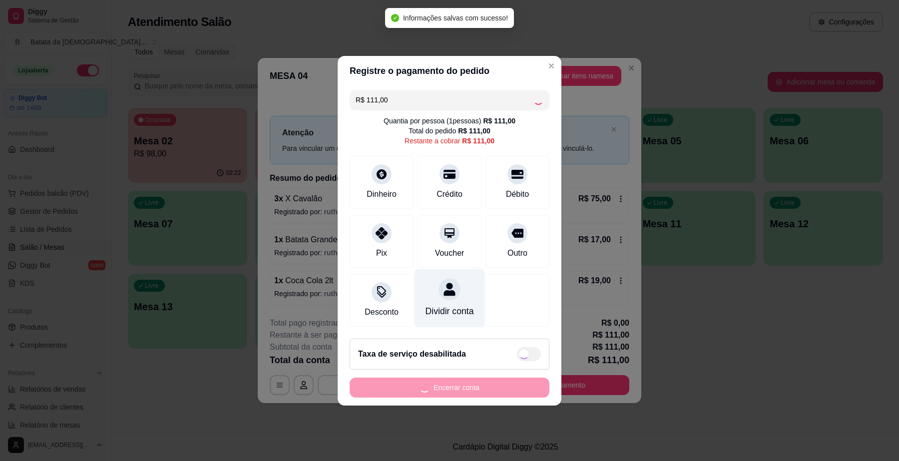
type input "R$ 0,00"
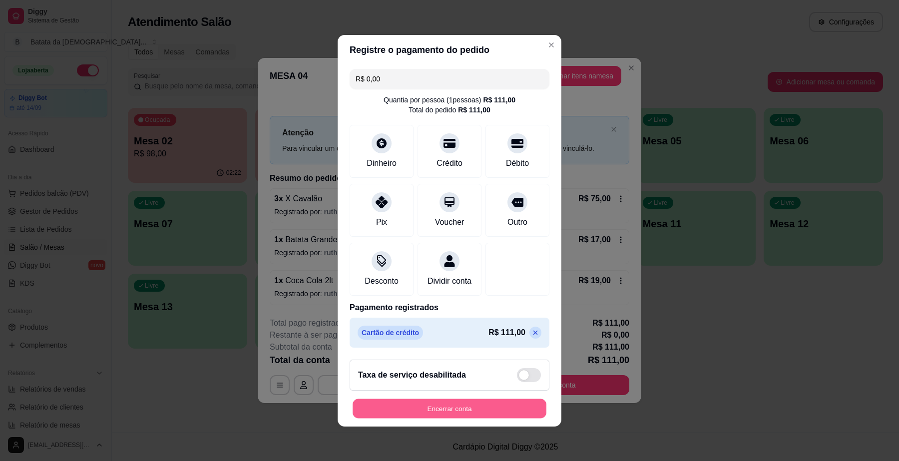
click at [517, 418] on button "Encerrar conta" at bounding box center [450, 408] width 194 height 19
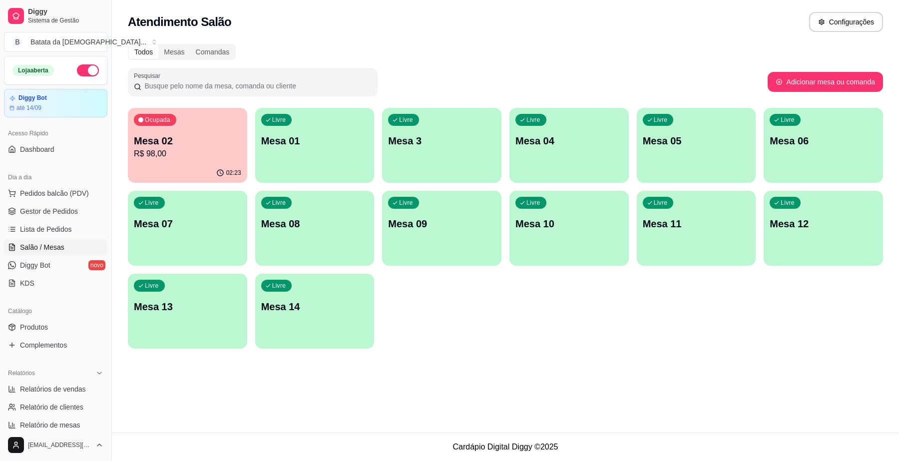
click at [48, 238] on ul "Pedidos balcão (PDV) Gestor de Pedidos Lista de Pedidos Salão / Mesas Diggy Bot…" at bounding box center [55, 238] width 103 height 106
click at [55, 226] on span "Lista de Pedidos" at bounding box center [46, 229] width 52 height 10
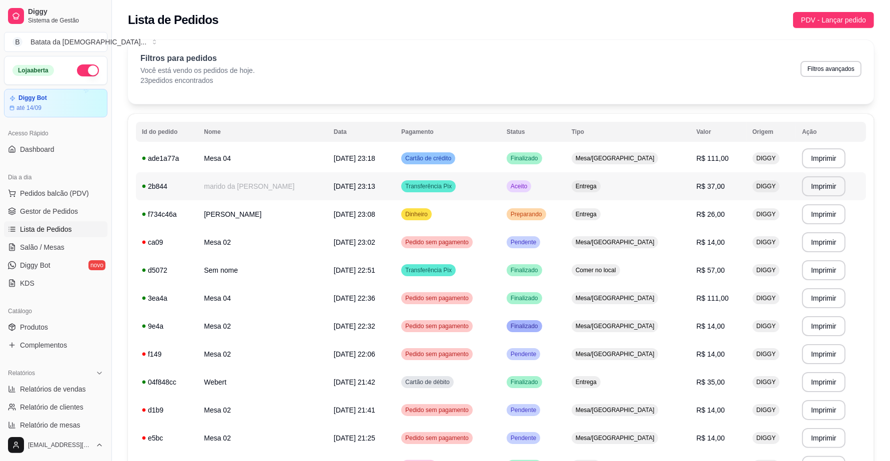
click at [564, 180] on td "Aceito" at bounding box center [533, 186] width 65 height 28
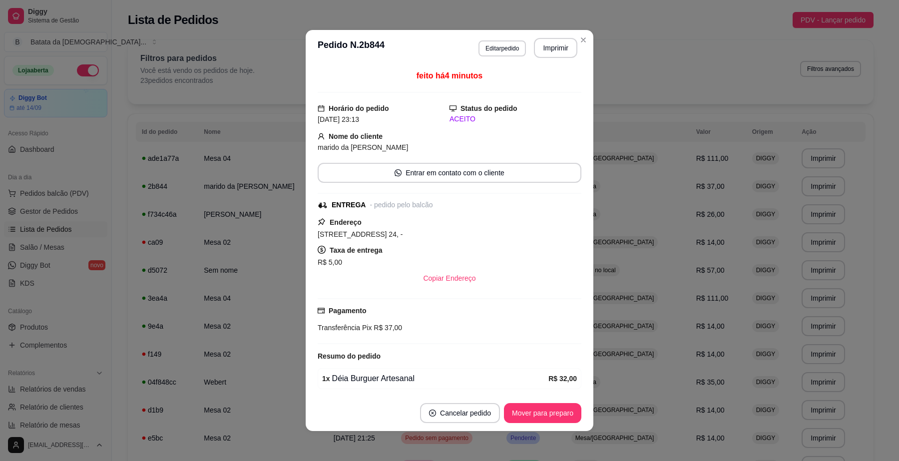
drag, startPoint x: 546, startPoint y: 425, endPoint x: 548, endPoint y: 406, distance: 18.6
click at [547, 425] on footer "Cancelar pedido Mover para preparo" at bounding box center [450, 413] width 288 height 36
click at [548, 406] on button "Mover para preparo" at bounding box center [542, 413] width 77 height 20
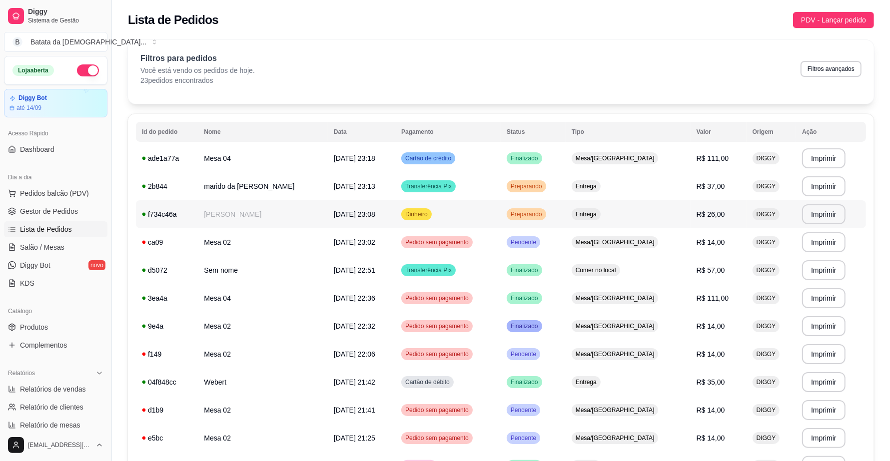
click at [406, 212] on div "Dinheiro" at bounding box center [416, 214] width 30 height 12
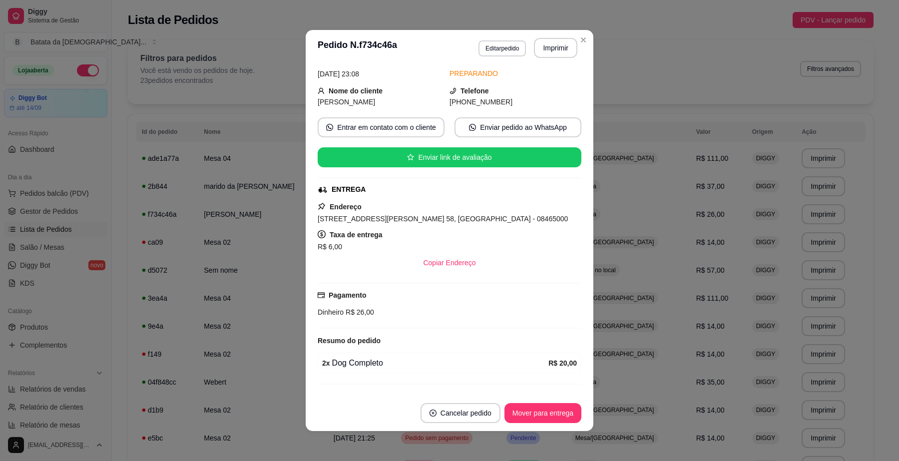
scroll to position [70, 0]
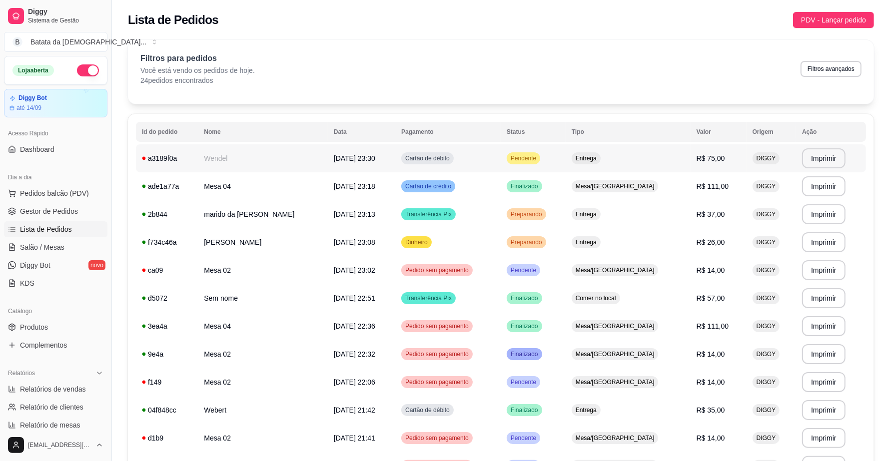
click at [523, 157] on div "Pendente" at bounding box center [523, 158] width 33 height 12
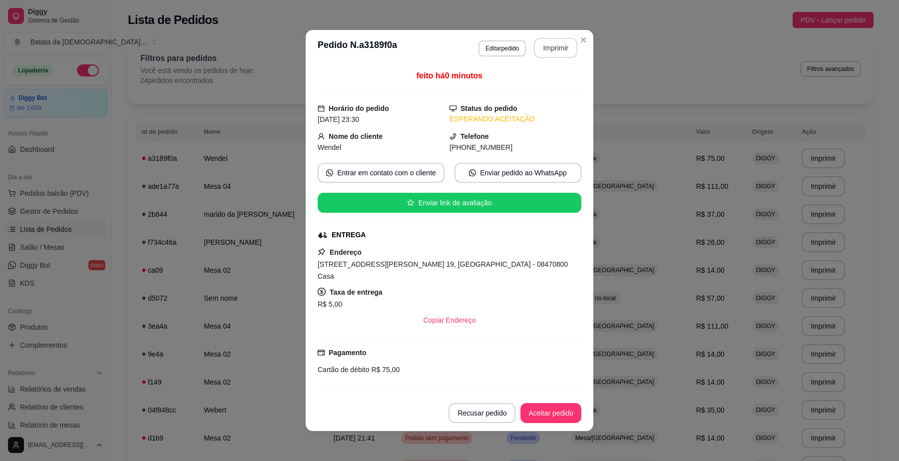
click at [551, 46] on button "Imprimir" at bounding box center [555, 48] width 43 height 20
click at [548, 413] on button "Aceitar pedido" at bounding box center [551, 413] width 61 height 20
click at [554, 411] on button "Mover para preparo" at bounding box center [542, 413] width 75 height 19
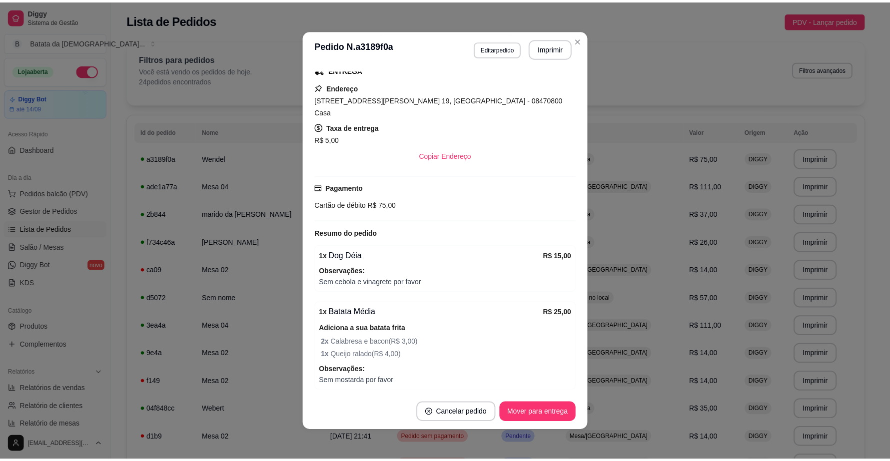
scroll to position [227, 0]
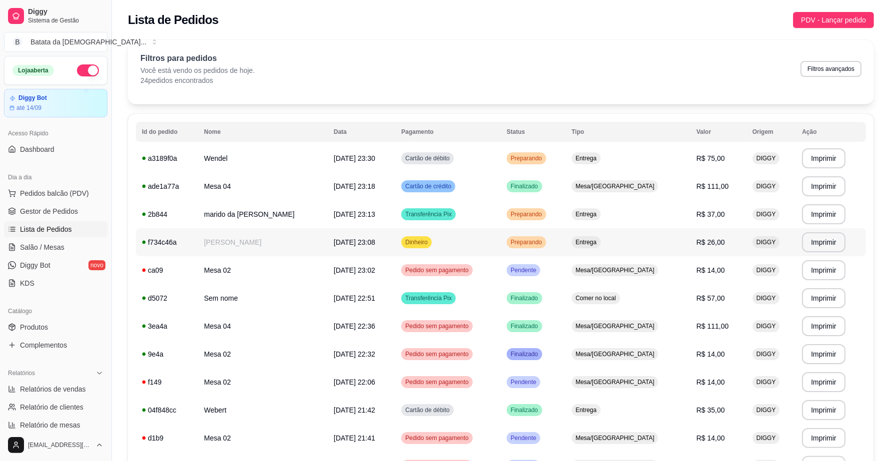
click at [566, 244] on td "Preparando" at bounding box center [533, 242] width 65 height 28
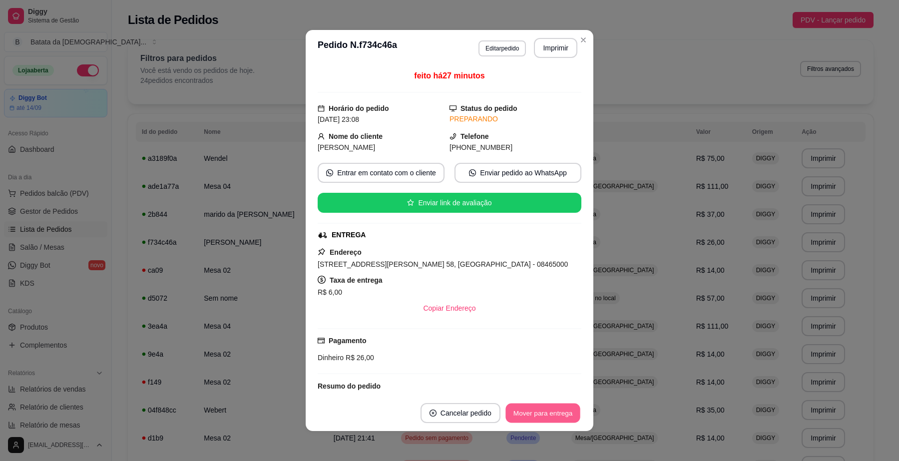
click at [516, 416] on button "Mover para entrega" at bounding box center [543, 413] width 75 height 19
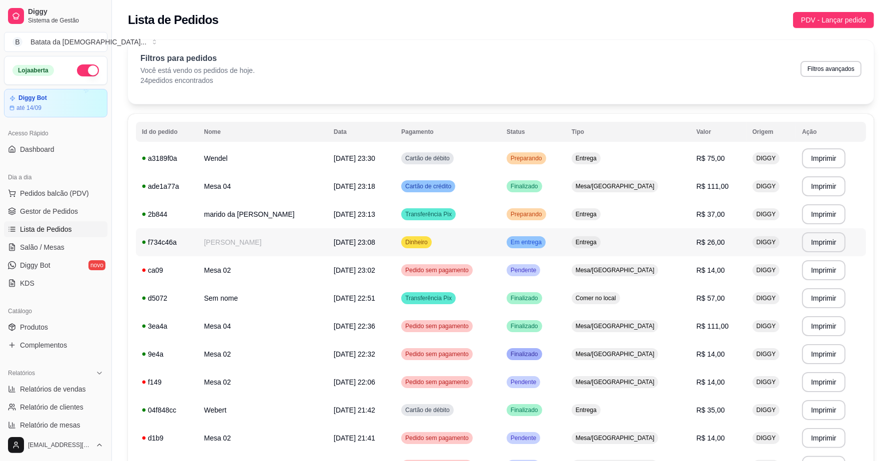
click at [590, 245] on td "Entrega" at bounding box center [628, 242] width 125 height 28
click at [566, 213] on td "Preparando" at bounding box center [533, 214] width 65 height 28
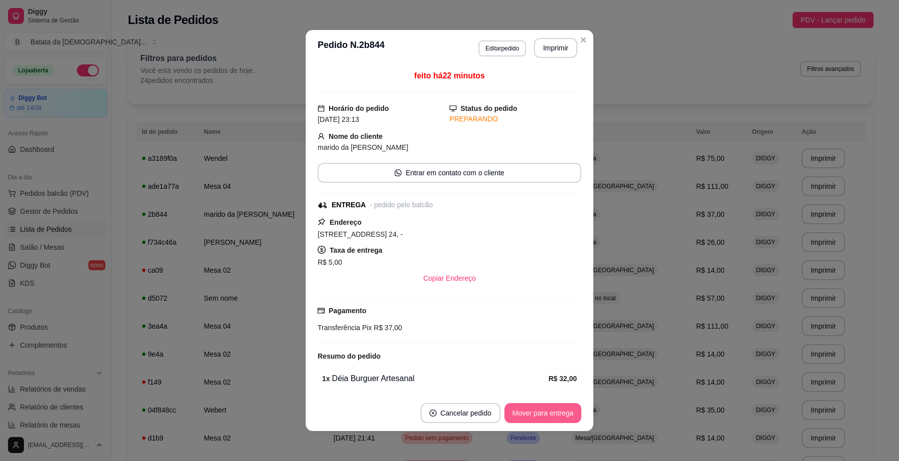
click at [534, 410] on button "Mover para entrega" at bounding box center [543, 413] width 77 height 20
click at [545, 418] on button "Mover para finalizado" at bounding box center [540, 413] width 83 height 20
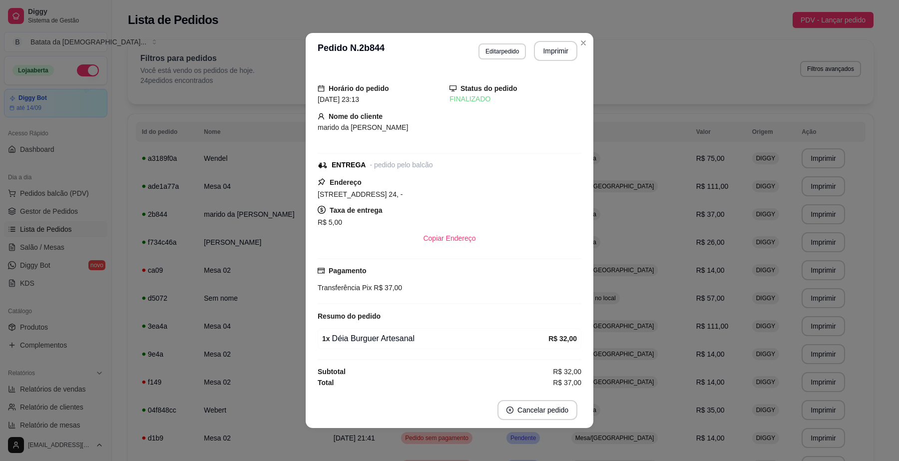
click at [585, 35] on header "**********" at bounding box center [450, 51] width 288 height 36
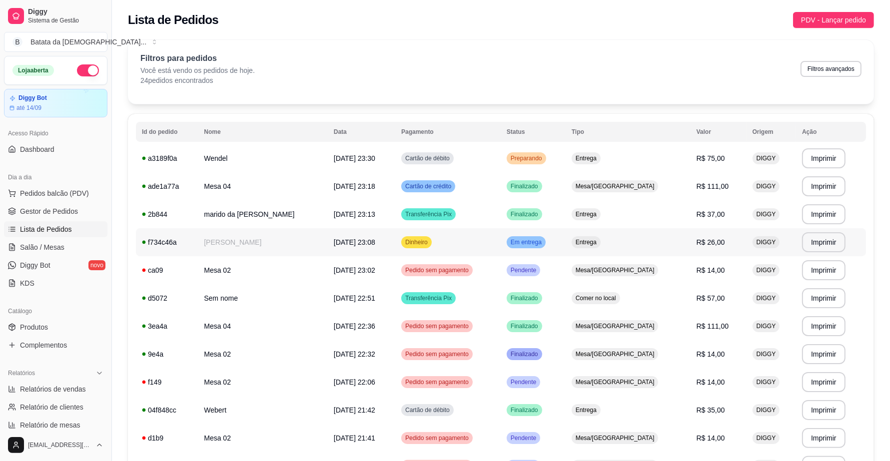
click at [544, 242] on span "Em entrega" at bounding box center [526, 242] width 35 height 8
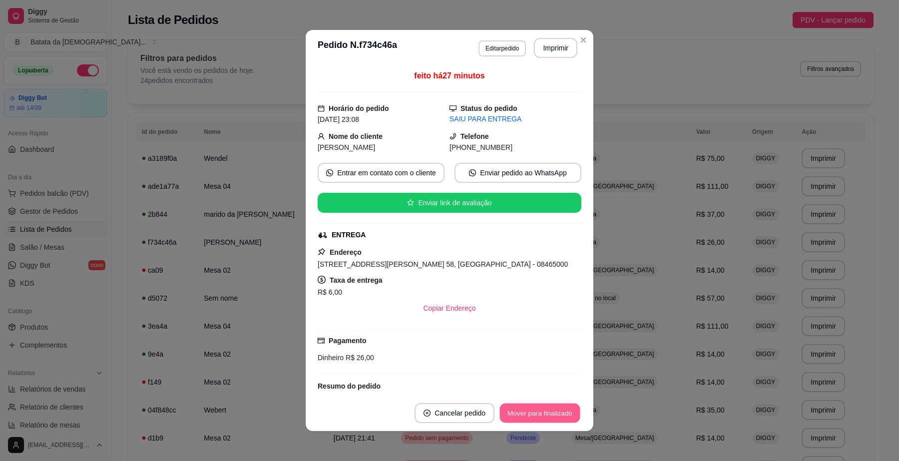
click at [533, 402] on footer "Cancelar pedido Mover para finalizado" at bounding box center [450, 413] width 288 height 36
click at [550, 416] on button "Mover para finalizado" at bounding box center [540, 413] width 80 height 19
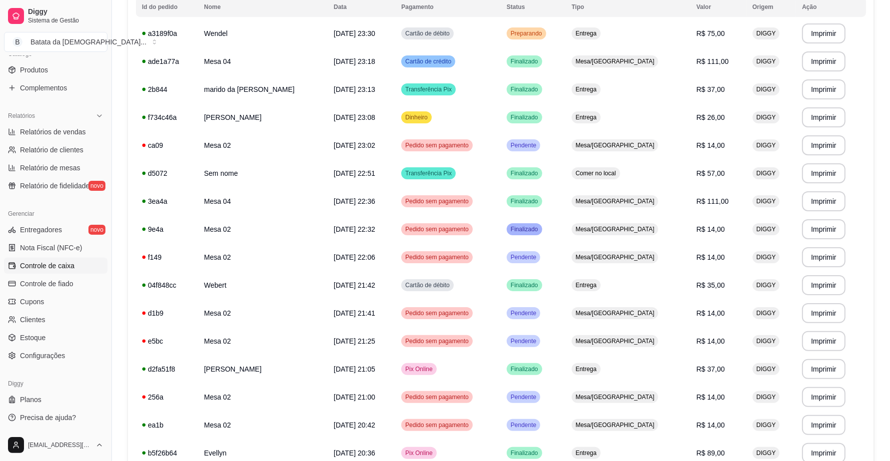
scroll to position [187, 0]
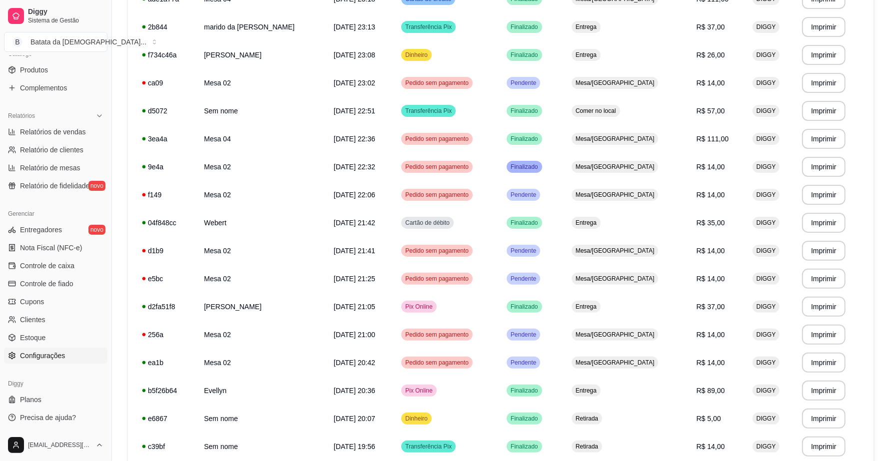
click at [48, 357] on span "Configurações" at bounding box center [42, 356] width 45 height 10
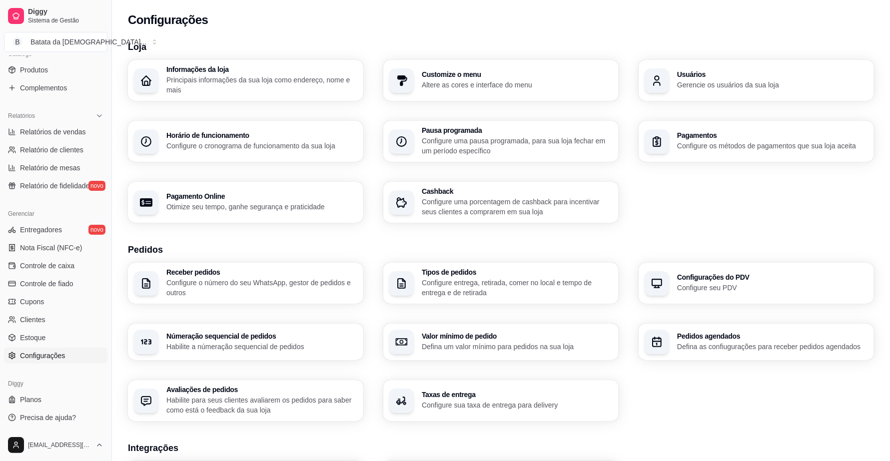
click at [69, 218] on div "Gerenciar" at bounding box center [55, 214] width 103 height 16
click at [70, 226] on link "Entregadores novo" at bounding box center [55, 230] width 103 height 16
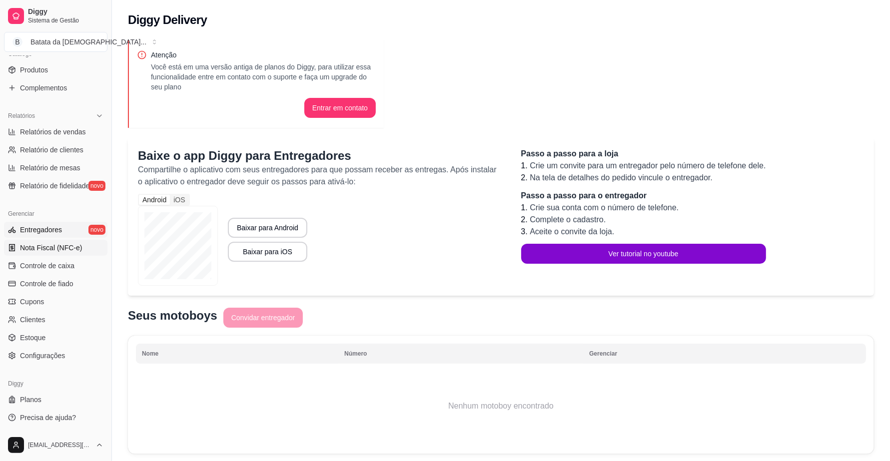
click at [60, 253] on link "Nota Fiscal (NFC-e)" at bounding box center [55, 248] width 103 height 16
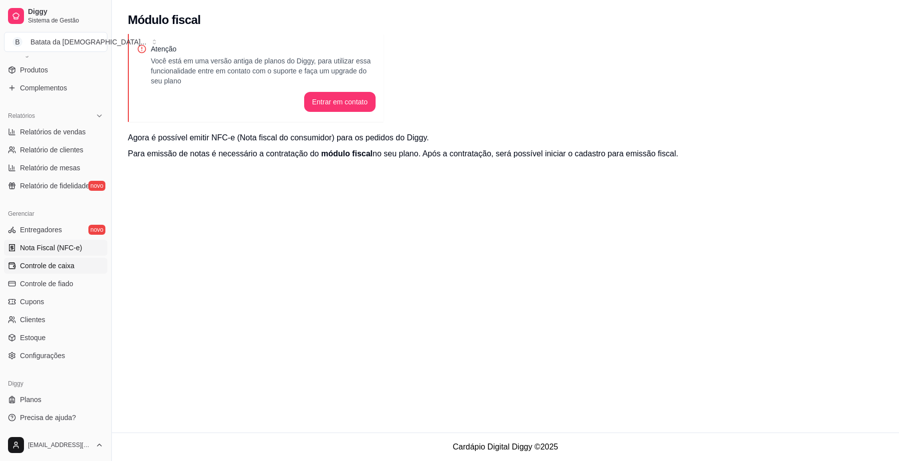
click at [72, 271] on link "Controle de caixa" at bounding box center [55, 266] width 103 height 16
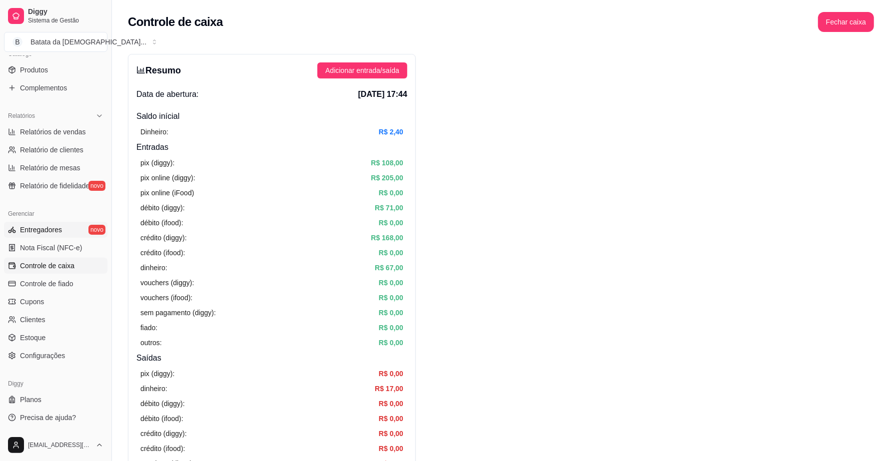
click at [72, 231] on link "Entregadores novo" at bounding box center [55, 230] width 103 height 16
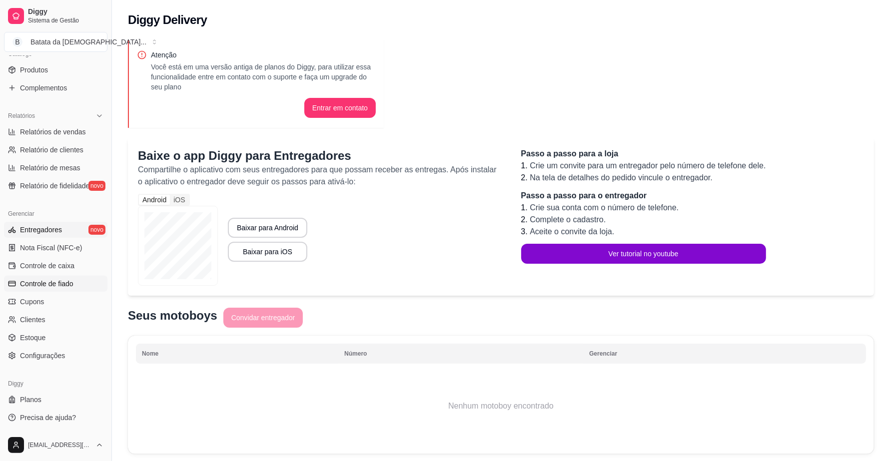
click at [26, 287] on span "Controle de fiado" at bounding box center [46, 284] width 53 height 10
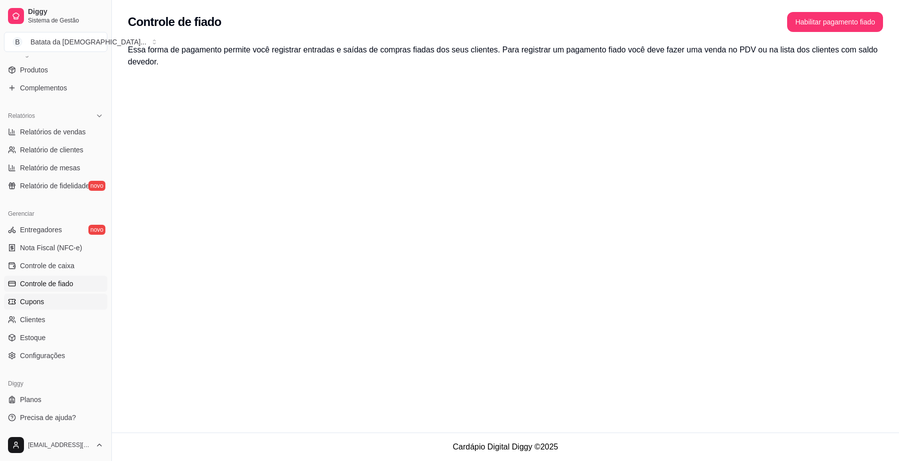
click at [33, 305] on span "Cupons" at bounding box center [32, 302] width 24 height 10
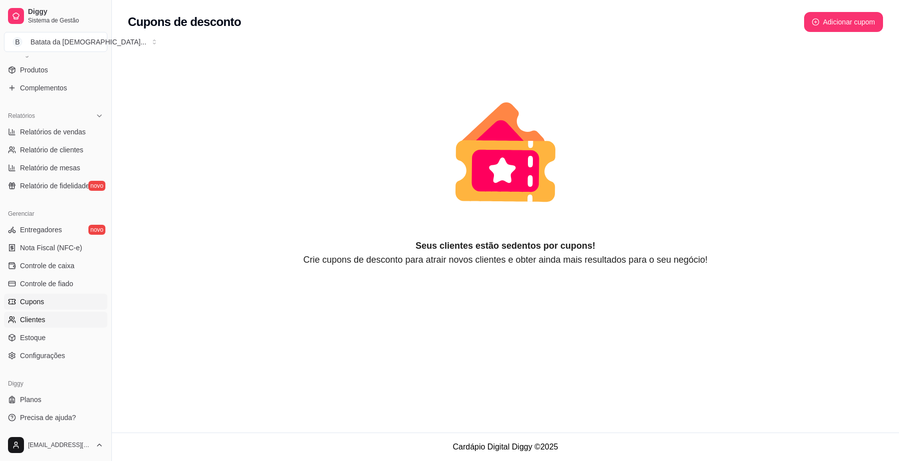
click at [36, 318] on span "Clientes" at bounding box center [32, 320] width 25 height 10
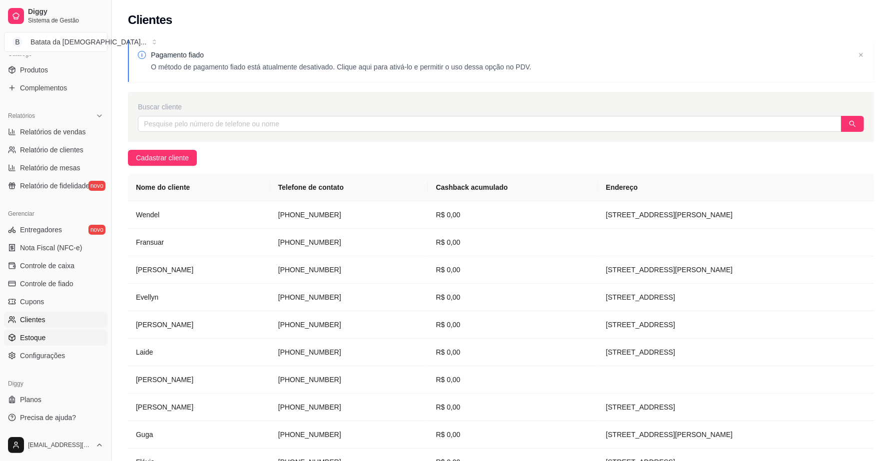
click at [58, 343] on link "Estoque" at bounding box center [55, 338] width 103 height 16
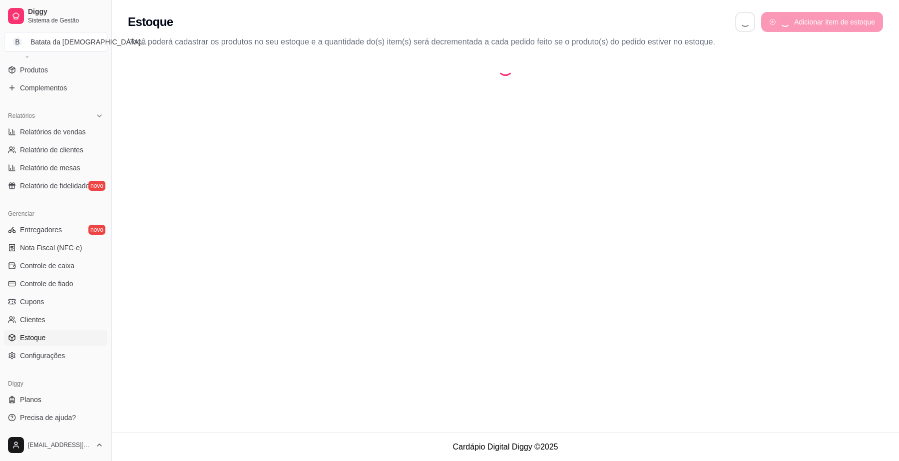
select select "QUANTITY_ORDER"
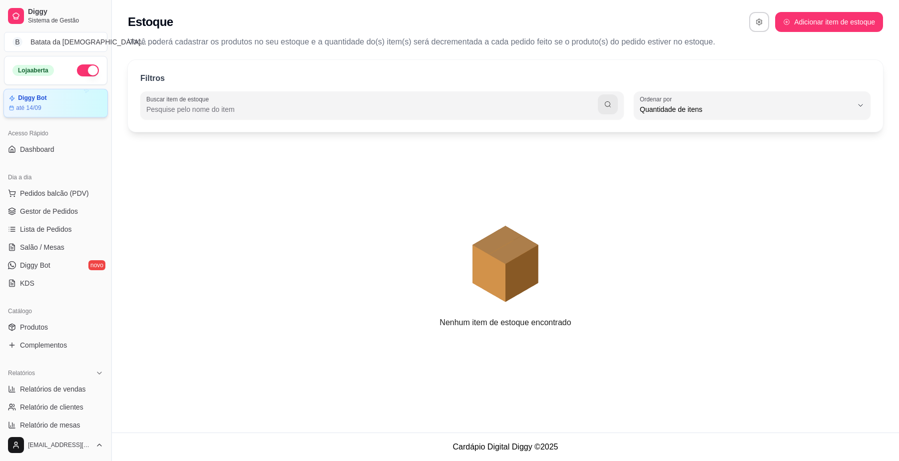
click at [64, 115] on div "Diggy Bot até 14/09" at bounding box center [55, 103] width 104 height 29
click at [46, 43] on div "Batata da [DEMOGRAPHIC_DATA] ..." at bounding box center [88, 42] width 116 height 10
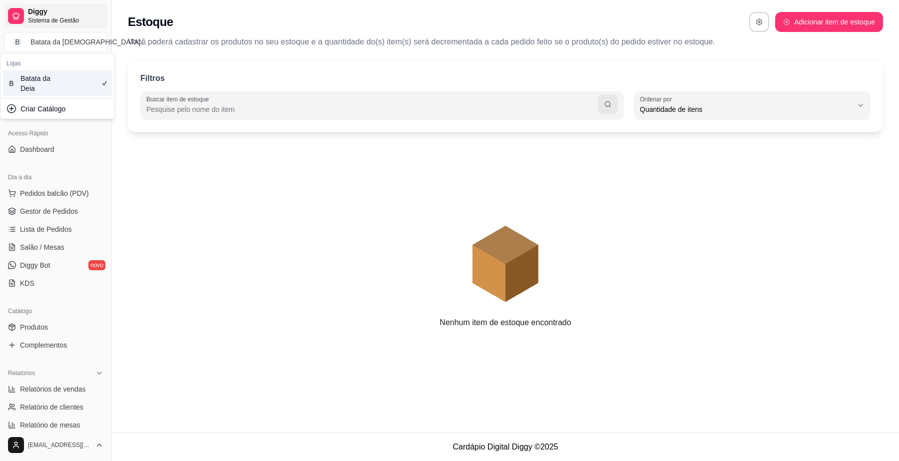
click at [66, 13] on span "Diggy" at bounding box center [65, 11] width 75 height 9
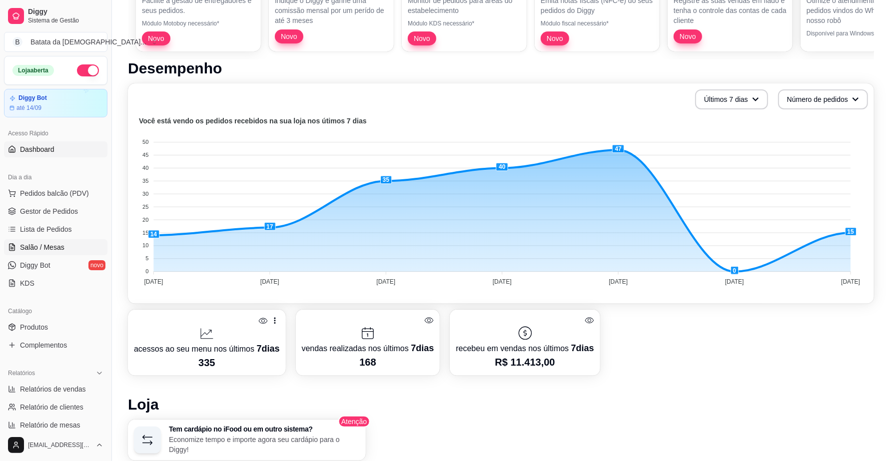
scroll to position [118, 0]
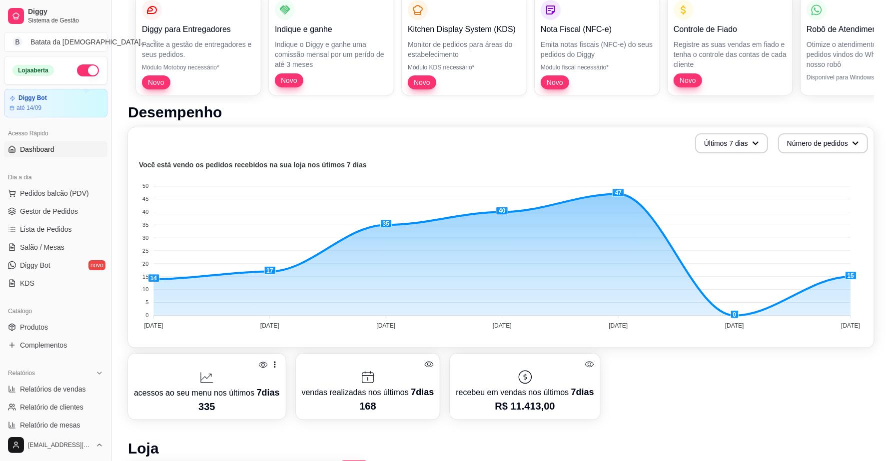
click at [74, 220] on ul "Pedidos balcão (PDV) Gestor de Pedidos Lista de Pedidos Salão / Mesas Diggy Bot…" at bounding box center [55, 238] width 103 height 106
click at [76, 229] on link "Lista de Pedidos" at bounding box center [55, 229] width 103 height 16
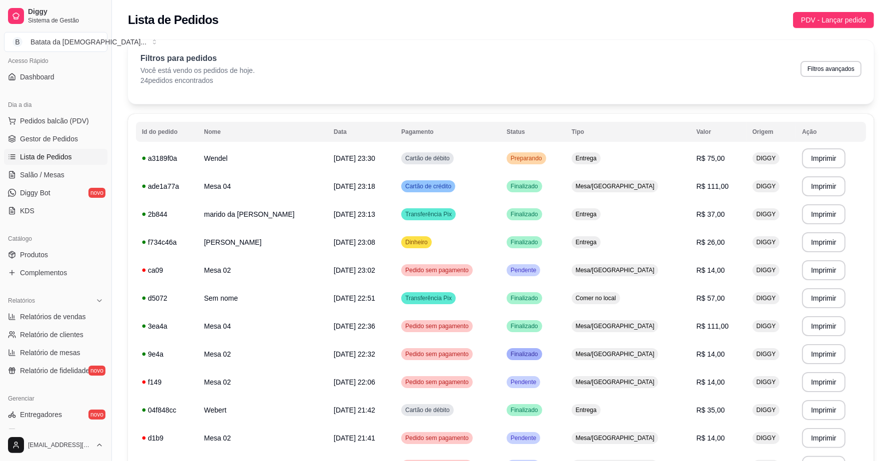
scroll to position [125, 0]
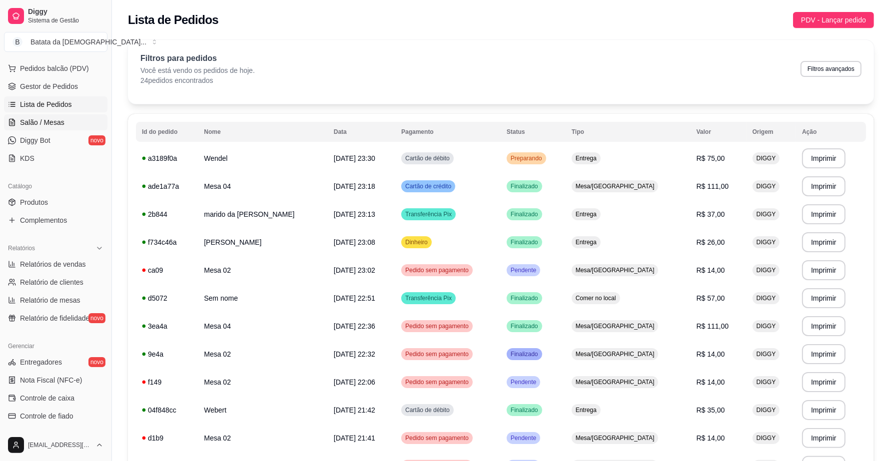
click at [31, 127] on span "Salão / Mesas" at bounding box center [42, 122] width 44 height 10
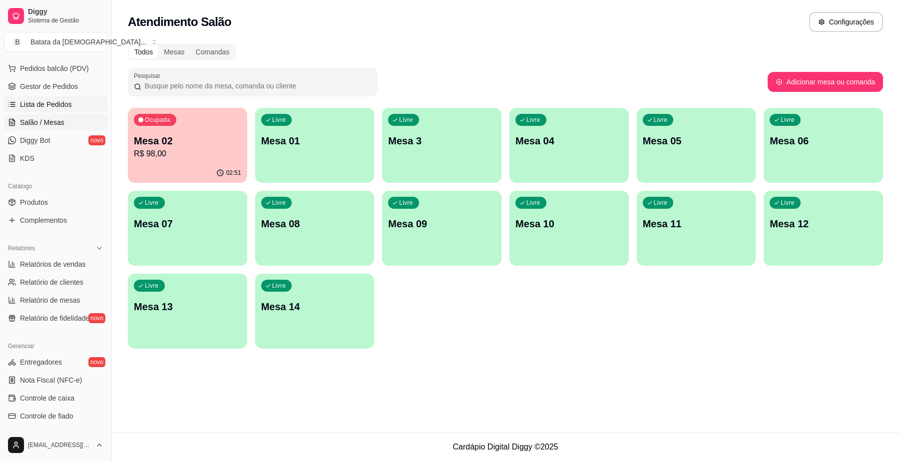
click at [75, 100] on link "Lista de Pedidos" at bounding box center [55, 104] width 103 height 16
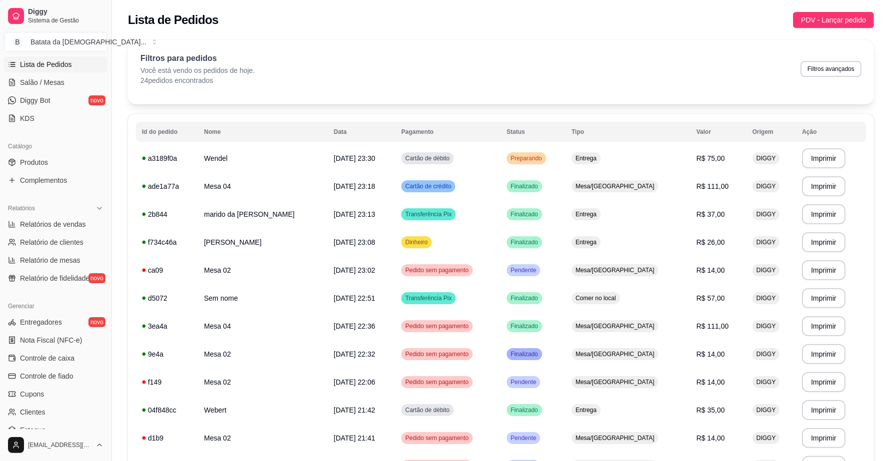
scroll to position [187, 0]
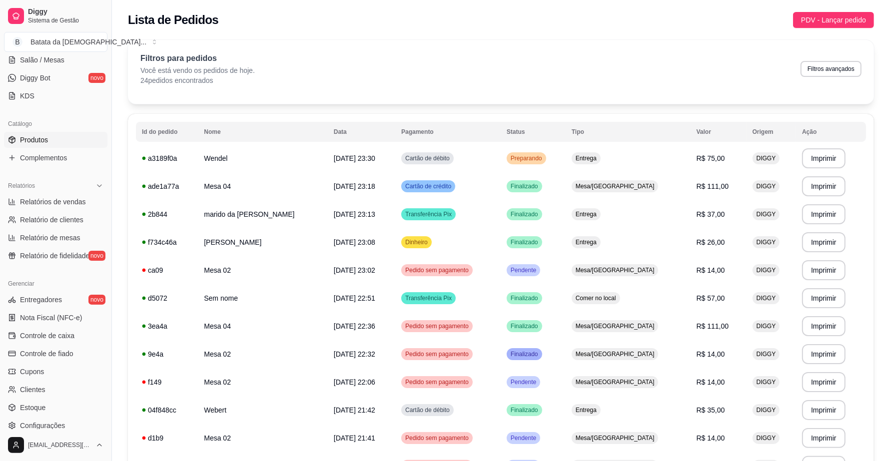
click at [53, 140] on link "Produtos" at bounding box center [55, 140] width 103 height 16
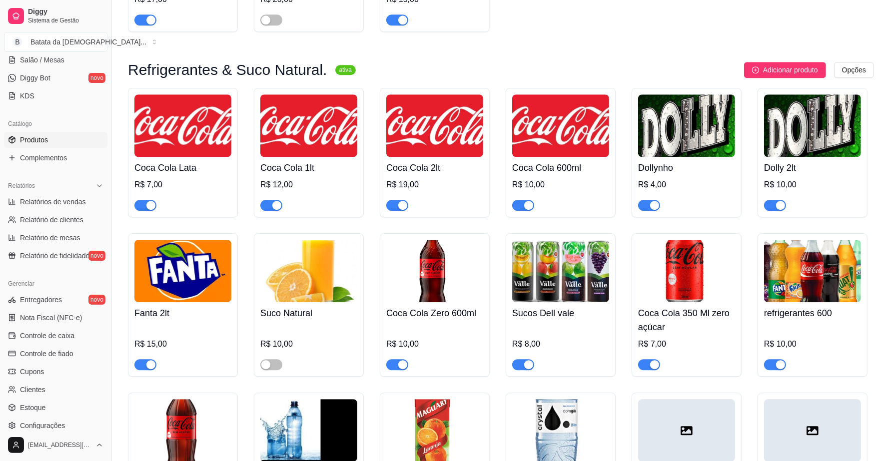
scroll to position [2522, 0]
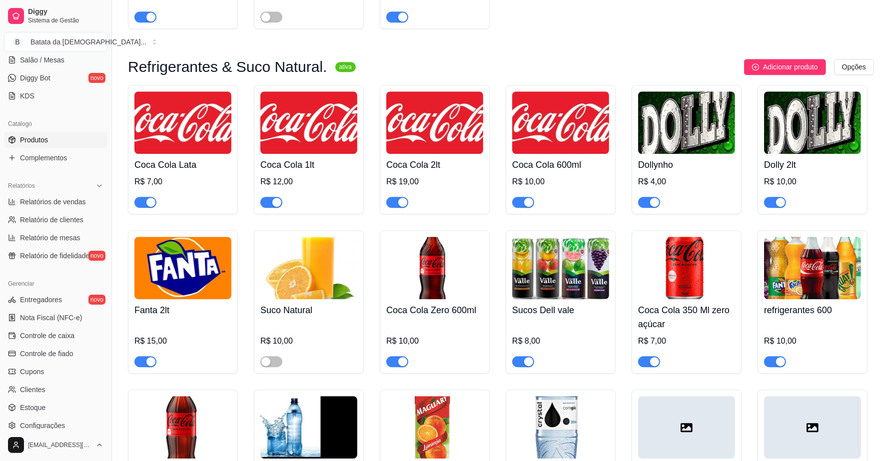
click at [189, 256] on img at bounding box center [182, 268] width 97 height 62
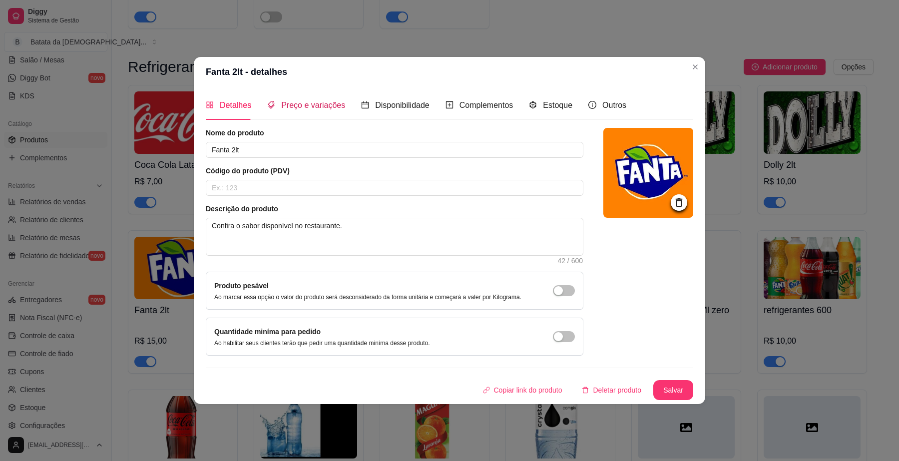
click at [334, 99] on div "Preço e variações" at bounding box center [306, 105] width 78 height 12
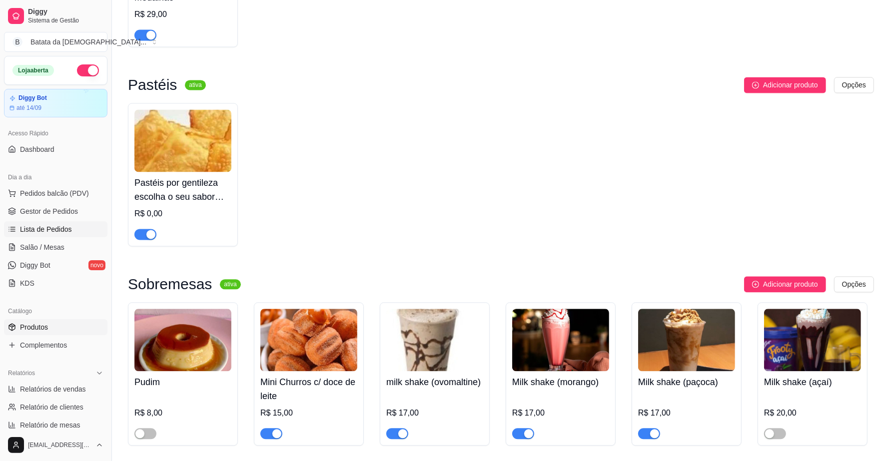
scroll to position [1835, 0]
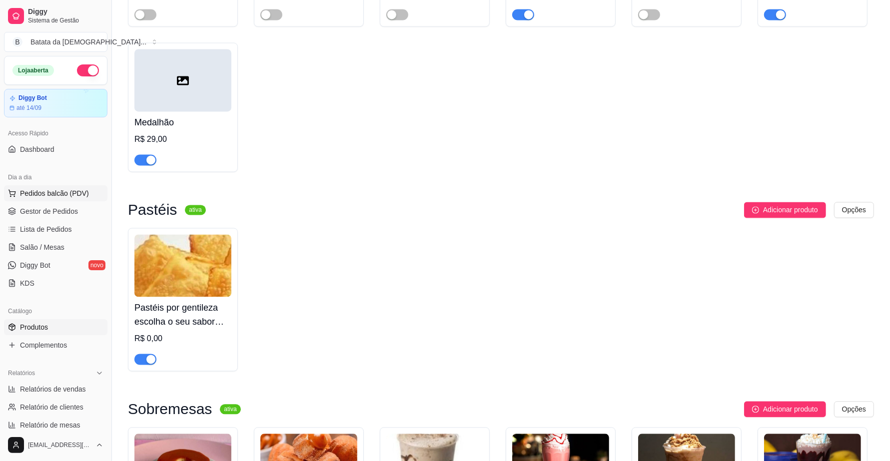
click at [78, 200] on button "Pedidos balcão (PDV)" at bounding box center [55, 193] width 103 height 16
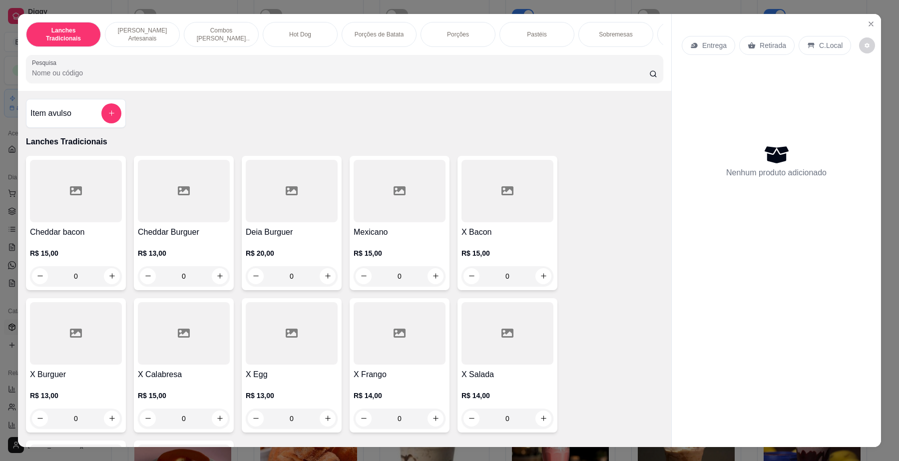
click at [868, 18] on button "Close" at bounding box center [871, 24] width 16 height 16
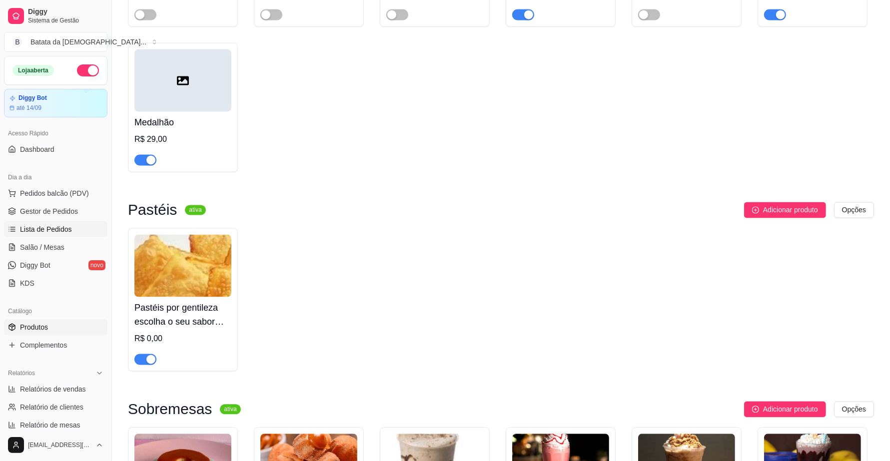
click at [52, 230] on span "Lista de Pedidos" at bounding box center [46, 229] width 52 height 10
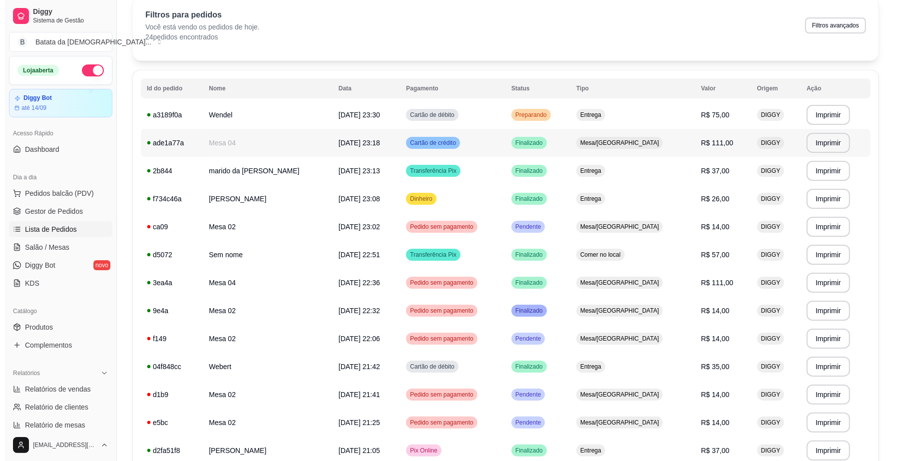
scroll to position [62, 0]
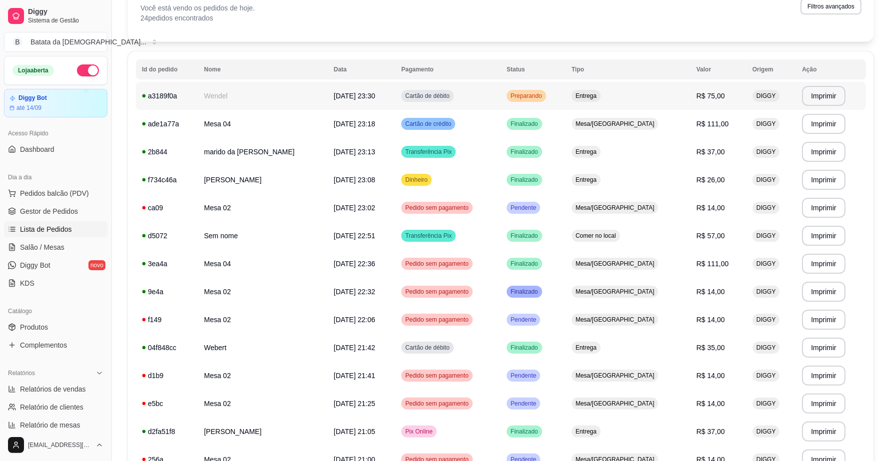
click at [566, 88] on td "Preparando" at bounding box center [533, 96] width 65 height 28
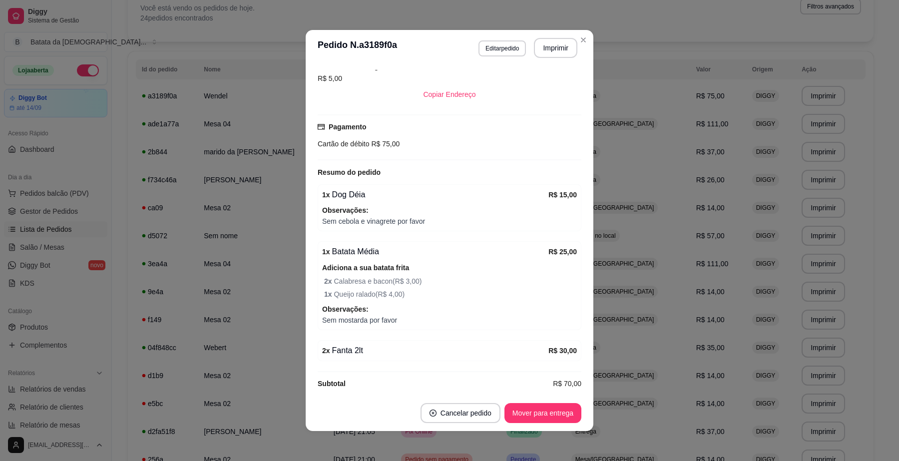
scroll to position [227, 0]
click at [487, 45] on button "Editar pedido" at bounding box center [502, 47] width 46 height 15
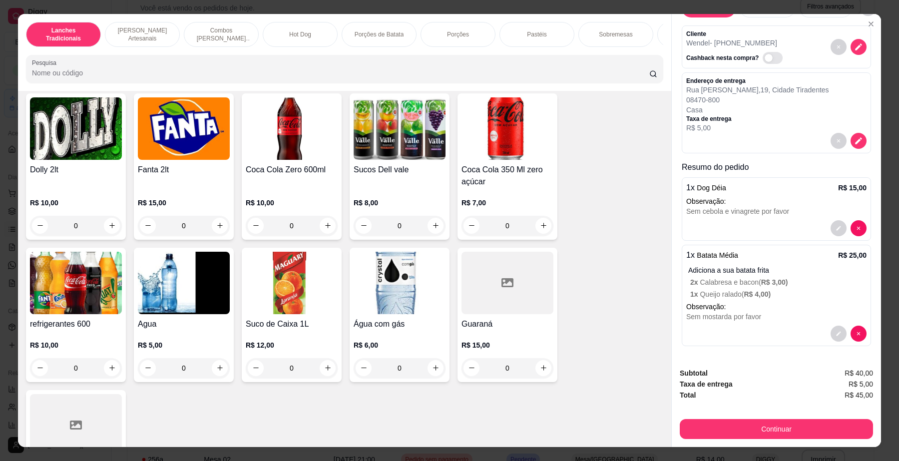
scroll to position [2374, 0]
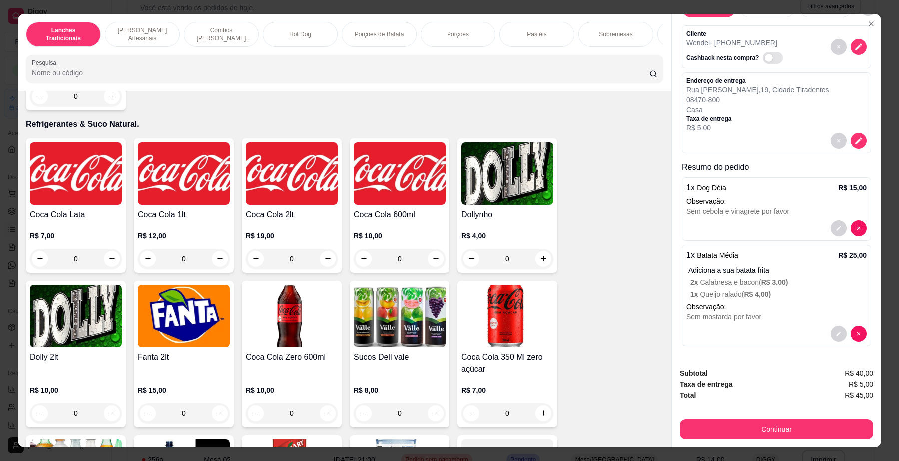
click at [178, 323] on img at bounding box center [184, 316] width 92 height 62
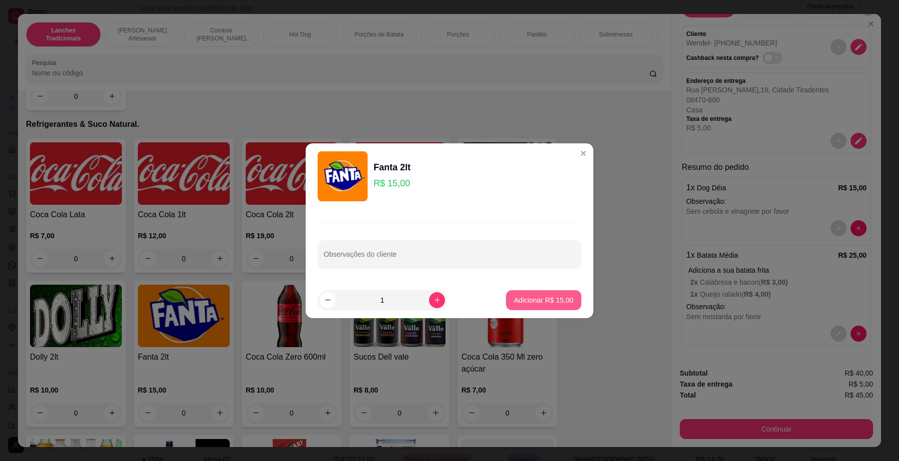
click at [550, 303] on p "Adicionar R$ 15,00" at bounding box center [543, 300] width 59 height 10
type input "1"
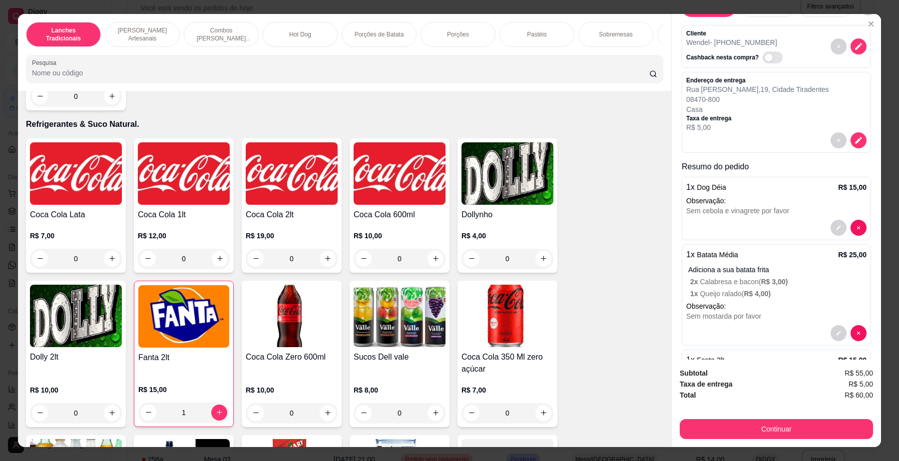
scroll to position [83, 0]
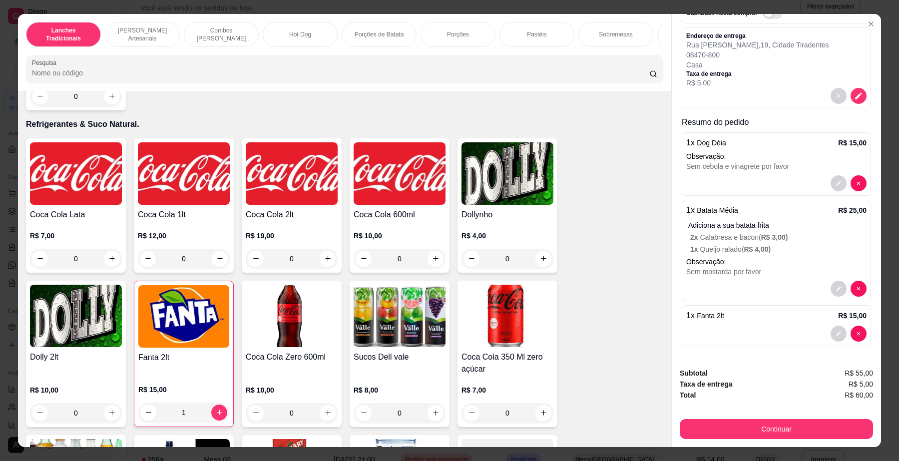
click at [693, 410] on div "Subtotal R$ 55,00 Taxa de entrega R$ 5,00 Total R$ 60,00 Continuar" at bounding box center [776, 403] width 193 height 71
click at [700, 423] on button "Continuar" at bounding box center [776, 429] width 187 height 19
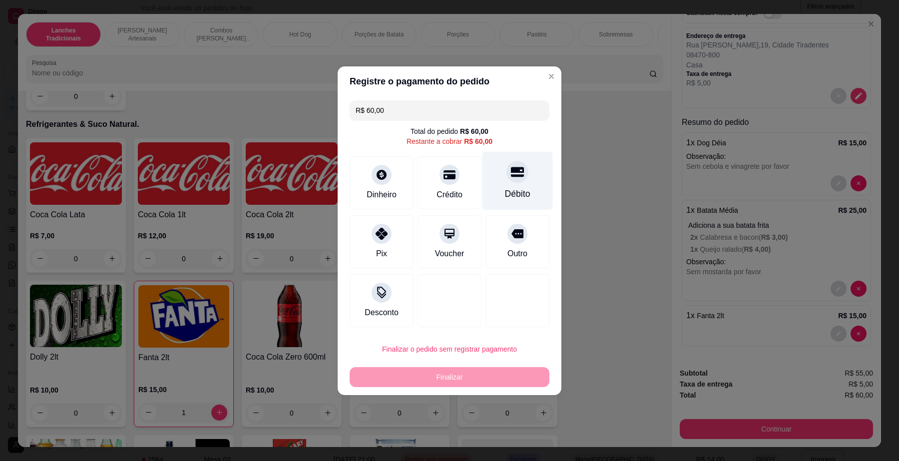
click at [512, 179] on div at bounding box center [518, 172] width 22 height 22
type input "R$ 0,00"
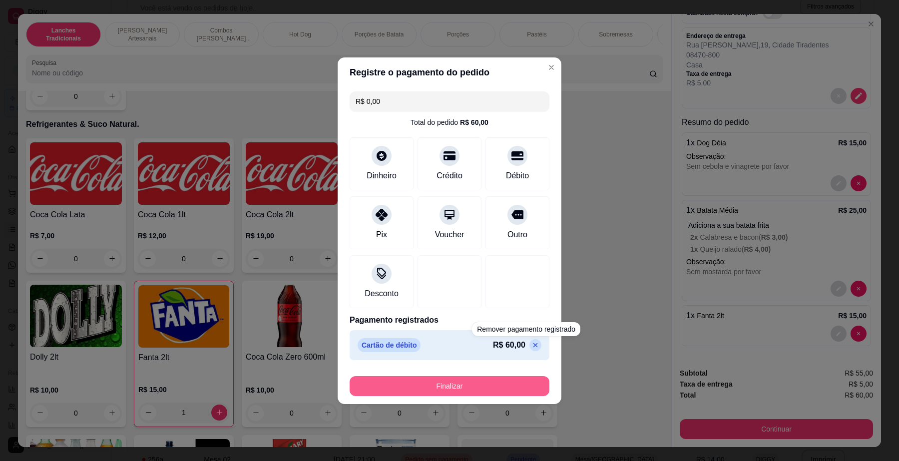
click at [511, 385] on button "Finalizar" at bounding box center [450, 386] width 200 height 20
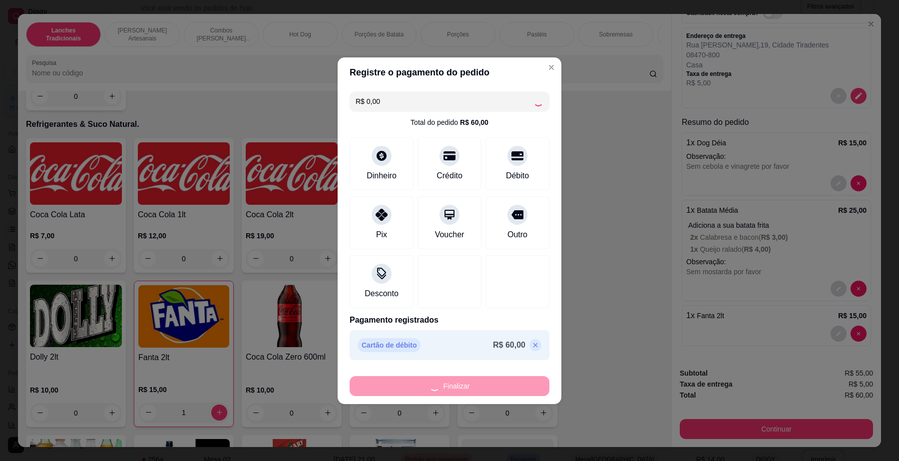
type input "0"
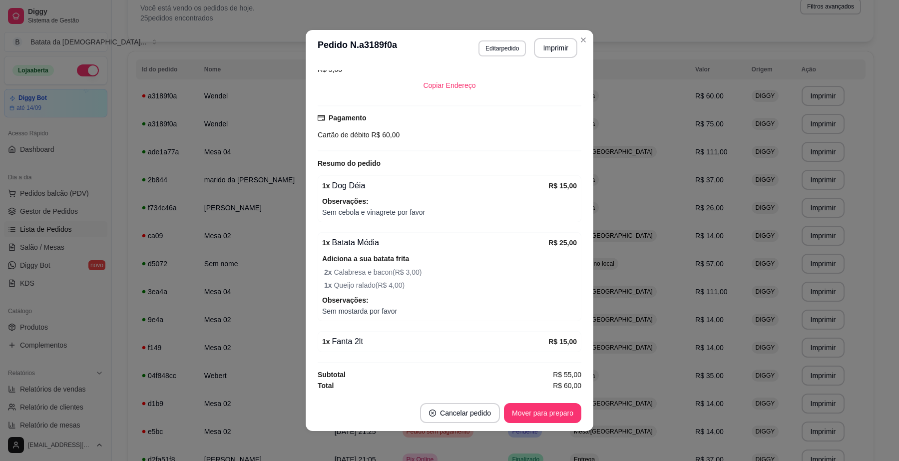
scroll to position [219, 0]
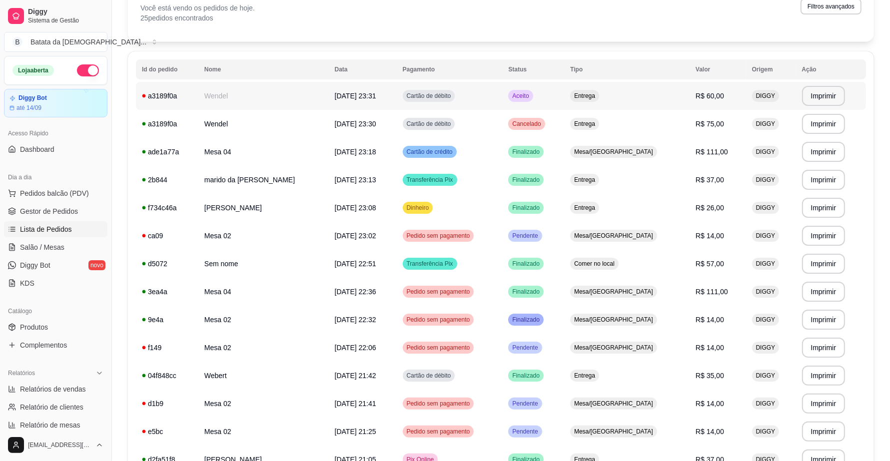
click at [564, 96] on td "Aceito" at bounding box center [533, 96] width 62 height 28
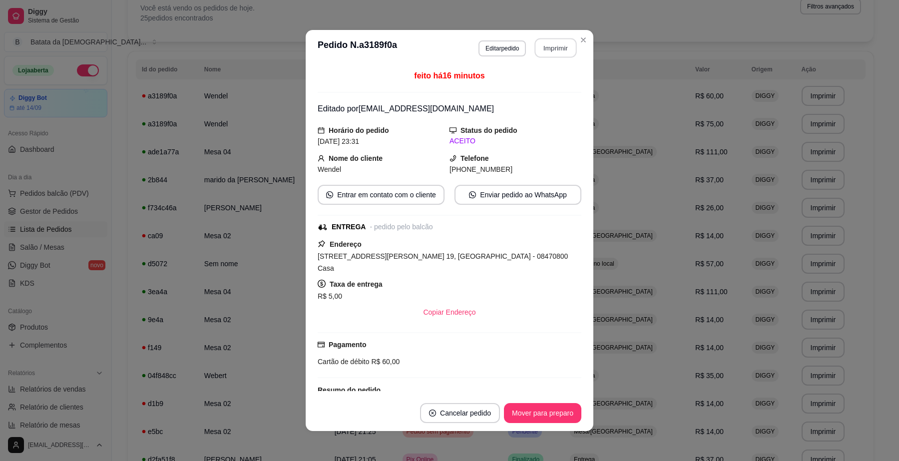
click at [552, 52] on button "Imprimir" at bounding box center [556, 47] width 42 height 19
click at [580, 37] on icon "Close" at bounding box center [584, 40] width 8 height 8
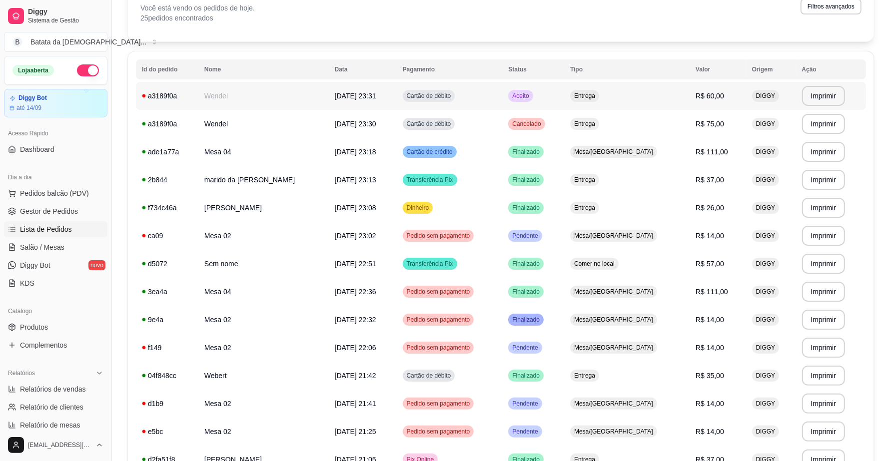
click at [543, 86] on td "Aceito" at bounding box center [533, 96] width 62 height 28
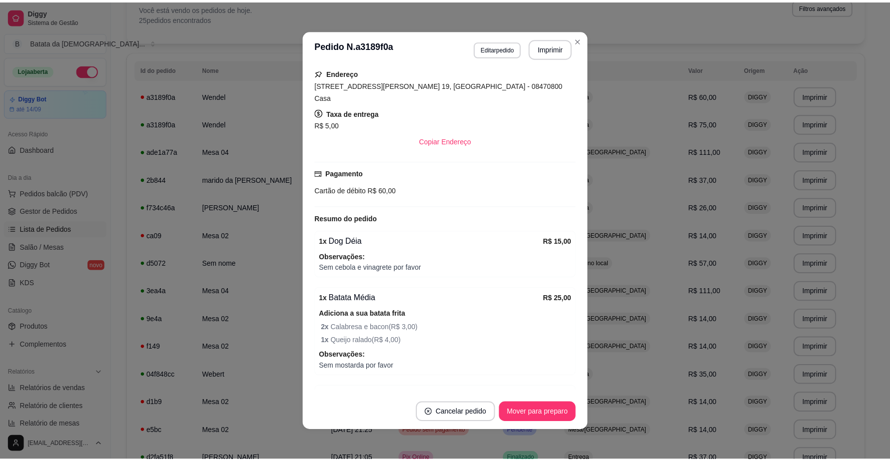
scroll to position [219, 0]
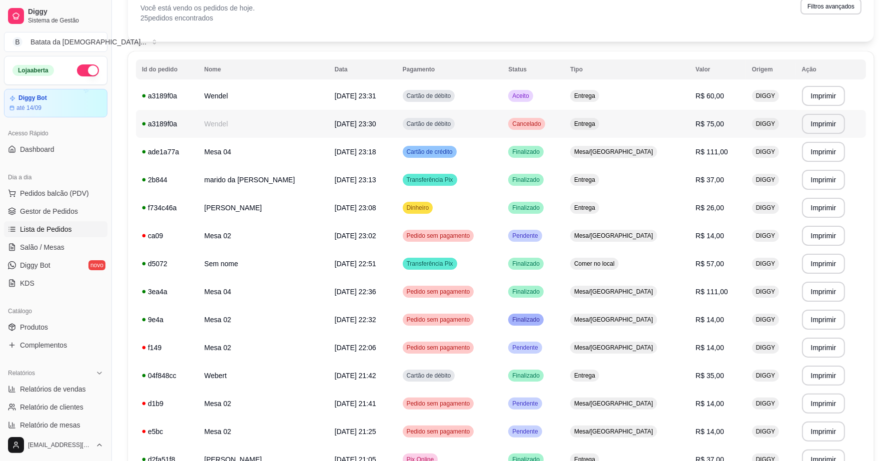
click at [483, 104] on td "Cartão de débito" at bounding box center [450, 96] width 106 height 28
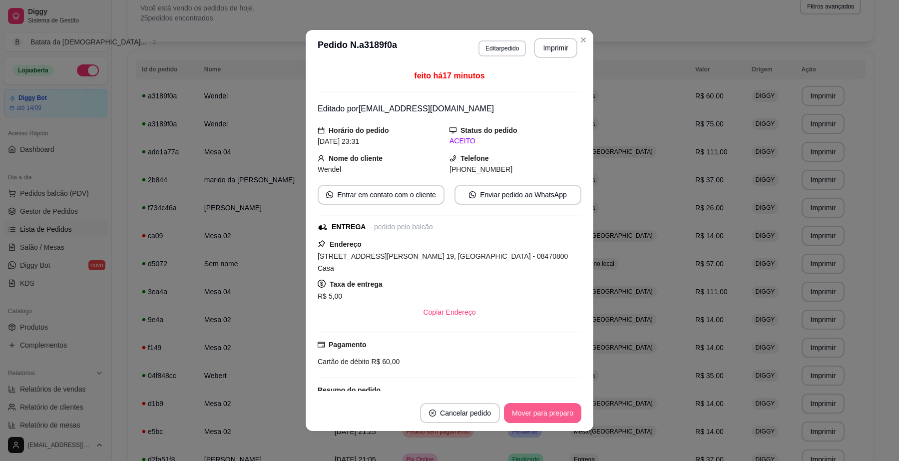
click at [523, 420] on button "Mover para preparo" at bounding box center [542, 413] width 77 height 20
click at [527, 418] on button "Mover para entrega" at bounding box center [543, 413] width 77 height 20
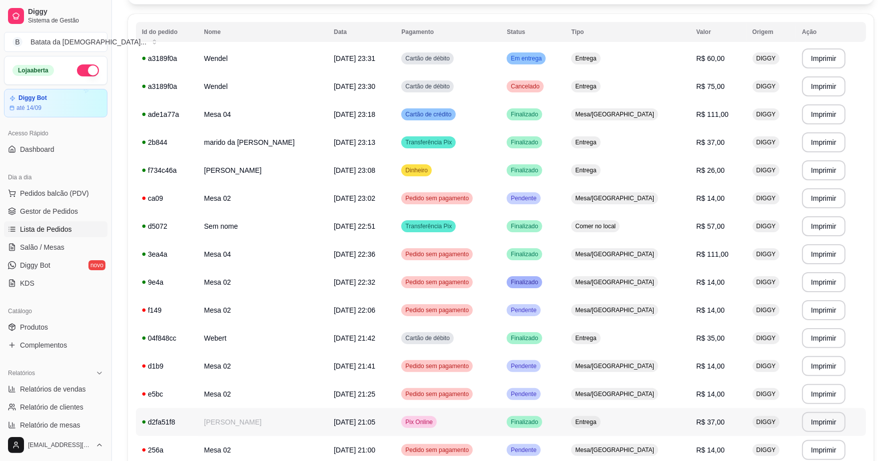
scroll to position [80, 0]
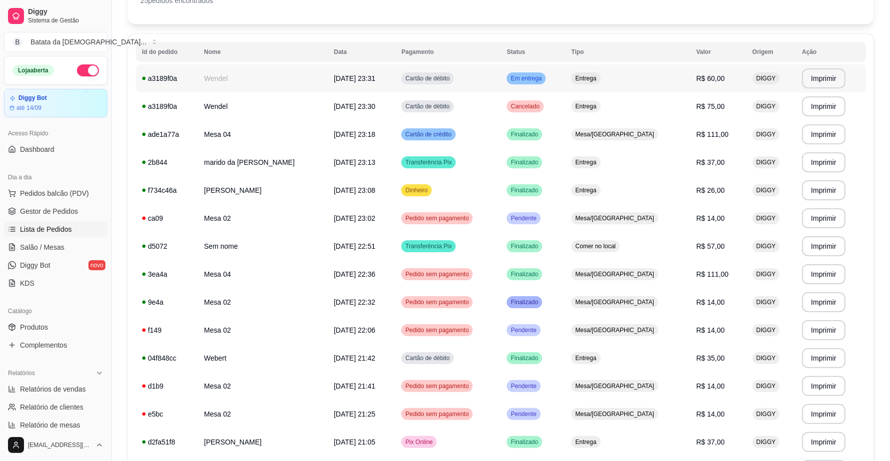
click at [625, 76] on td "Entrega" at bounding box center [627, 78] width 125 height 28
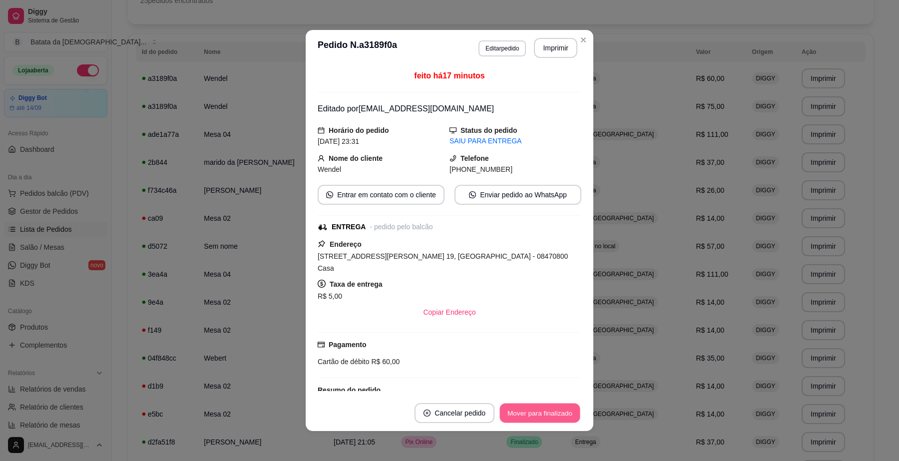
click at [558, 417] on button "Mover para finalizado" at bounding box center [540, 413] width 80 height 19
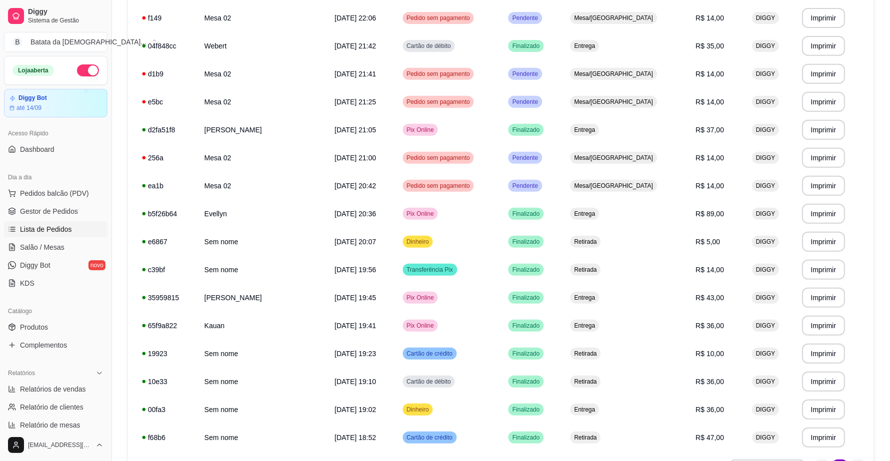
scroll to position [455, 0]
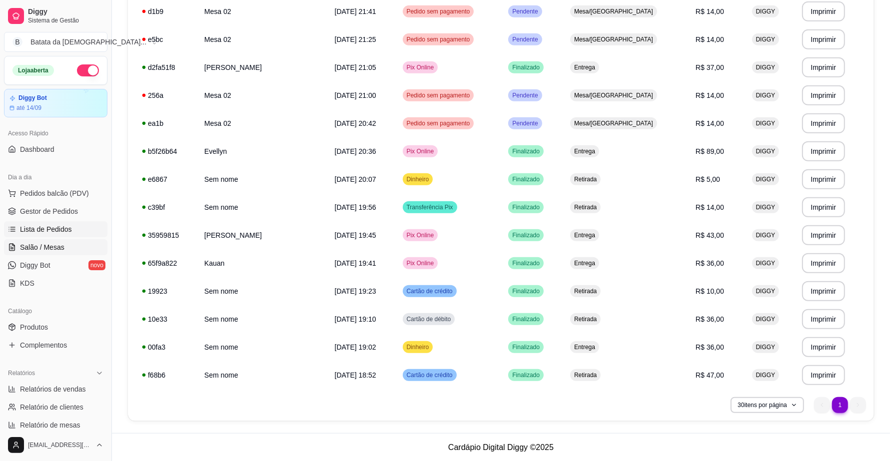
click at [40, 247] on span "Salão / Mesas" at bounding box center [42, 247] width 44 height 10
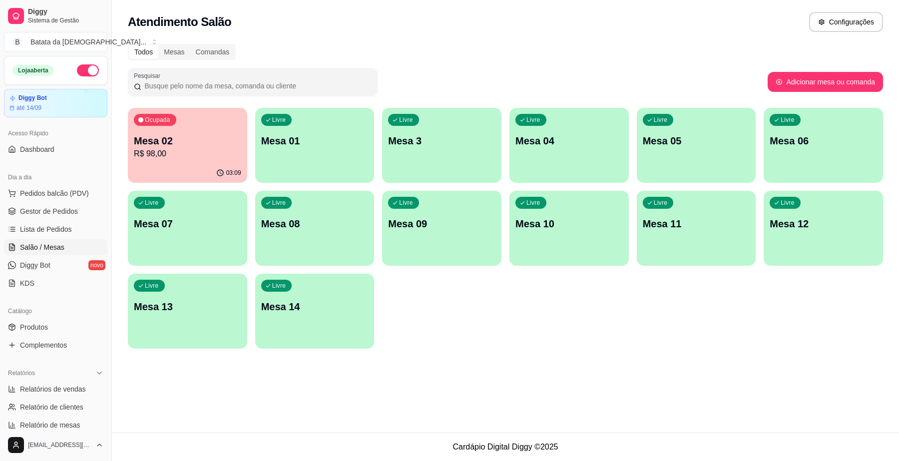
click at [165, 233] on div "Livre Mesa 07" at bounding box center [187, 222] width 119 height 63
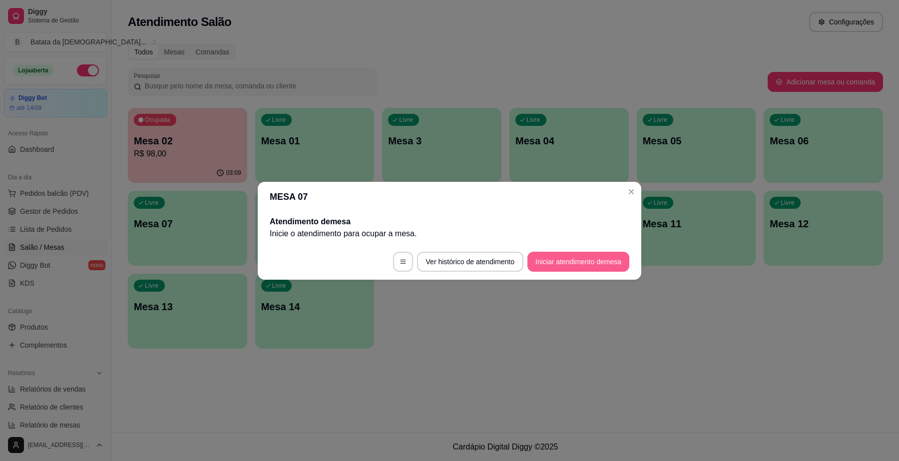
click at [561, 264] on button "Iniciar atendimento de mesa" at bounding box center [579, 262] width 102 height 20
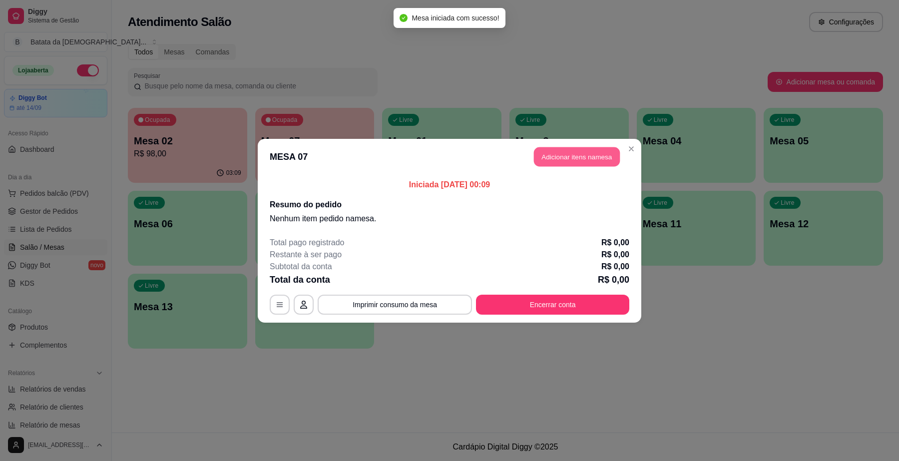
click at [604, 155] on button "Adicionar itens na mesa" at bounding box center [577, 156] width 86 height 19
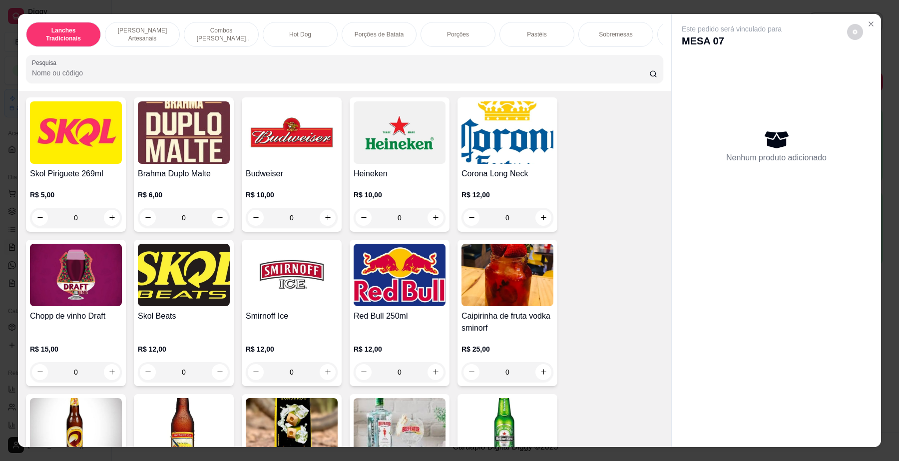
scroll to position [2936, 0]
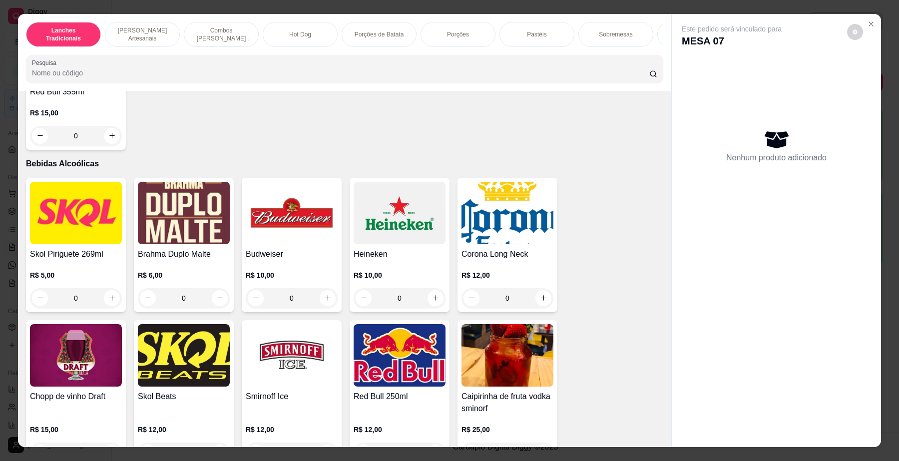
click at [384, 380] on img at bounding box center [400, 355] width 92 height 62
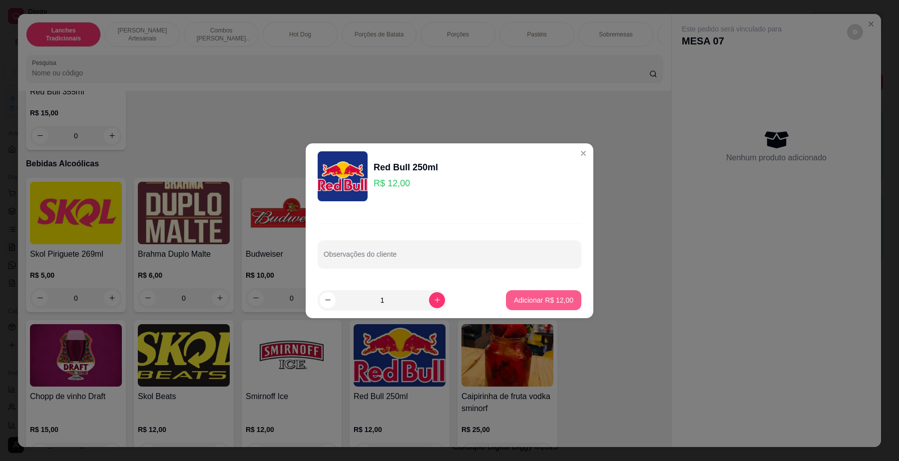
click at [555, 302] on p "Adicionar R$ 12,00" at bounding box center [543, 300] width 59 height 10
type input "1"
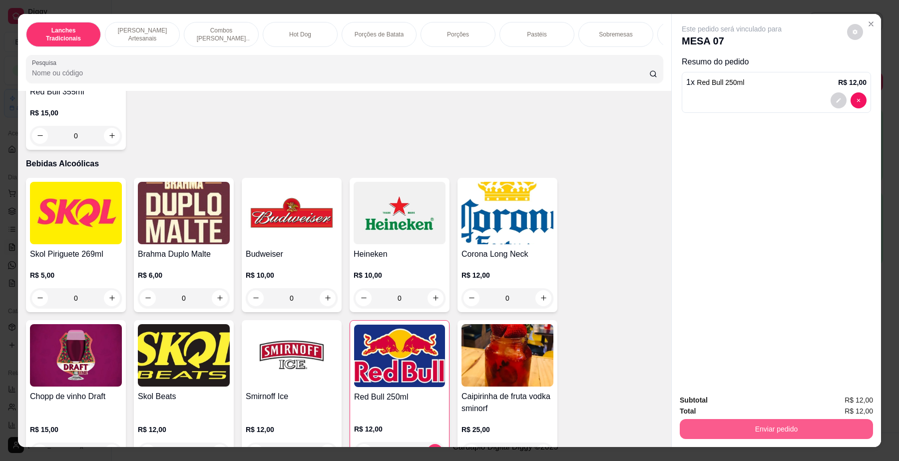
click at [755, 428] on button "Enviar pedido" at bounding box center [776, 429] width 193 height 20
click at [744, 406] on button "Não registrar e enviar pedido" at bounding box center [743, 405] width 104 height 19
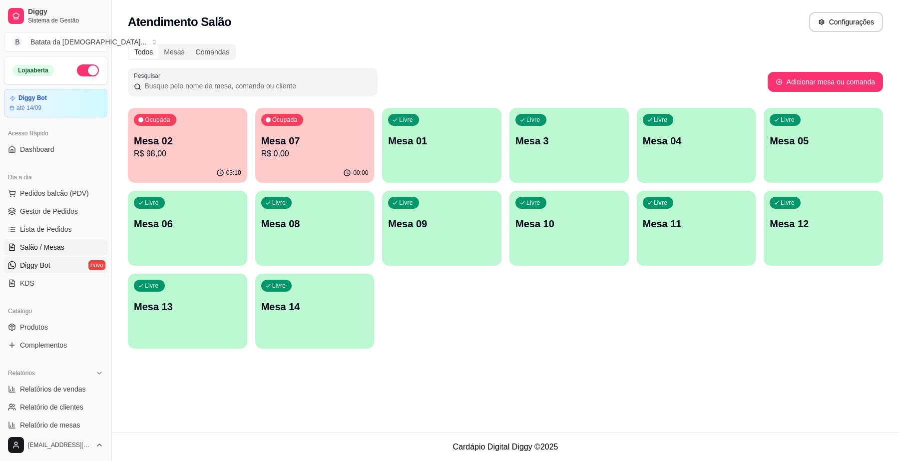
click at [30, 267] on span "Diggy Bot" at bounding box center [35, 265] width 30 height 10
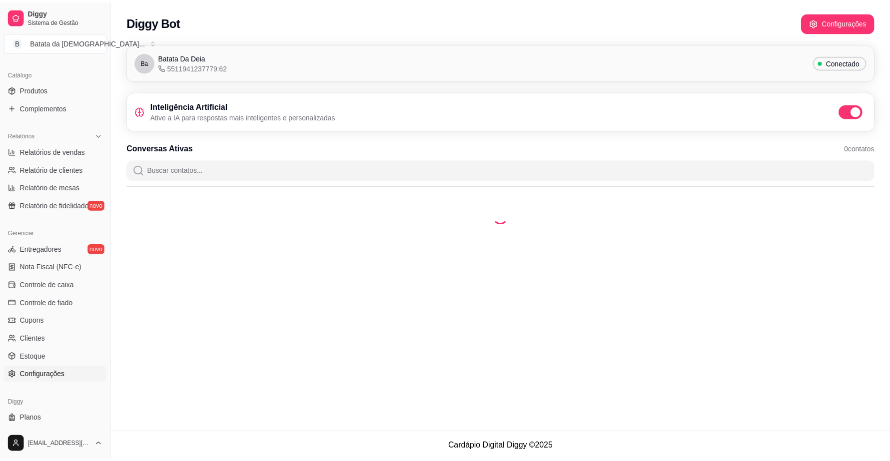
scroll to position [250, 0]
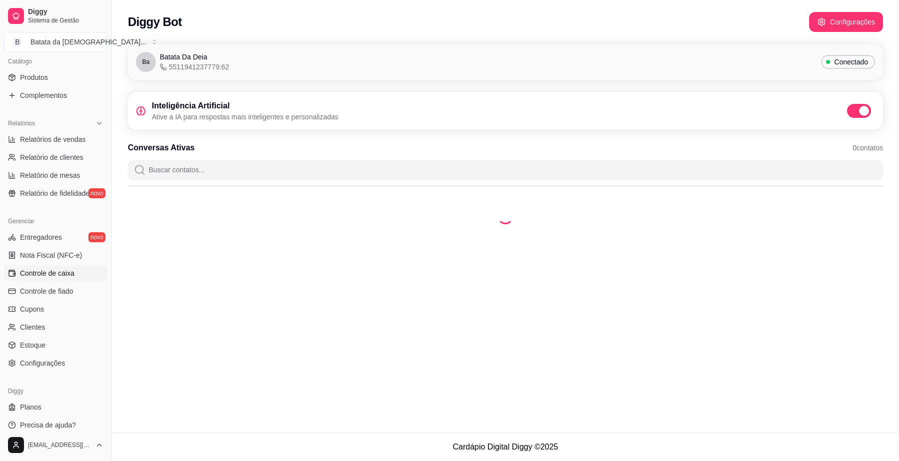
click at [50, 267] on link "Controle de caixa" at bounding box center [55, 273] width 103 height 16
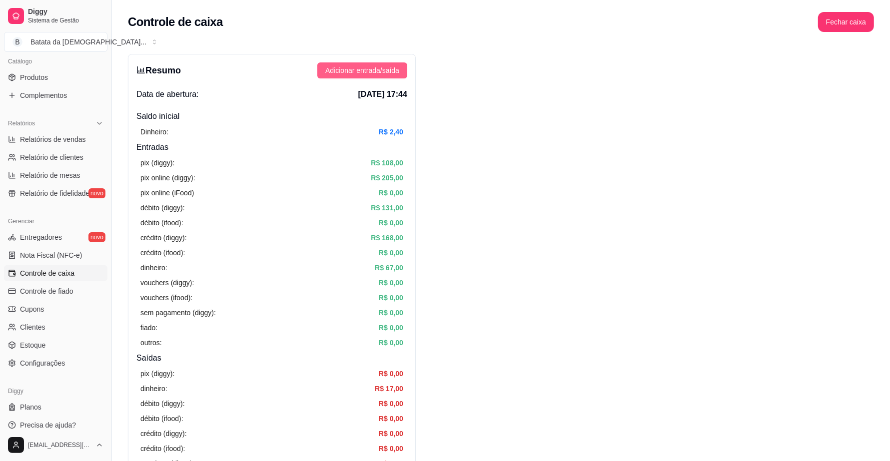
click at [378, 65] on span "Adicionar entrada/saída" at bounding box center [362, 70] width 74 height 11
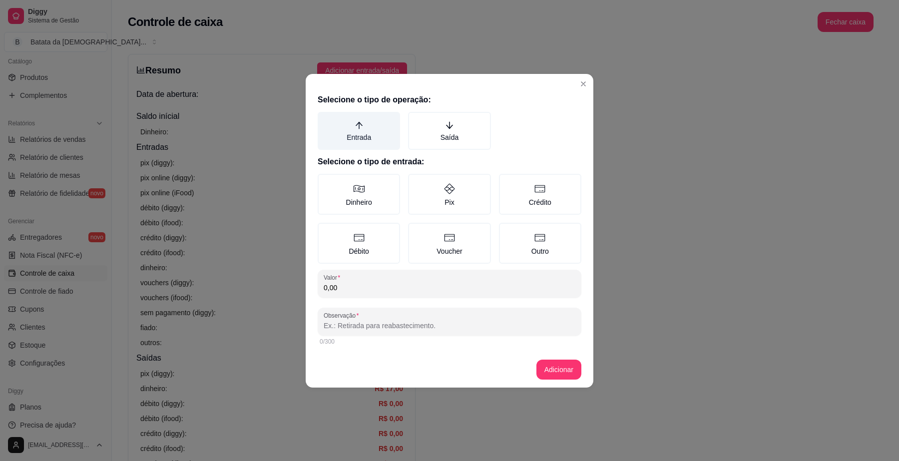
click at [366, 126] on label "Entrada" at bounding box center [359, 131] width 82 height 38
click at [325, 119] on button "Entrada" at bounding box center [321, 115] width 8 height 8
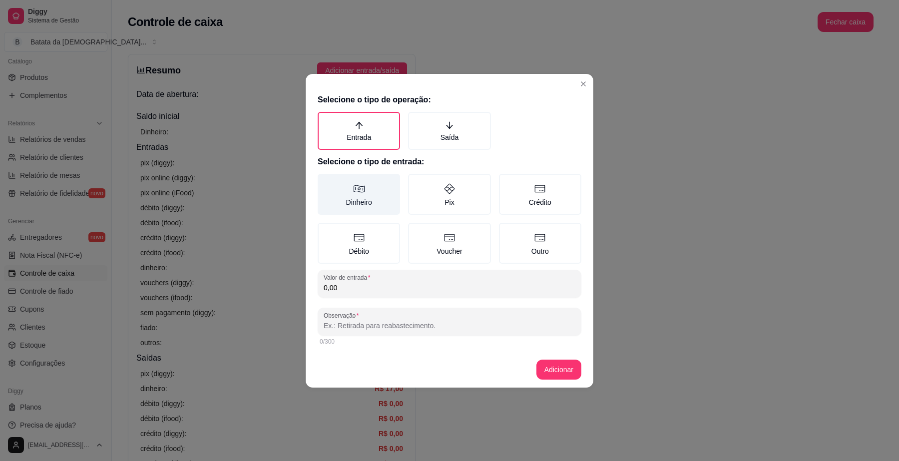
click at [363, 177] on label "Dinheiro" at bounding box center [359, 194] width 82 height 41
click at [325, 177] on button "Dinheiro" at bounding box center [321, 177] width 8 height 8
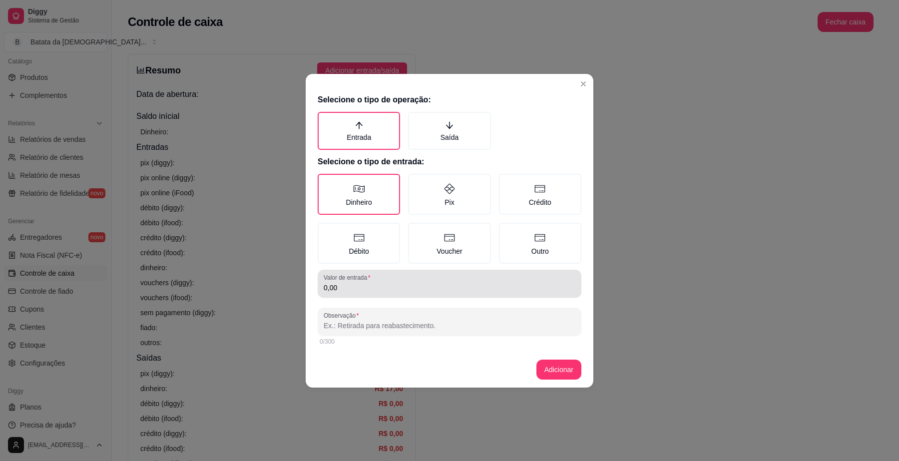
click at [365, 273] on label "Valor de entrada" at bounding box center [349, 277] width 50 height 8
click at [365, 283] on input "0,00" at bounding box center [450, 288] width 252 height 10
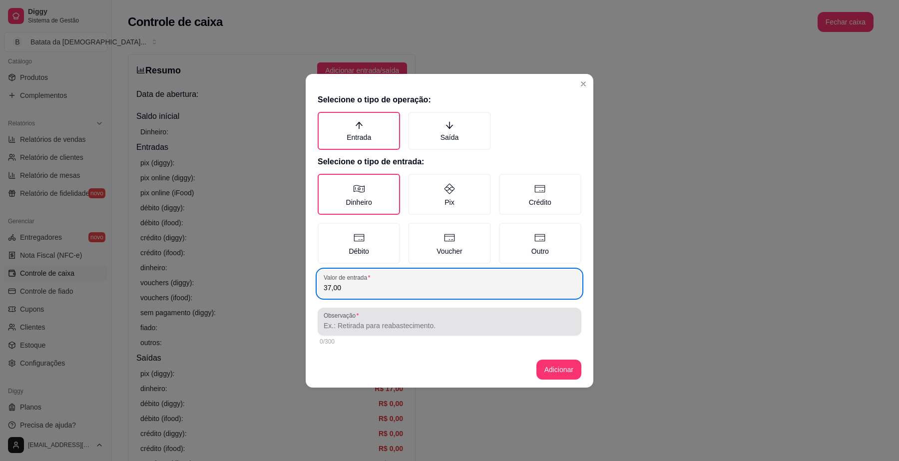
type input "37,00"
click at [364, 327] on input "Observação" at bounding box center [450, 326] width 252 height 10
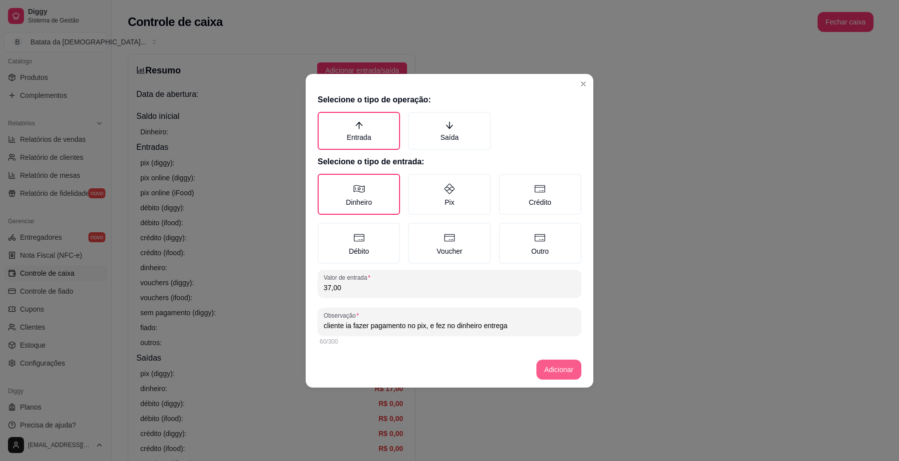
type input "cliente ia fazer pagamento no pix, e fez no dinheiro entrega"
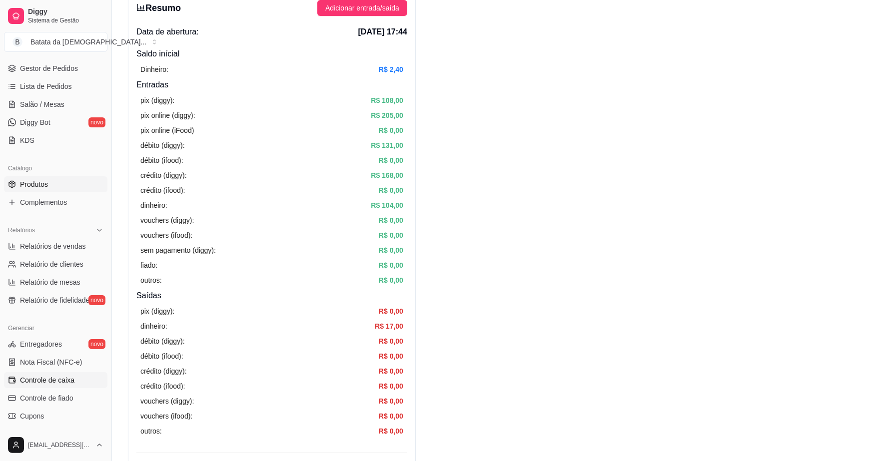
scroll to position [125, 0]
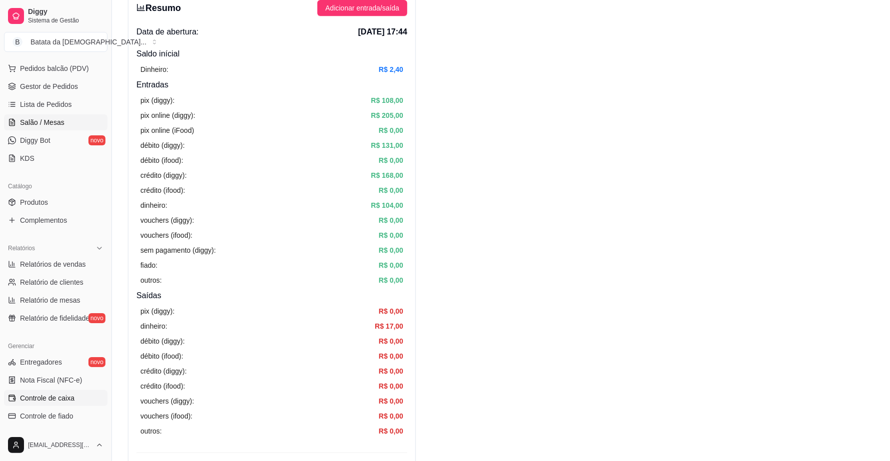
click at [20, 127] on span "Salão / Mesas" at bounding box center [42, 122] width 44 height 10
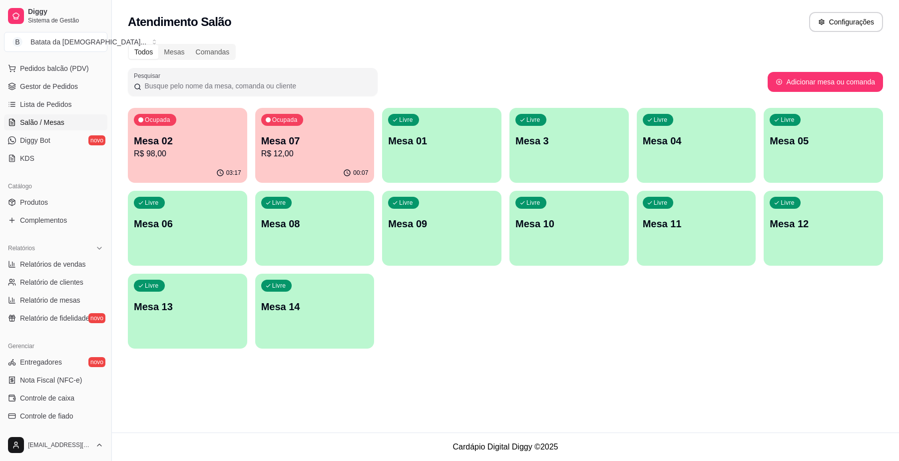
click at [160, 136] on p "Mesa 02" at bounding box center [187, 141] width 107 height 14
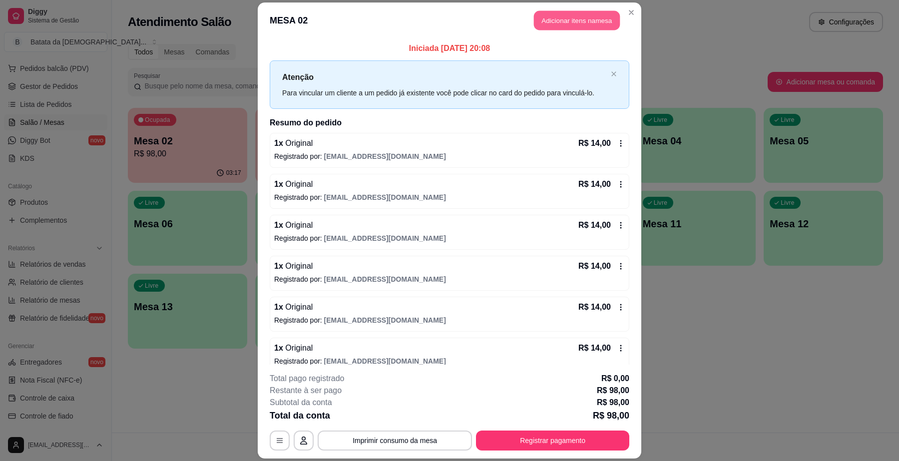
click at [541, 15] on button "Adicionar itens na mesa" at bounding box center [577, 19] width 86 height 19
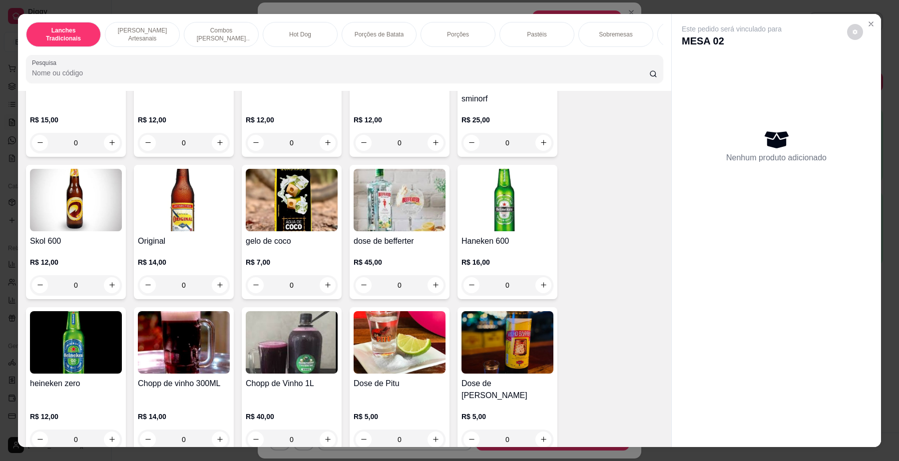
scroll to position [3248, 0]
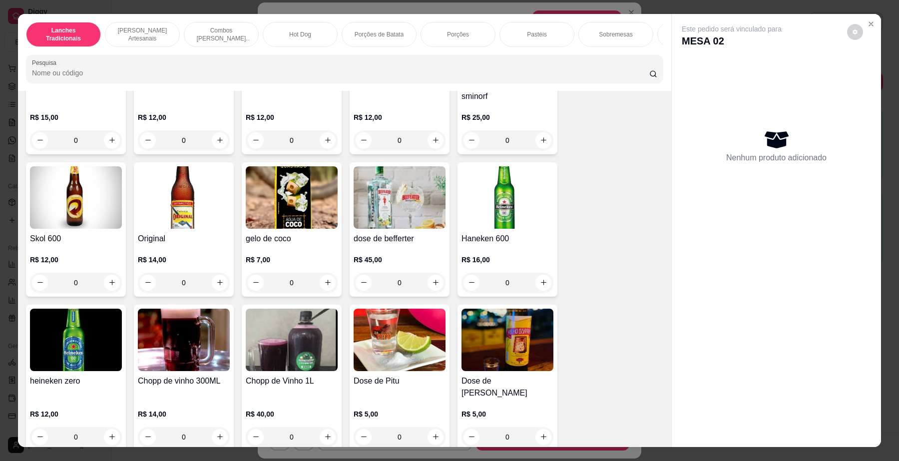
click at [166, 223] on img at bounding box center [184, 197] width 92 height 62
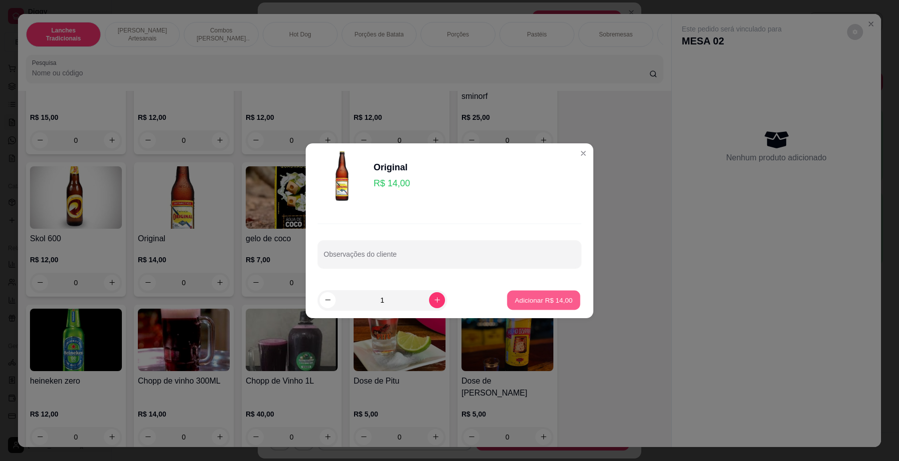
click at [546, 307] on button "Adicionar R$ 14,00" at bounding box center [543, 299] width 73 height 19
type input "1"
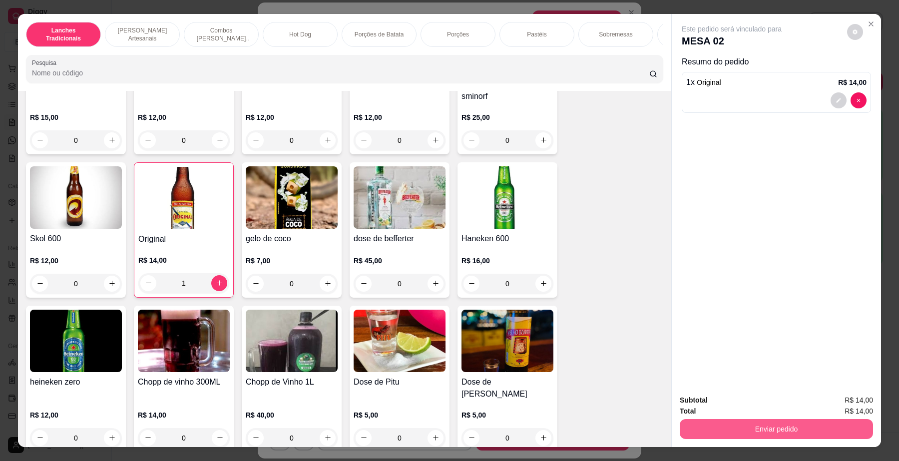
click at [744, 430] on button "Enviar pedido" at bounding box center [776, 429] width 193 height 20
click at [765, 398] on button "Não registrar e enviar pedido" at bounding box center [743, 405] width 104 height 19
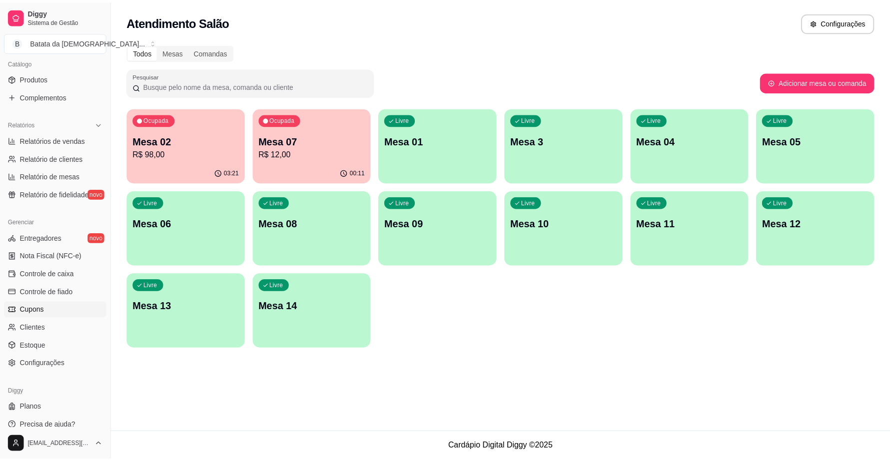
scroll to position [250, 0]
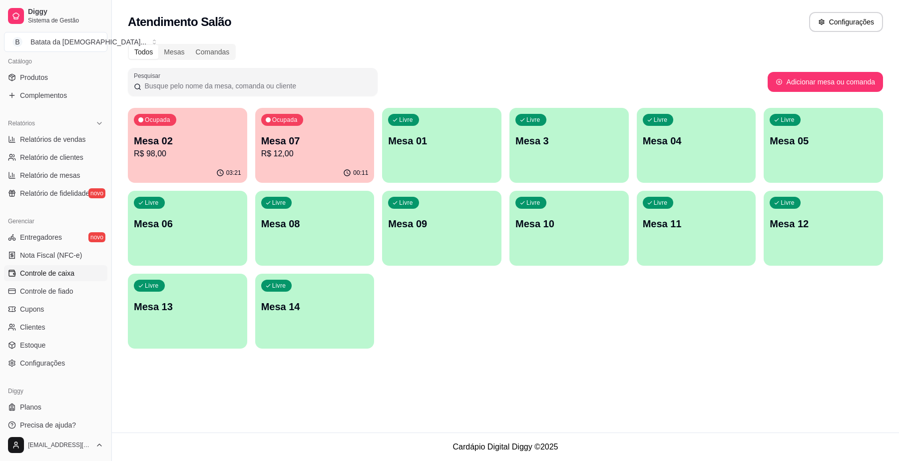
click at [48, 279] on link "Controle de caixa" at bounding box center [55, 273] width 103 height 16
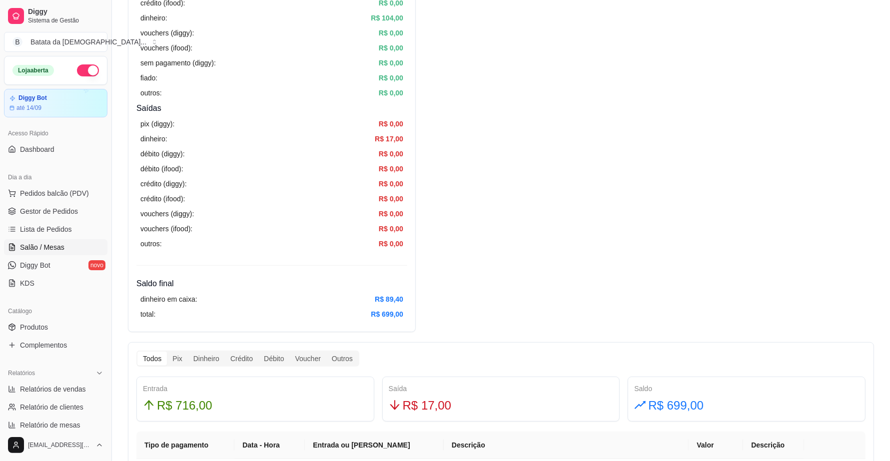
click at [41, 250] on span "Salão / Mesas" at bounding box center [42, 247] width 44 height 10
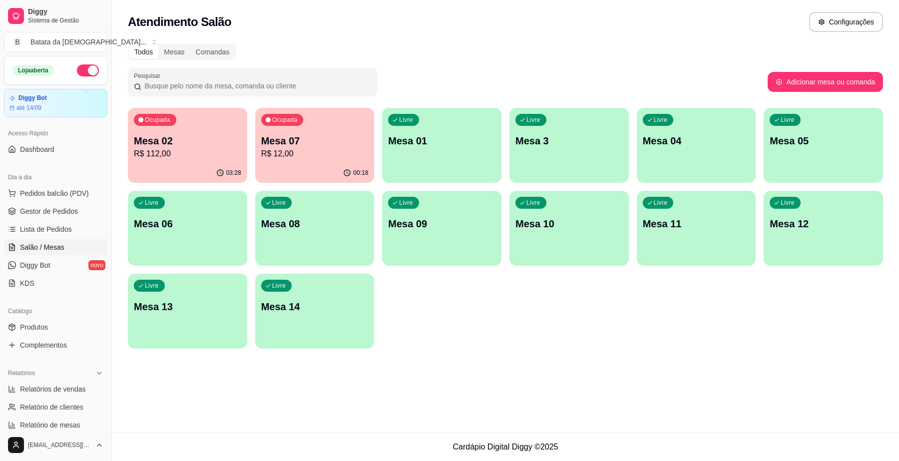
click at [403, 138] on p "Mesa 01" at bounding box center [441, 141] width 107 height 14
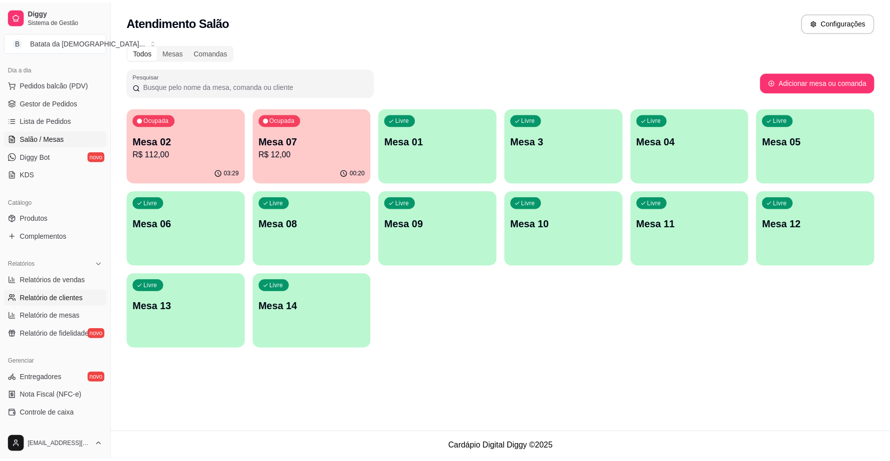
scroll to position [125, 0]
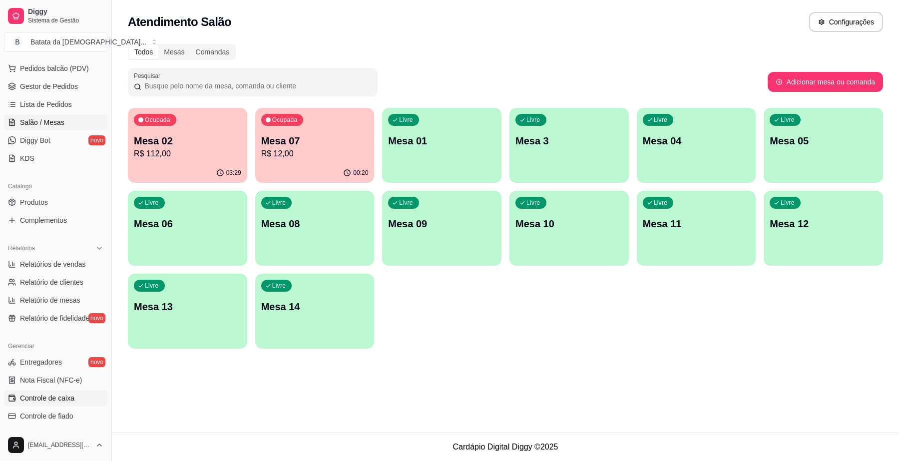
click at [26, 398] on span "Controle de caixa" at bounding box center [47, 398] width 54 height 10
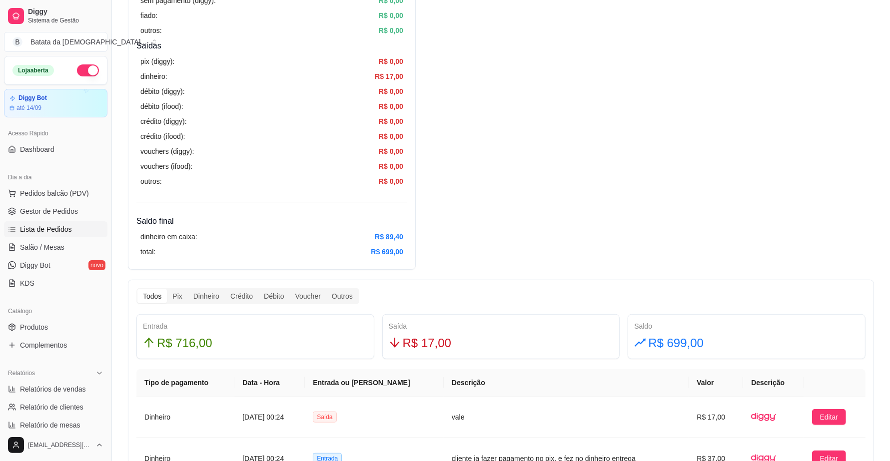
click at [56, 230] on span "Lista de Pedidos" at bounding box center [46, 229] width 52 height 10
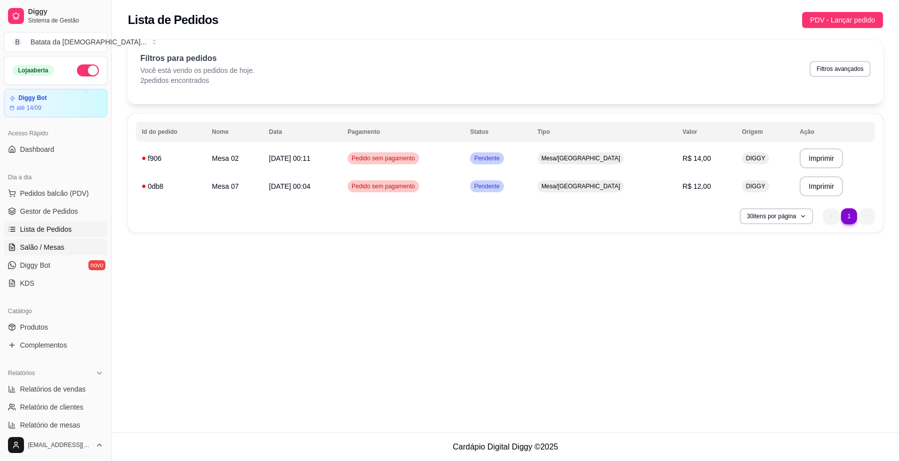
click at [47, 255] on link "Salão / Mesas" at bounding box center [55, 247] width 103 height 16
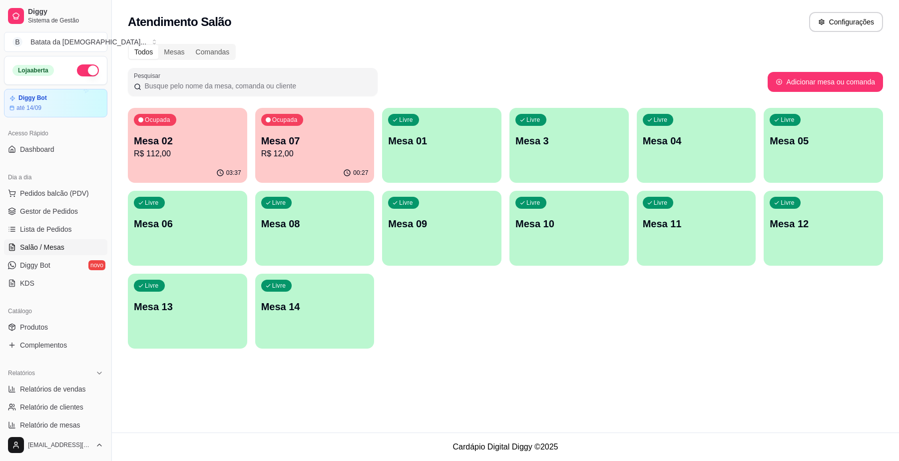
click at [341, 143] on p "Mesa 07" at bounding box center [314, 141] width 107 height 14
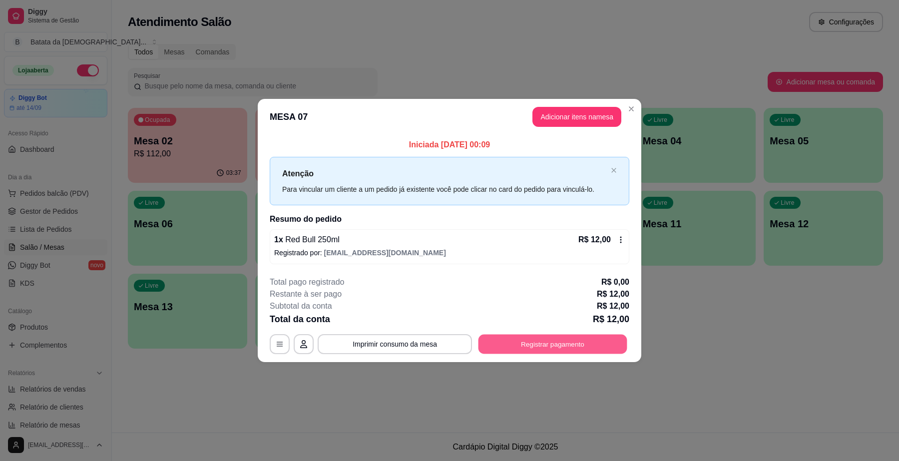
click at [599, 338] on button "Registrar pagamento" at bounding box center [553, 344] width 149 height 19
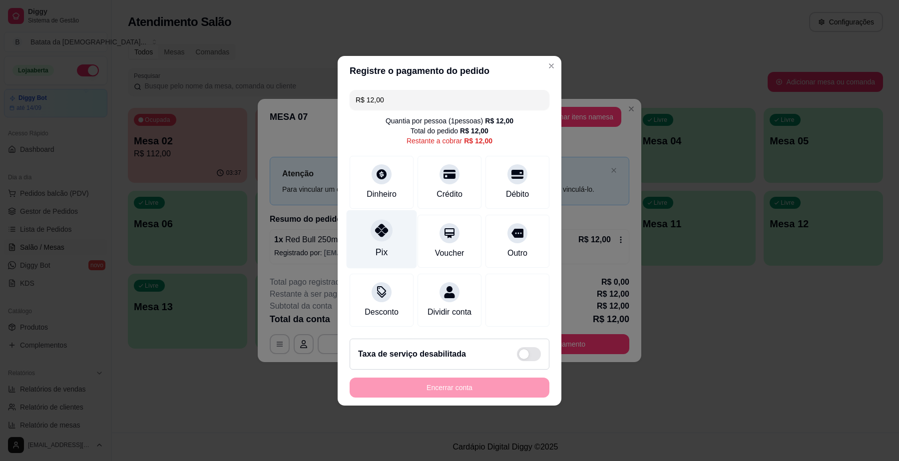
click at [380, 224] on icon at bounding box center [381, 230] width 13 height 13
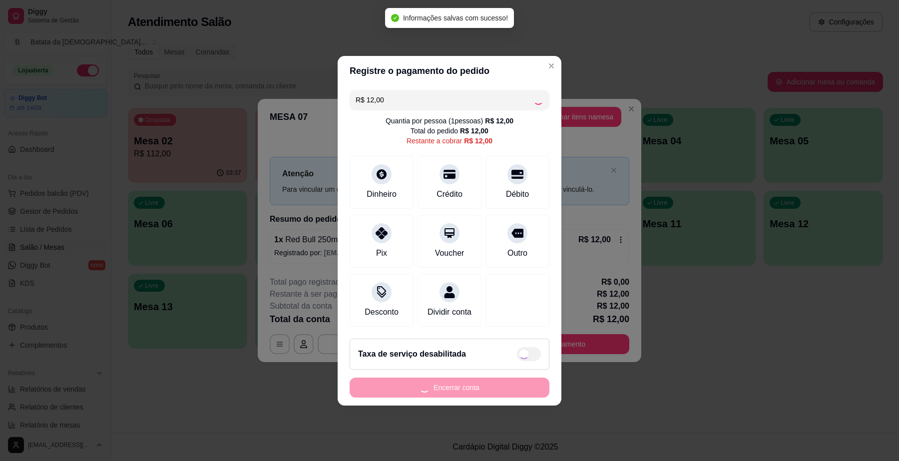
type input "R$ 0,00"
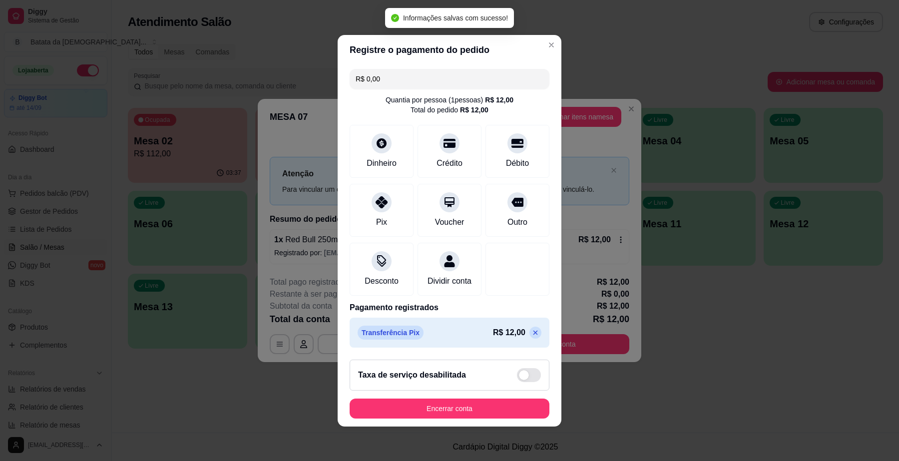
click at [450, 411] on button "Encerrar conta" at bounding box center [450, 409] width 200 height 20
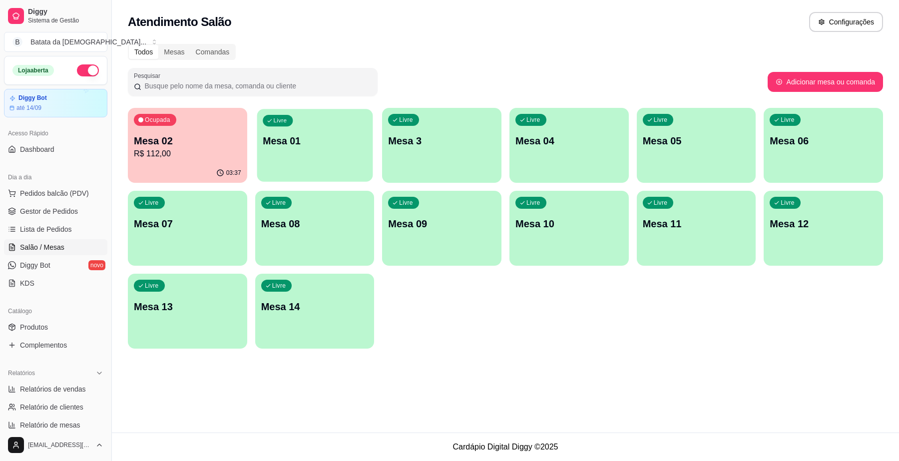
click at [321, 168] on div "Livre Mesa 01" at bounding box center [315, 139] width 116 height 61
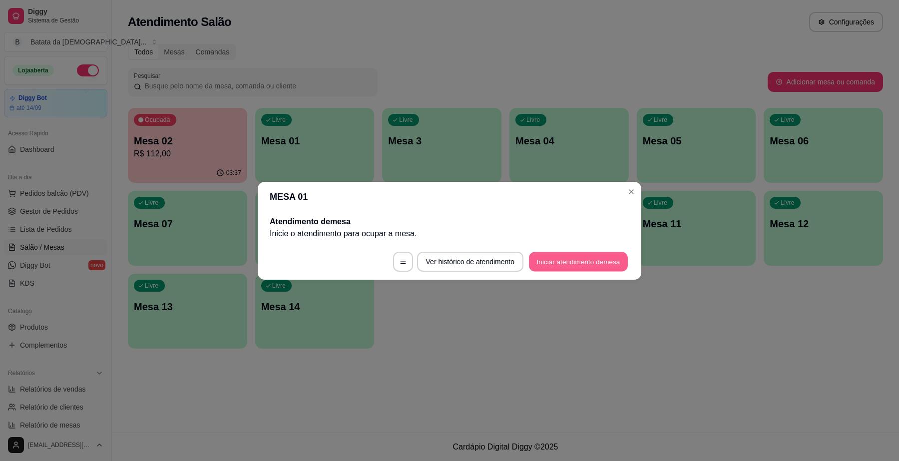
click at [578, 258] on button "Iniciar atendimento de mesa" at bounding box center [578, 261] width 99 height 19
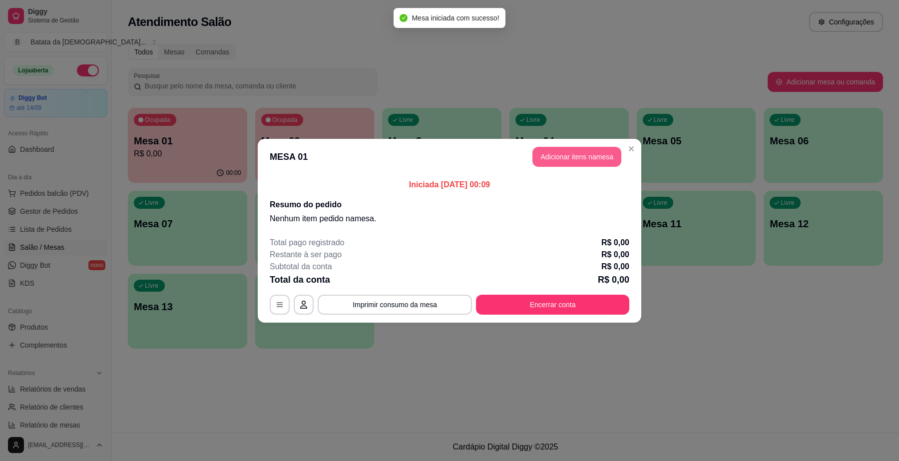
click at [570, 152] on button "Adicionar itens na mesa" at bounding box center [577, 157] width 89 height 20
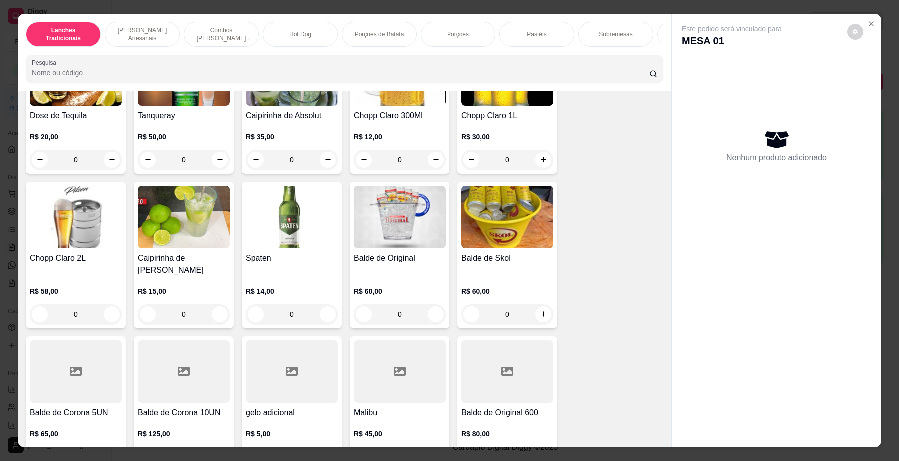
scroll to position [3748, 0]
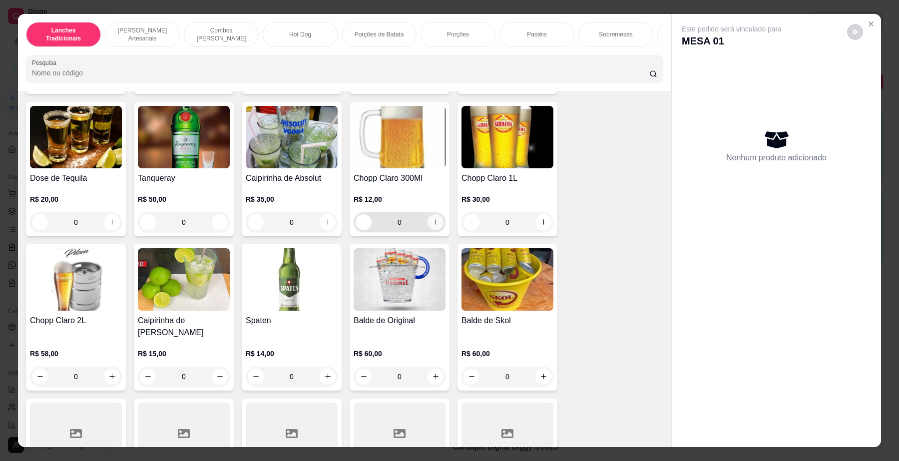
click at [433, 219] on icon "increase-product-quantity" at bounding box center [435, 221] width 5 height 5
type input "2"
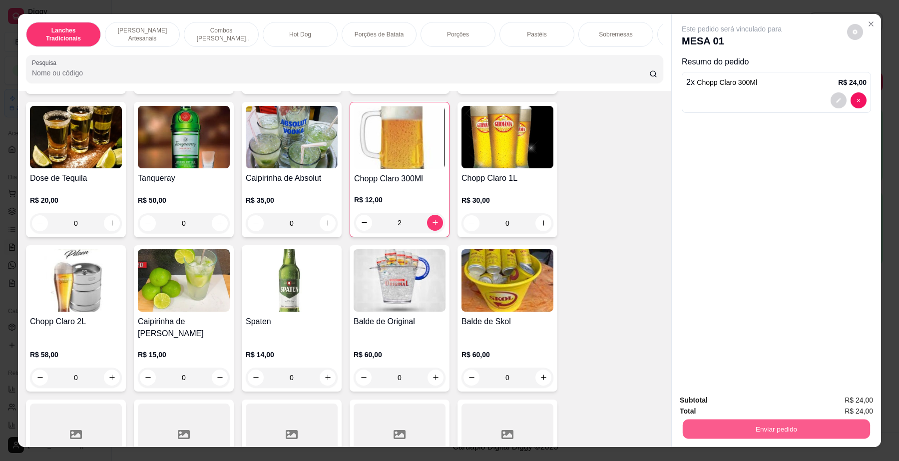
click at [796, 421] on button "Enviar pedido" at bounding box center [776, 429] width 187 height 19
click at [745, 406] on button "Não registrar e enviar pedido" at bounding box center [743, 405] width 101 height 18
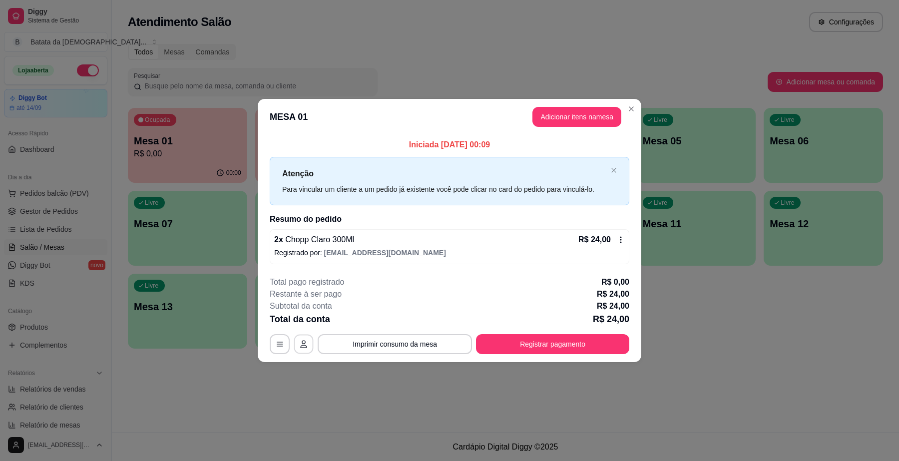
click at [306, 343] on icon "button" at bounding box center [304, 344] width 8 height 8
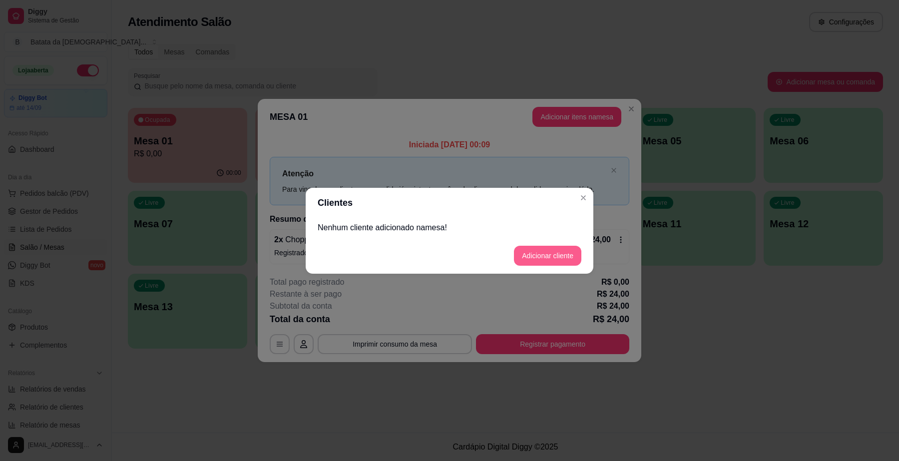
click at [543, 252] on button "Adicionar cliente" at bounding box center [547, 256] width 67 height 20
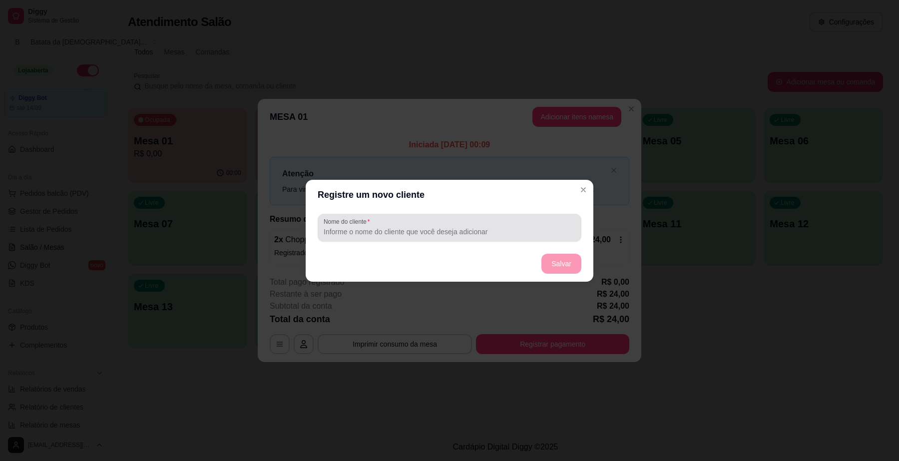
click at [428, 232] on input "Nome do cliente" at bounding box center [450, 232] width 252 height 10
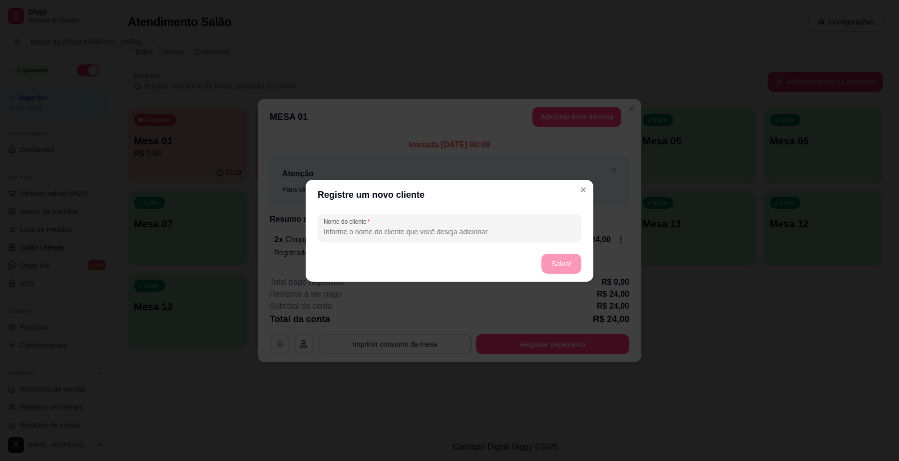
type input "n"
type input "nego"
click at [568, 254] on button "Salvar" at bounding box center [561, 263] width 39 height 19
click at [560, 261] on button "Salvar" at bounding box center [562, 264] width 40 height 20
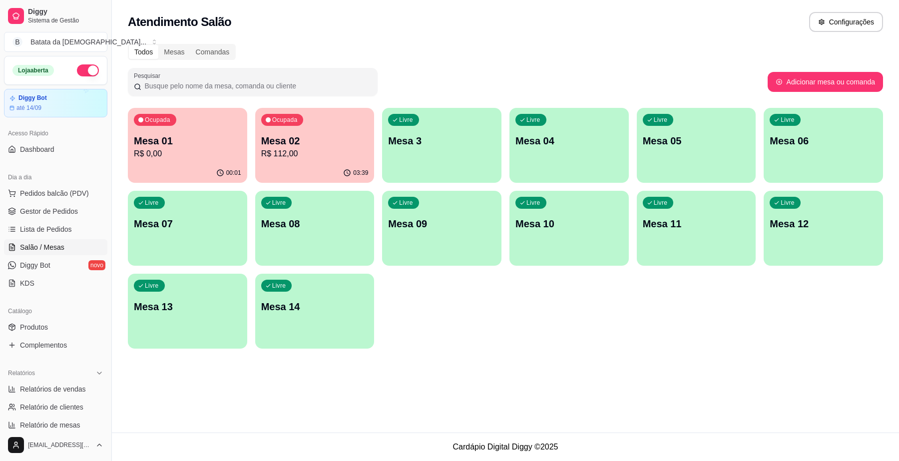
click at [301, 136] on p "Mesa 02" at bounding box center [314, 141] width 107 height 14
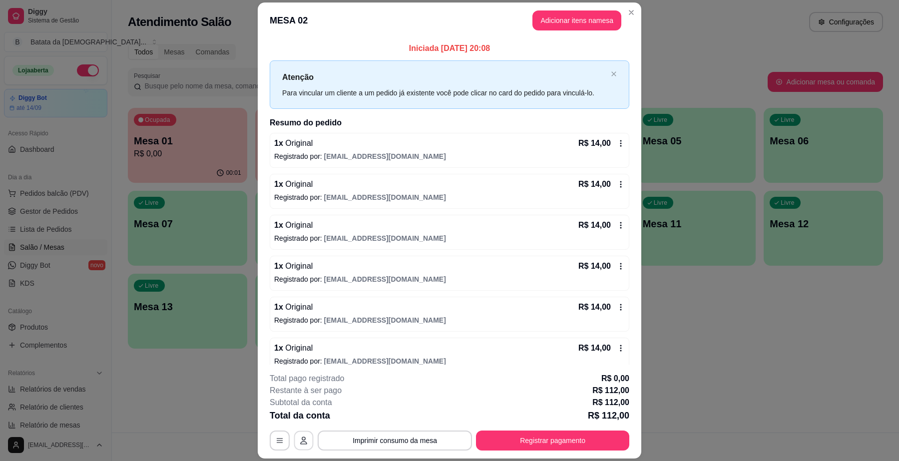
click at [301, 439] on icon "button" at bounding box center [304, 441] width 8 height 8
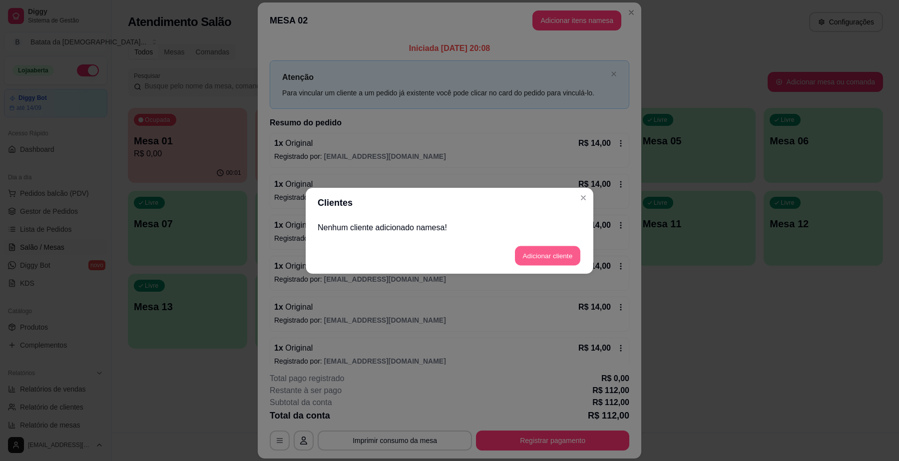
click at [540, 263] on button "Adicionar cliente" at bounding box center [547, 255] width 65 height 19
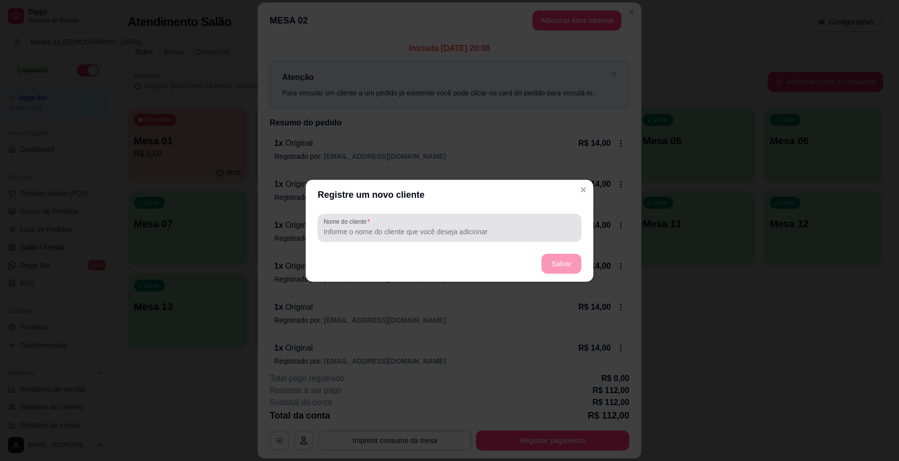
click at [448, 227] on input "Nome do cliente" at bounding box center [450, 232] width 252 height 10
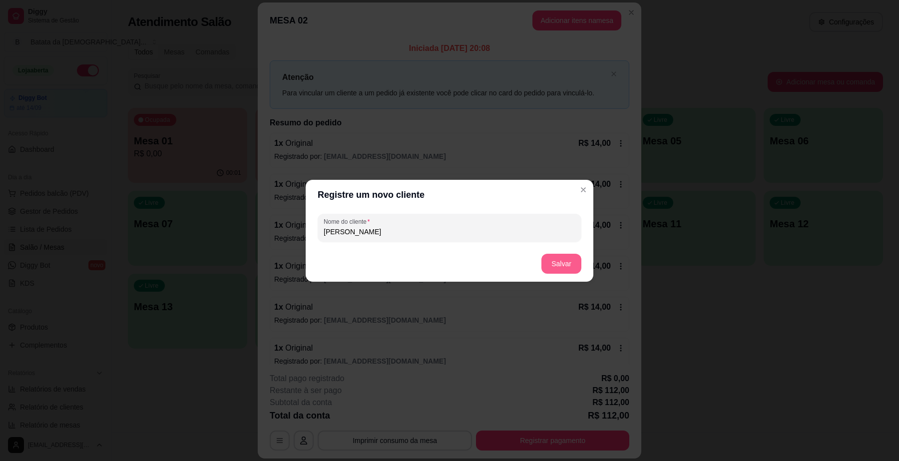
type input "[PERSON_NAME]"
click at [555, 261] on button "Salvar" at bounding box center [562, 264] width 40 height 20
